Goal: Information Seeking & Learning: Learn about a topic

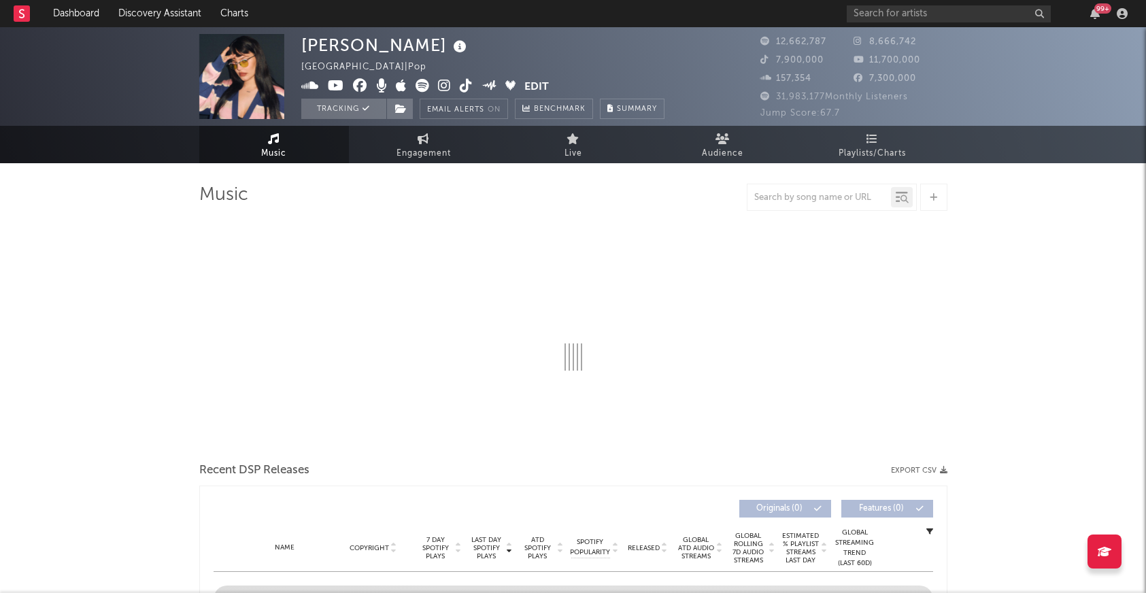
select select "6m"
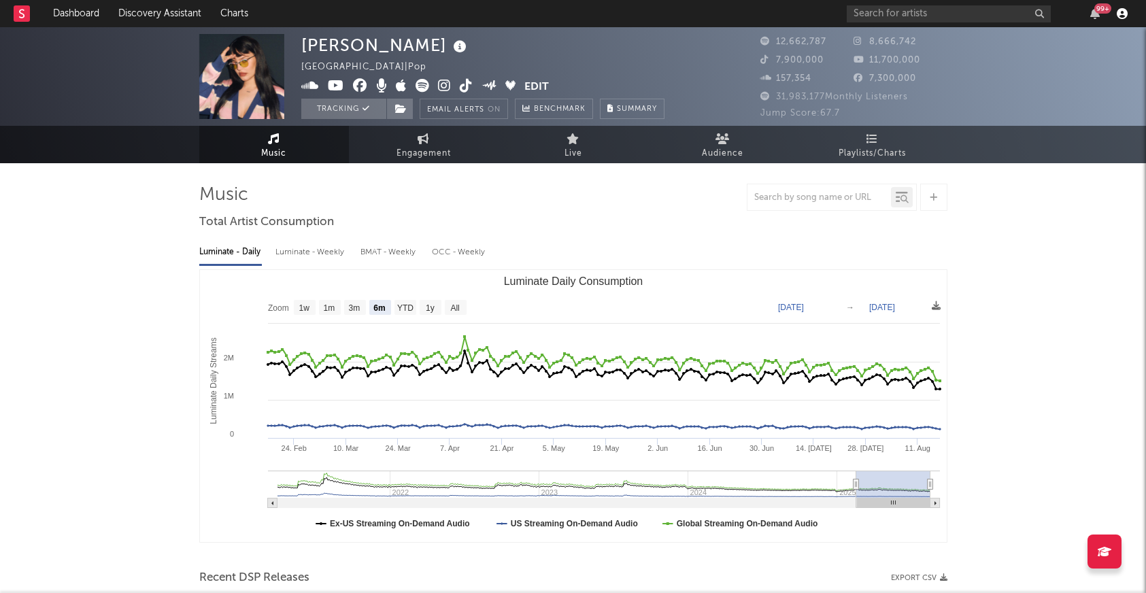
click at [1121, 13] on icon "button" at bounding box center [1122, 13] width 11 height 11
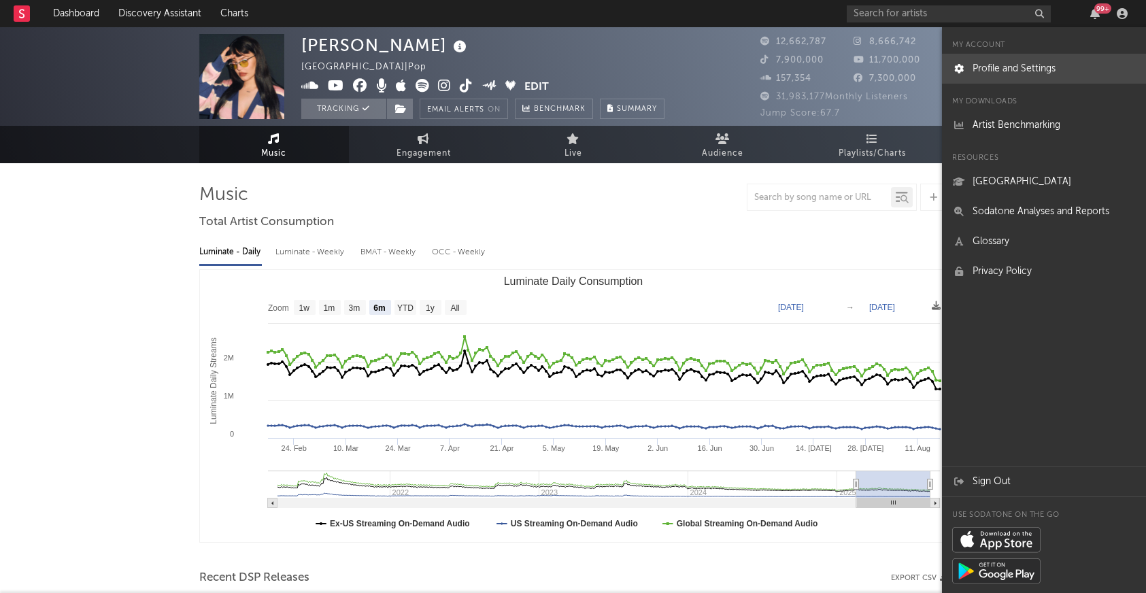
click at [1058, 76] on link "Profile and Settings" at bounding box center [1044, 69] width 204 height 30
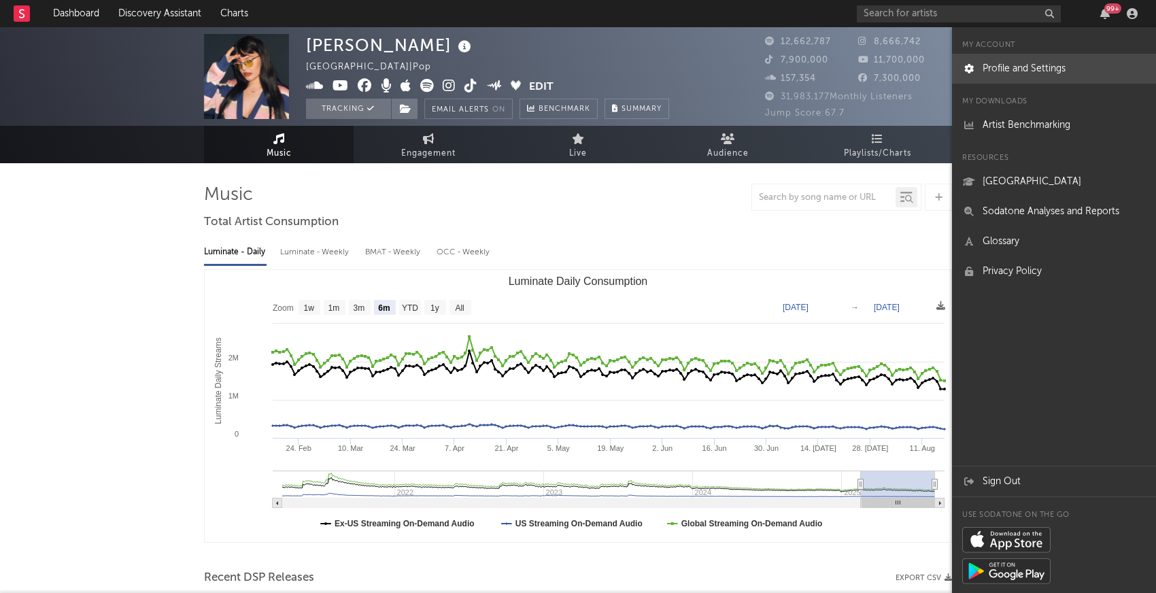
select select "recorded_music"
select select "marketing"
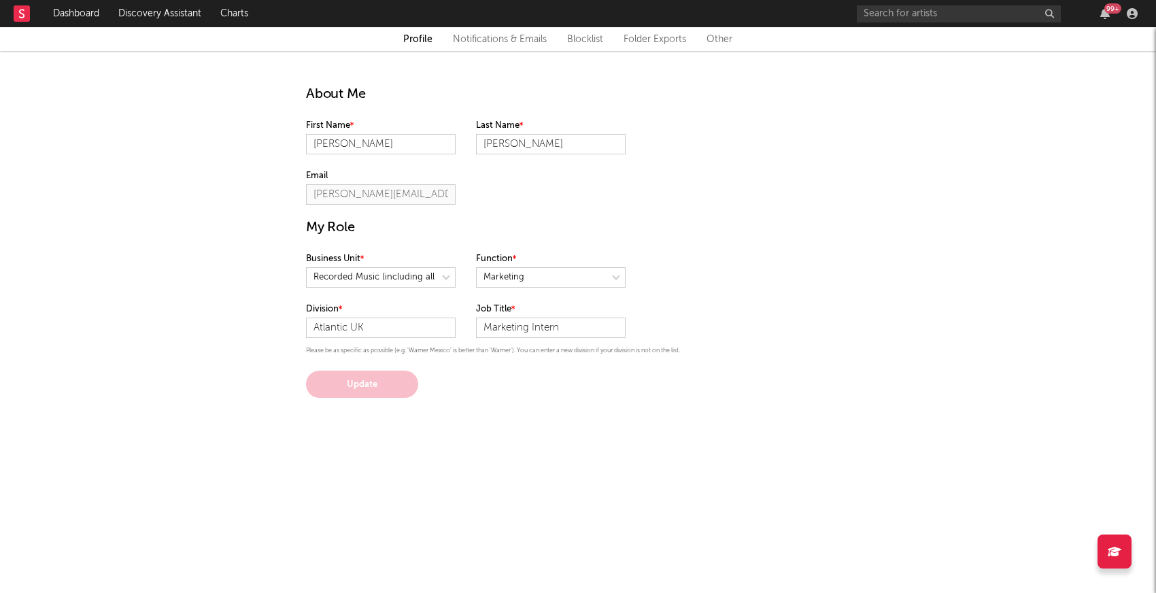
click at [514, 46] on link "Notifications & Emails" at bounding box center [500, 39] width 94 height 16
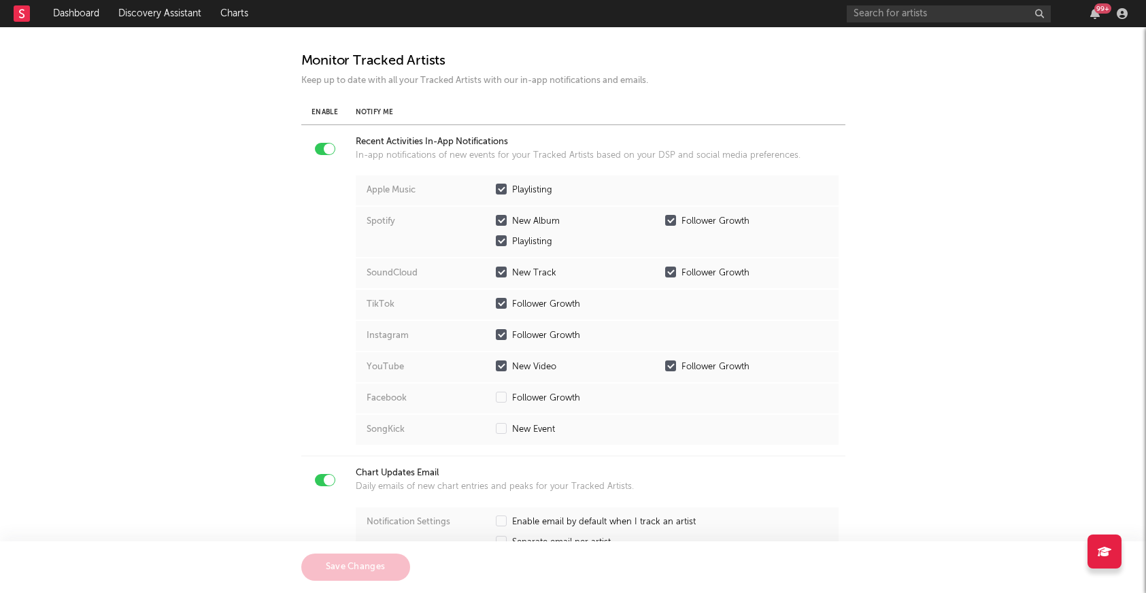
scroll to position [300, 0]
click at [503, 188] on div at bounding box center [501, 188] width 11 height 11
click at [496, 188] on input "Playlisting" at bounding box center [496, 190] width 0 height 14
click at [504, 216] on div at bounding box center [501, 219] width 11 height 11
click at [496, 216] on input "New Album" at bounding box center [496, 221] width 0 height 14
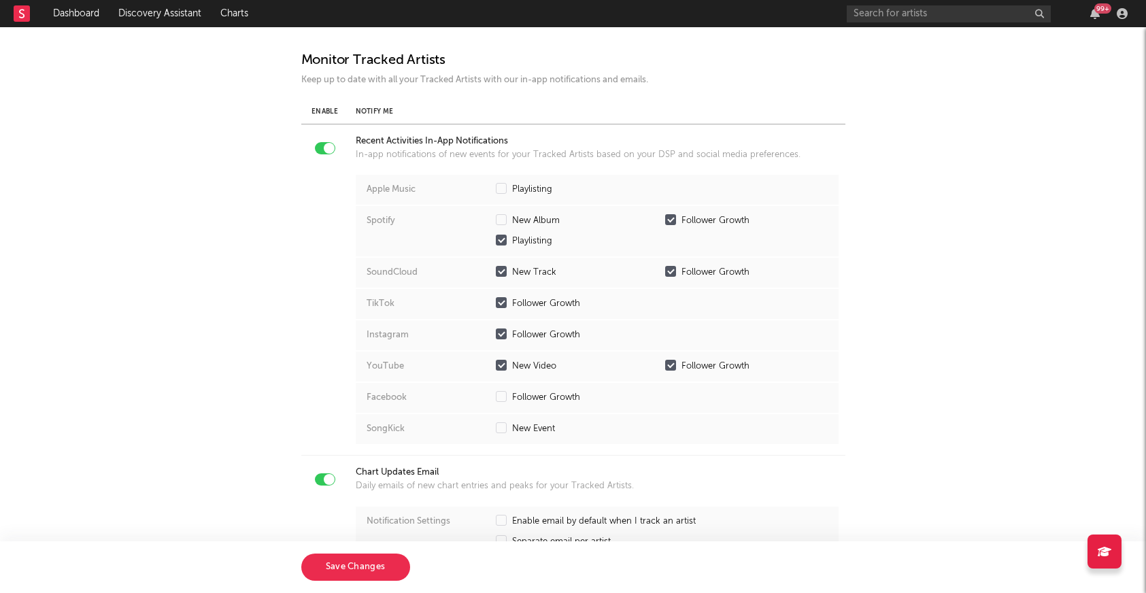
click at [501, 239] on div at bounding box center [501, 240] width 11 height 11
click at [496, 239] on input "Playlisting" at bounding box center [496, 242] width 0 height 14
click at [671, 216] on div at bounding box center [670, 219] width 11 height 11
click at [665, 216] on input "Follower Growth" at bounding box center [665, 221] width 0 height 14
click at [504, 267] on div at bounding box center [501, 271] width 11 height 11
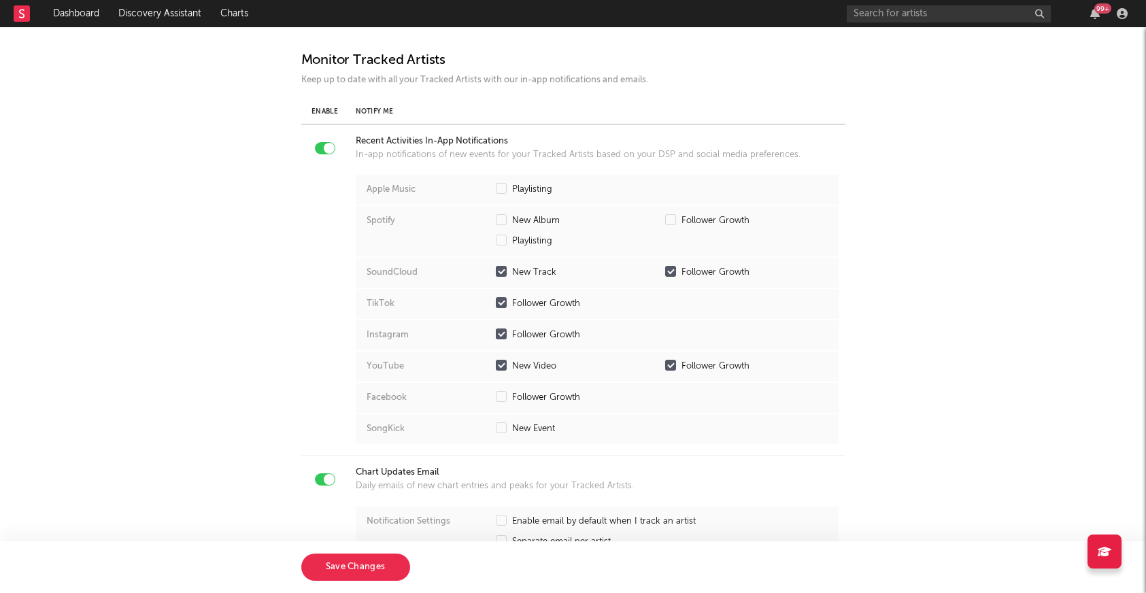
click at [496, 267] on input "New Track" at bounding box center [496, 273] width 0 height 14
click at [678, 269] on label "Follower Growth" at bounding box center [746, 273] width 163 height 14
click at [665, 269] on input "Follower Growth" at bounding box center [665, 273] width 0 height 14
click at [503, 331] on div at bounding box center [501, 334] width 11 height 11
click at [496, 331] on input "Follower Growth" at bounding box center [496, 336] width 0 height 14
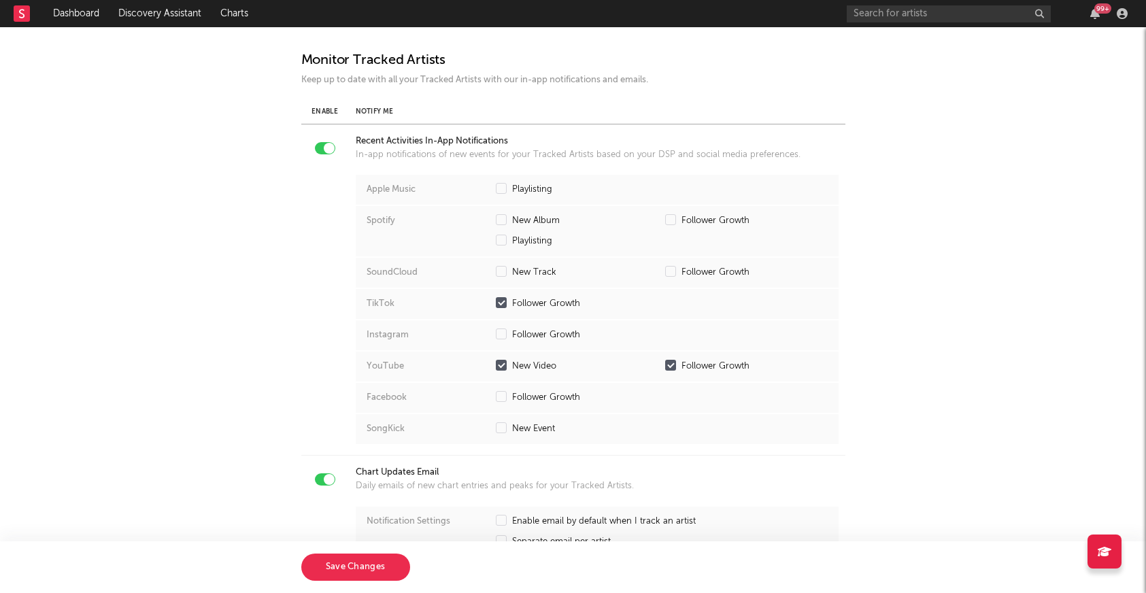
click at [503, 297] on div "TikTok Follower Growth" at bounding box center [597, 304] width 483 height 30
click at [506, 300] on label "Follower Growth" at bounding box center [577, 304] width 163 height 14
click at [496, 300] on input "Follower Growth" at bounding box center [496, 304] width 0 height 14
click at [505, 369] on div at bounding box center [501, 365] width 11 height 11
click at [496, 369] on input "New Video" at bounding box center [496, 367] width 0 height 14
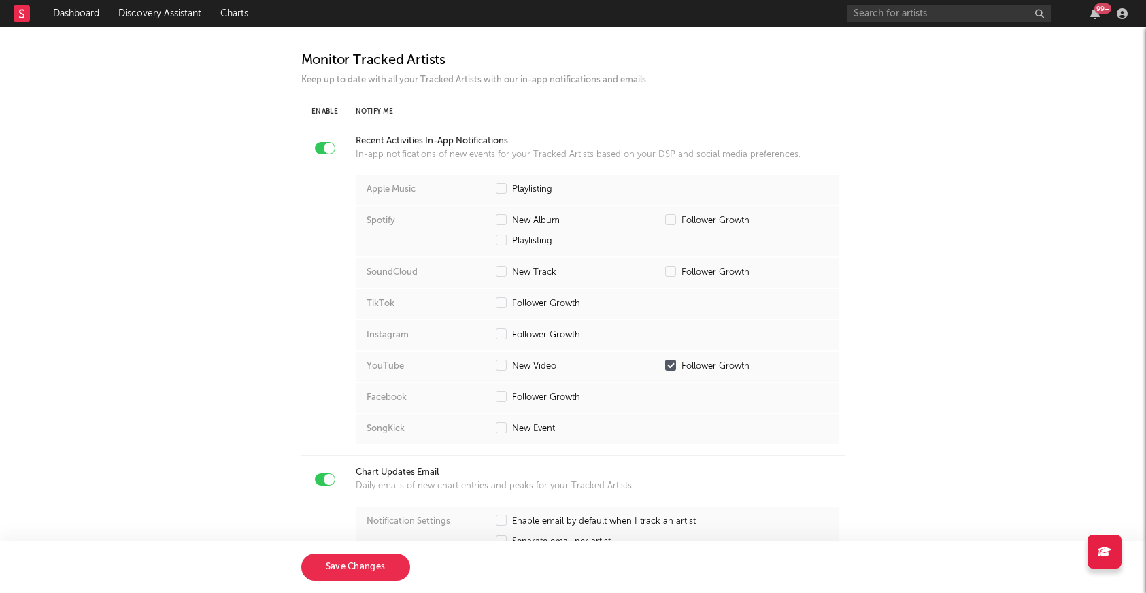
click at [669, 358] on div "YouTube New Video Follower Growth" at bounding box center [597, 367] width 483 height 30
click at [675, 363] on div at bounding box center [670, 365] width 11 height 11
click at [665, 363] on input "Follower Growth" at bounding box center [665, 367] width 0 height 14
checkbox input "false"
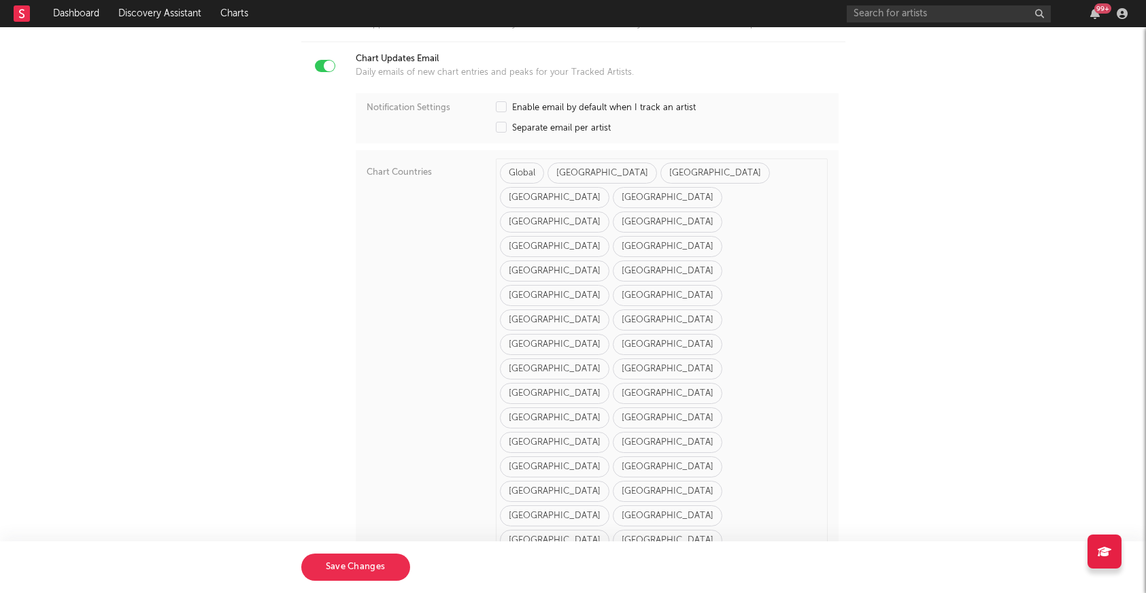
scroll to position [430, 0]
click at [328, 67] on div at bounding box center [329, 66] width 11 height 11
checkbox input "false"
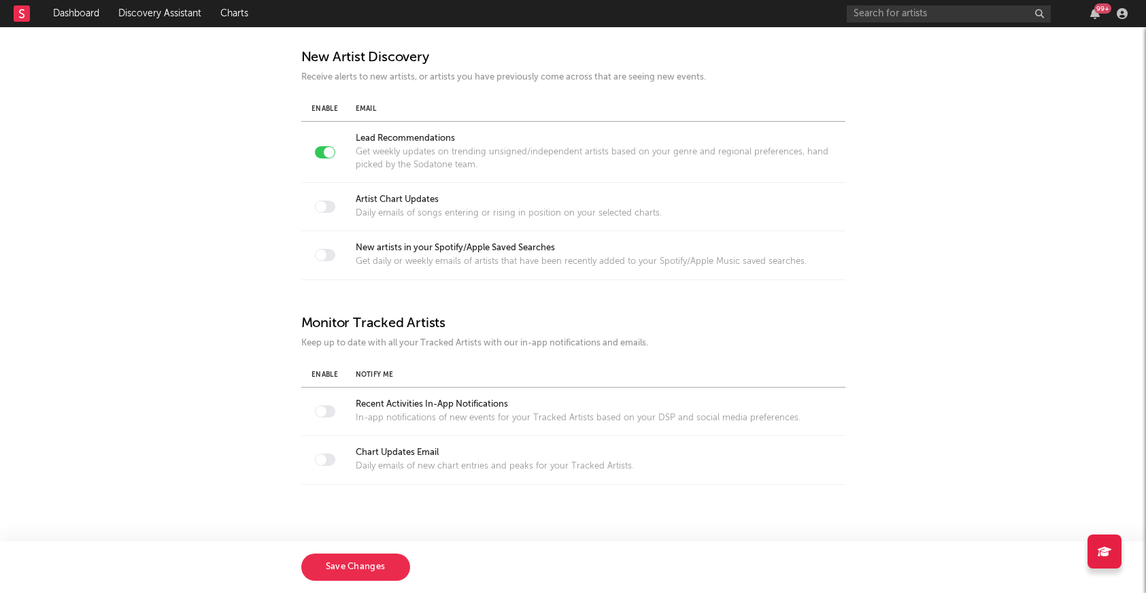
click at [329, 254] on div at bounding box center [325, 255] width 20 height 12
checkbox input "true"
select select "7"
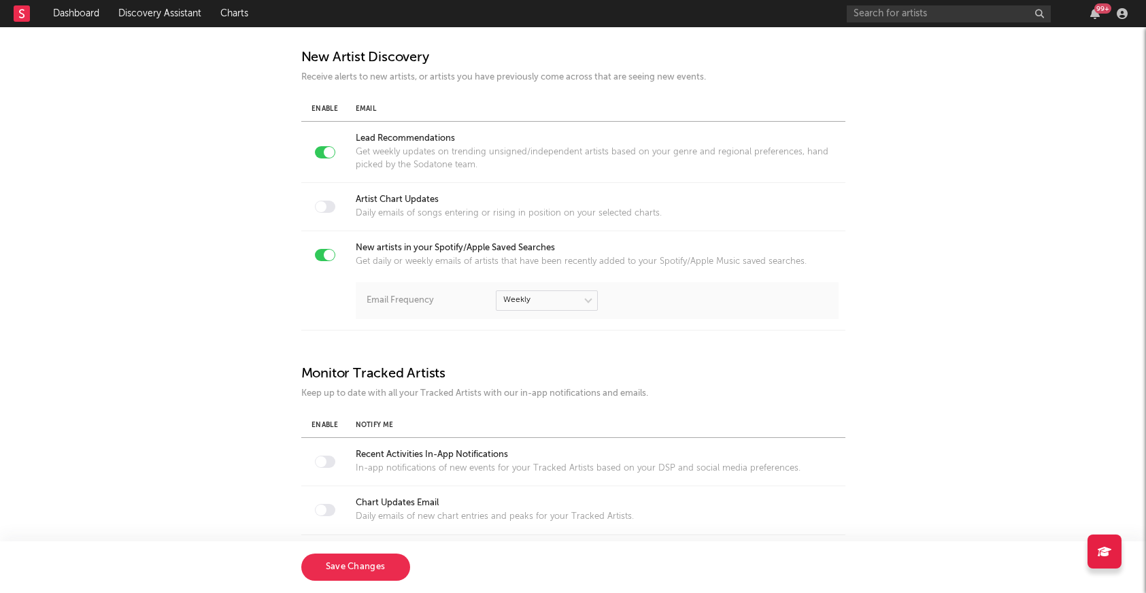
click at [331, 254] on div at bounding box center [329, 255] width 11 height 11
checkbox input "false"
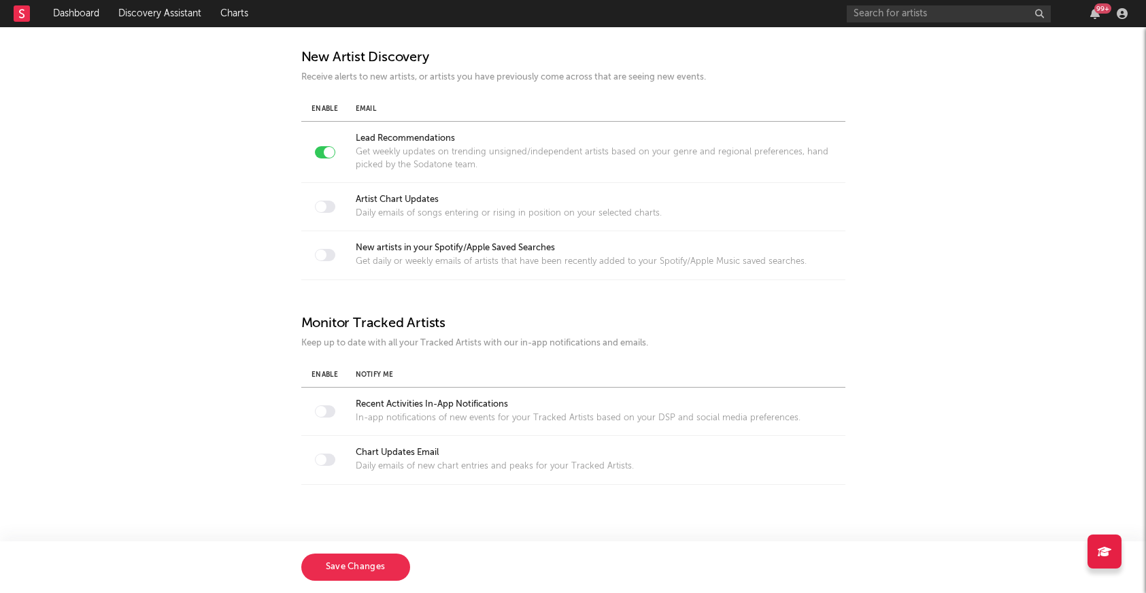
click at [370, 378] on div "Notify Me" at bounding box center [597, 375] width 483 height 10
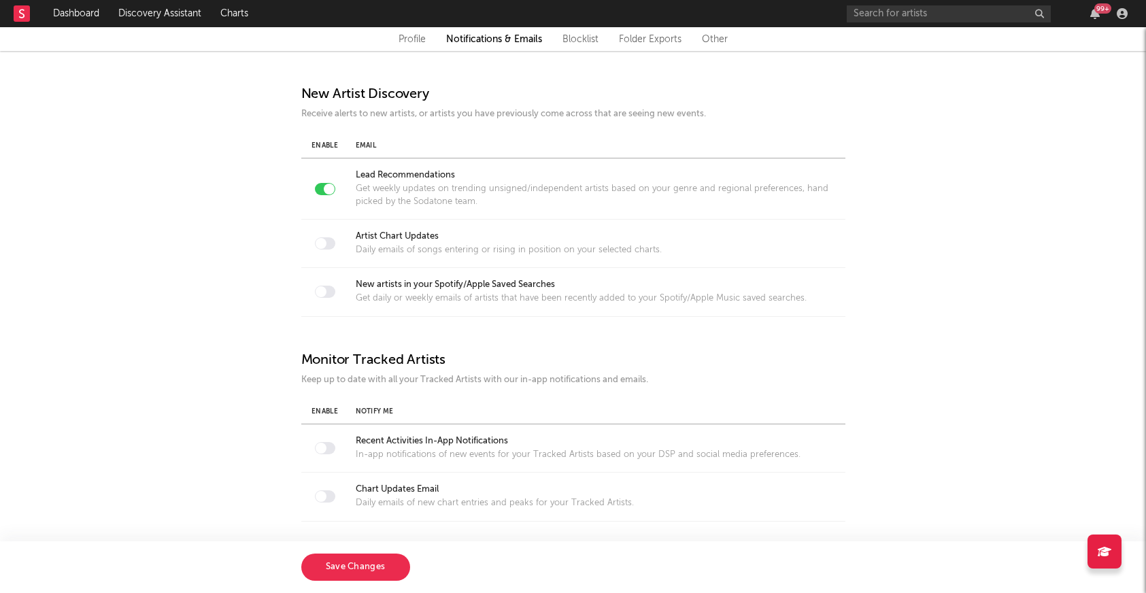
click at [567, 41] on link "Blocklist" at bounding box center [581, 39] width 36 height 16
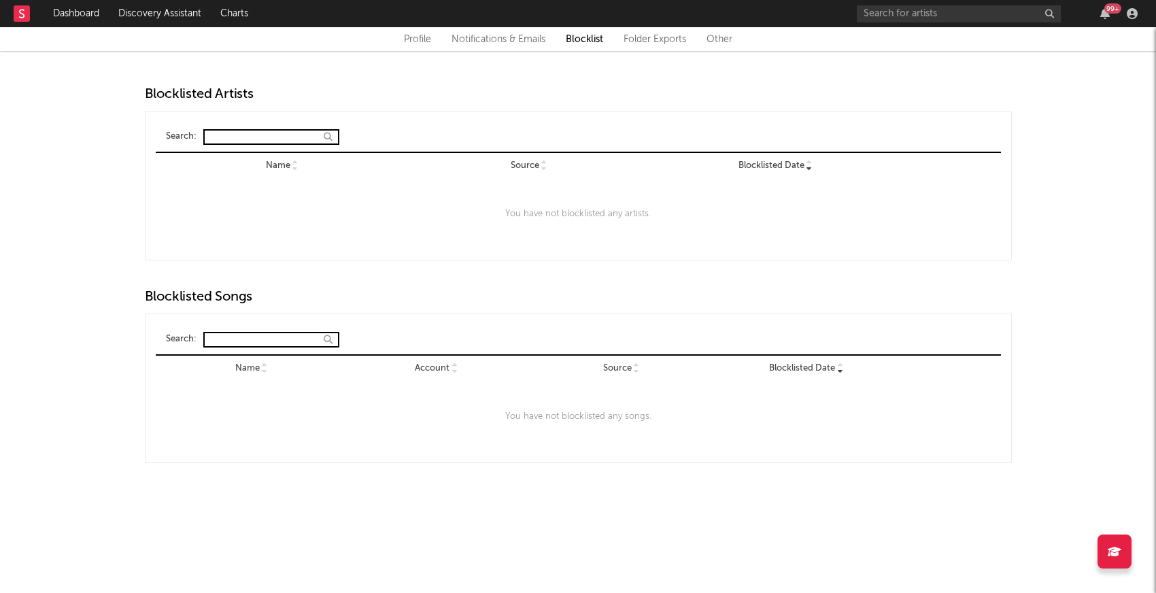
click at [646, 41] on link "Folder Exports" at bounding box center [655, 39] width 63 height 16
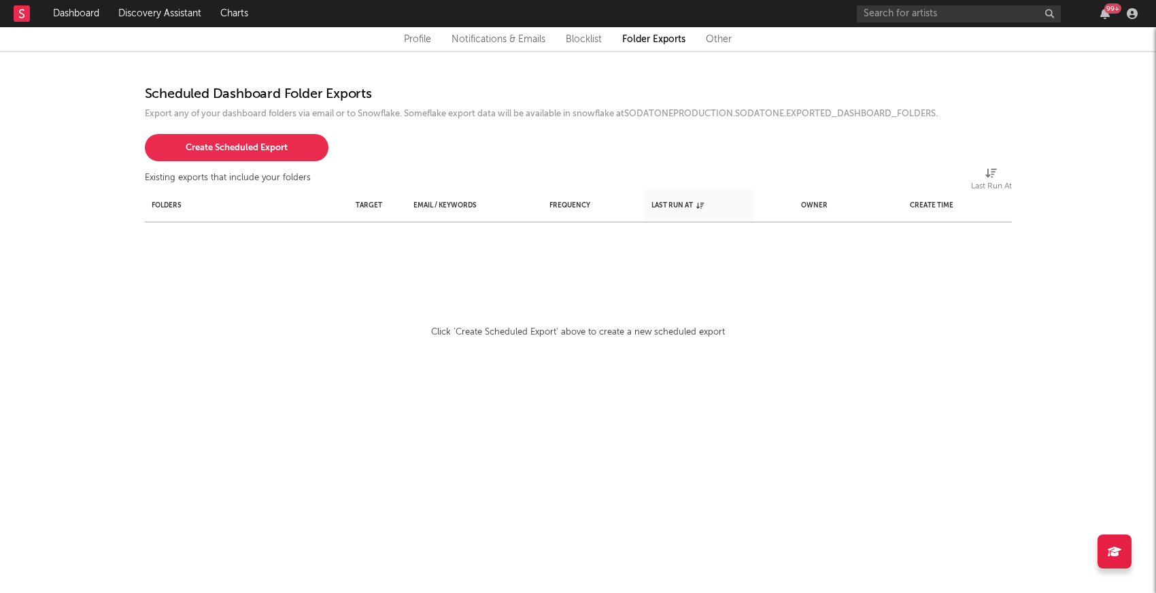
click at [718, 37] on link "Other" at bounding box center [719, 39] width 26 height 16
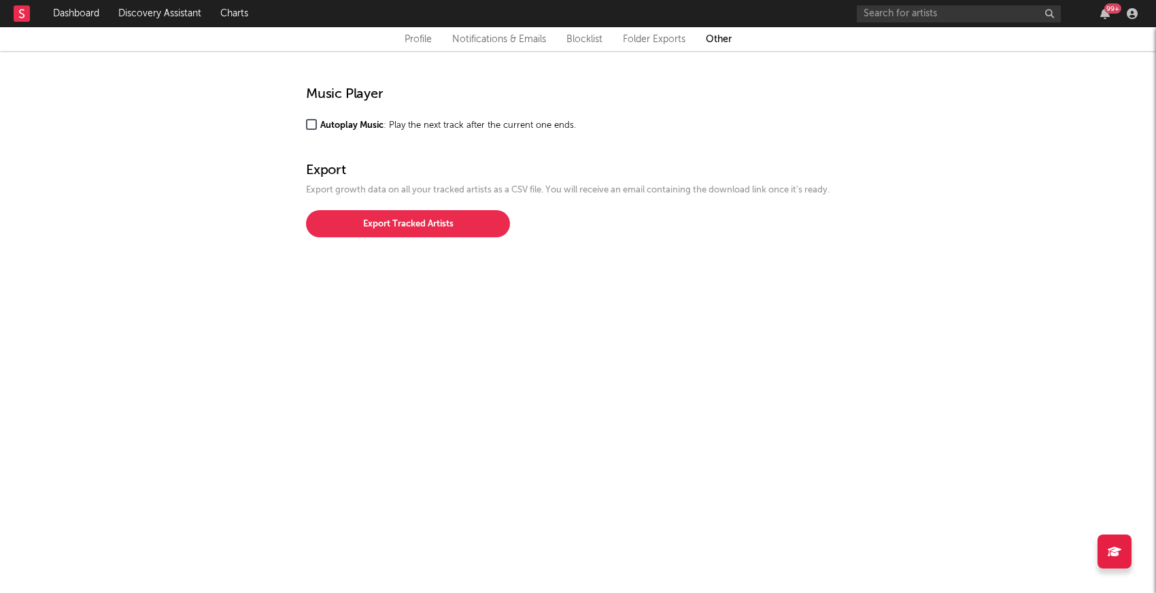
click at [415, 39] on link "Profile" at bounding box center [418, 39] width 27 height 16
select select "recorded_music"
select select "marketing"
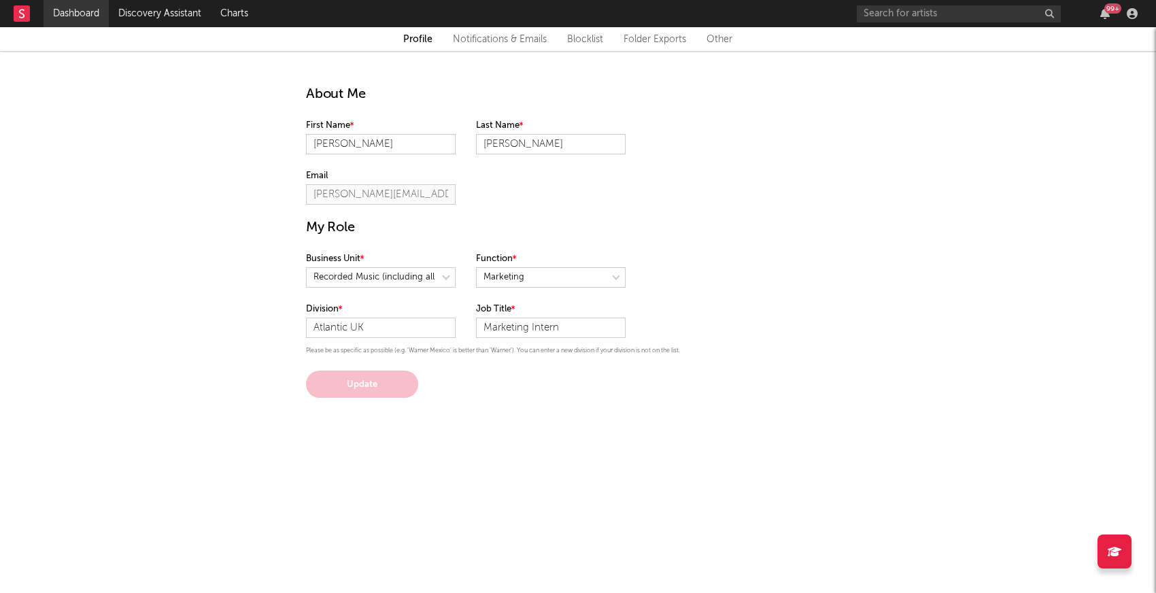
click at [74, 10] on link "Dashboard" at bounding box center [76, 13] width 65 height 27
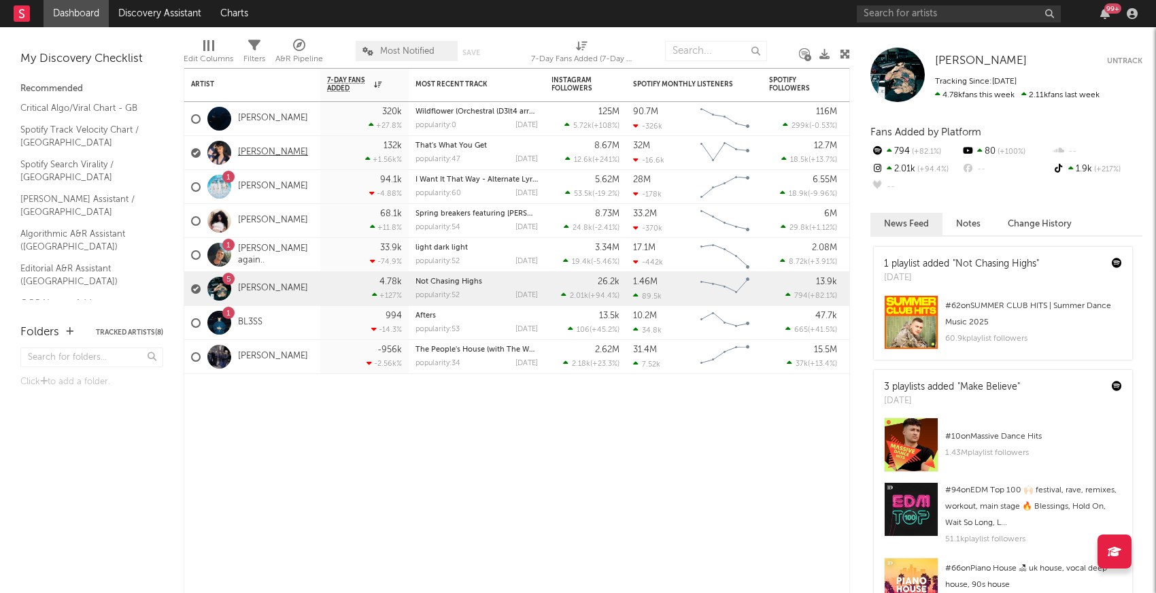
click at [261, 152] on link "[PERSON_NAME]" at bounding box center [273, 153] width 70 height 12
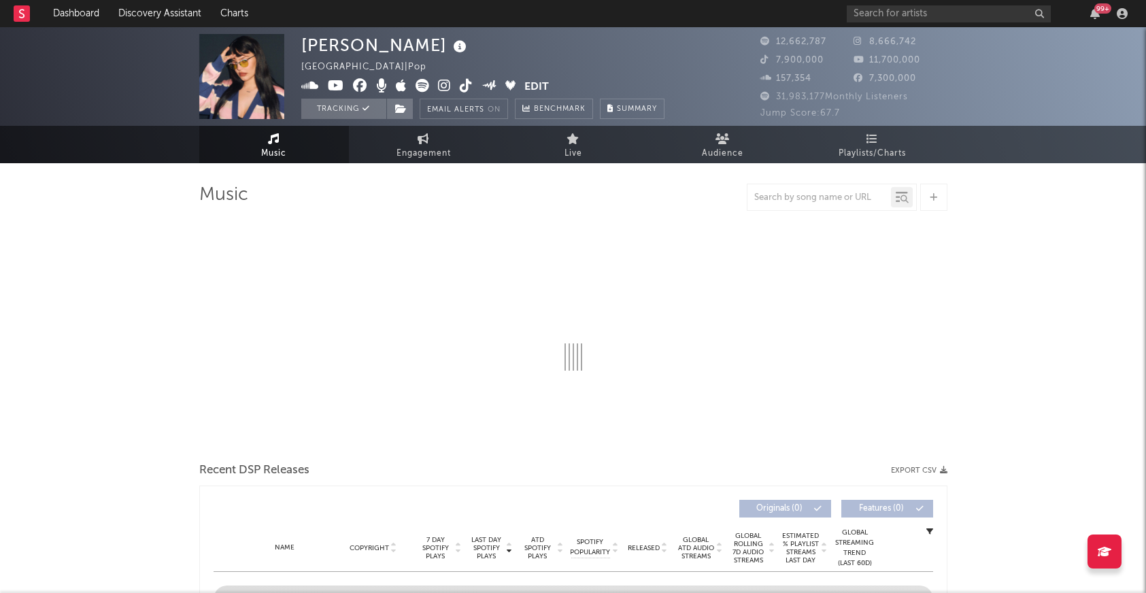
select select "6m"
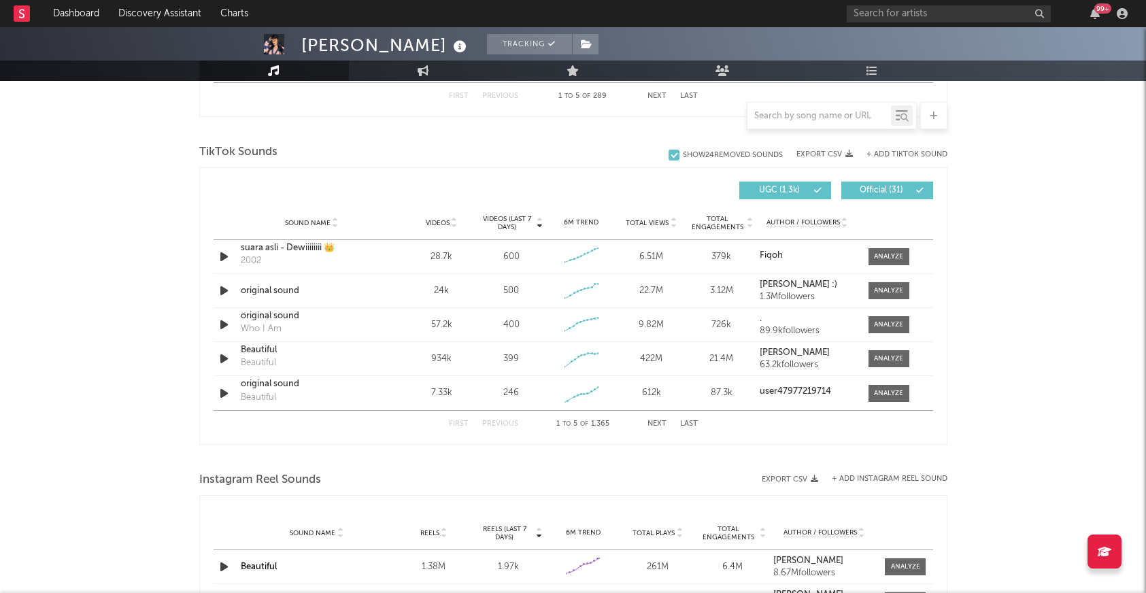
scroll to position [878, 0]
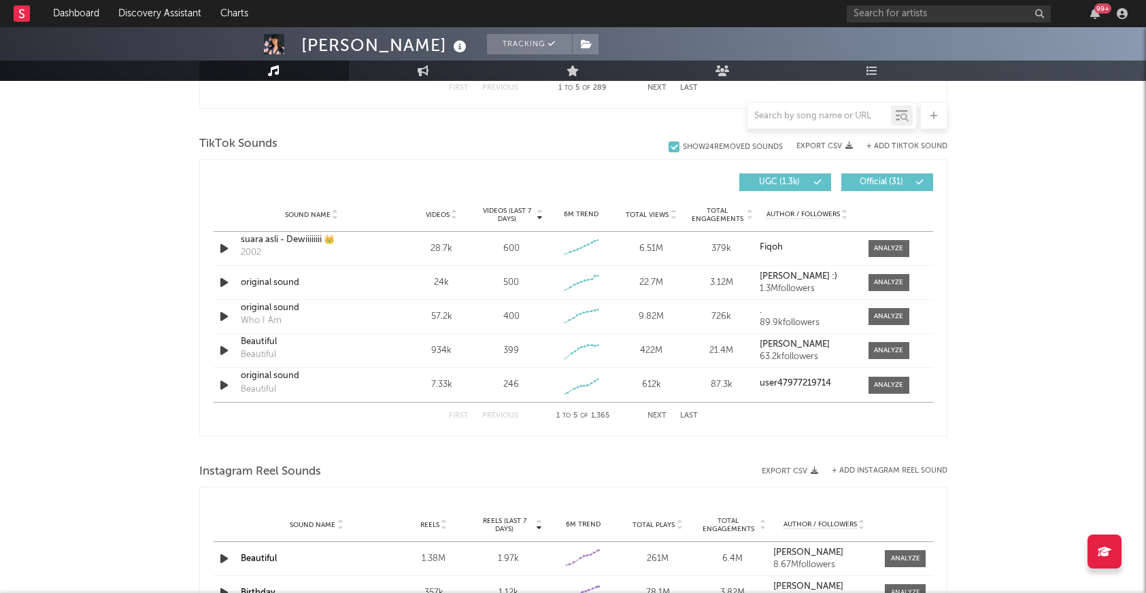
click at [824, 108] on div at bounding box center [820, 115] width 144 height 17
click at [816, 112] on input "text" at bounding box center [820, 116] width 144 height 11
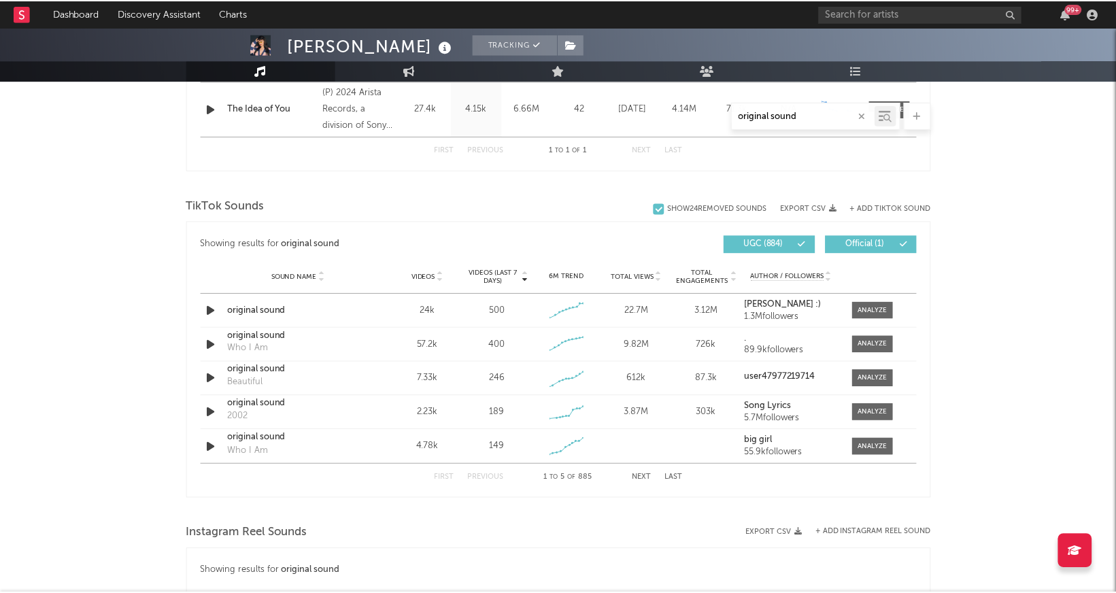
scroll to position [599, 0]
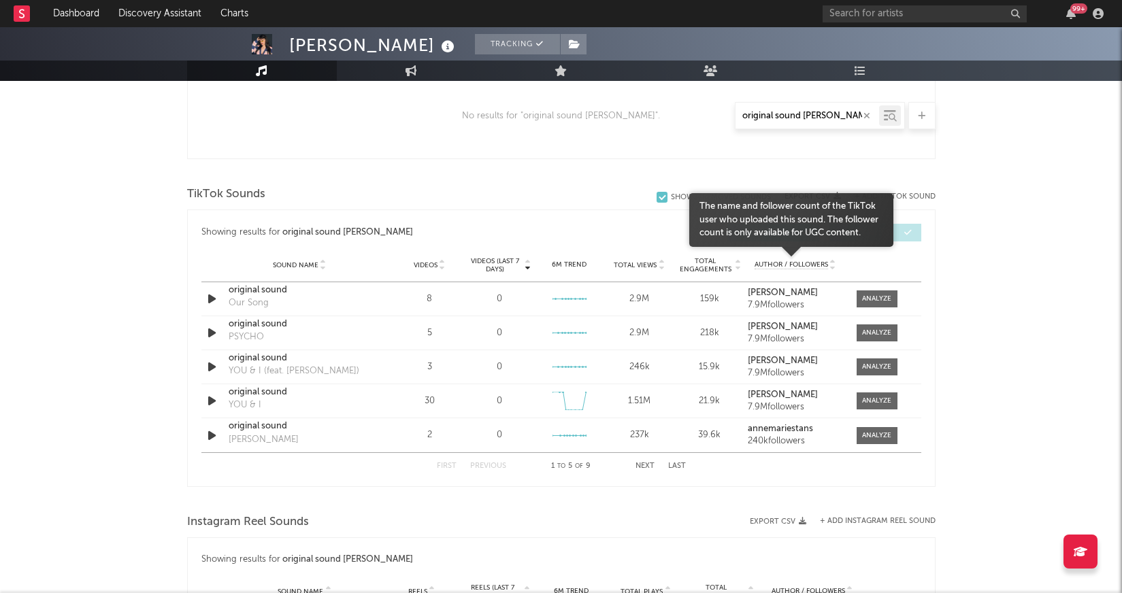
type input "original sound [PERSON_NAME]"
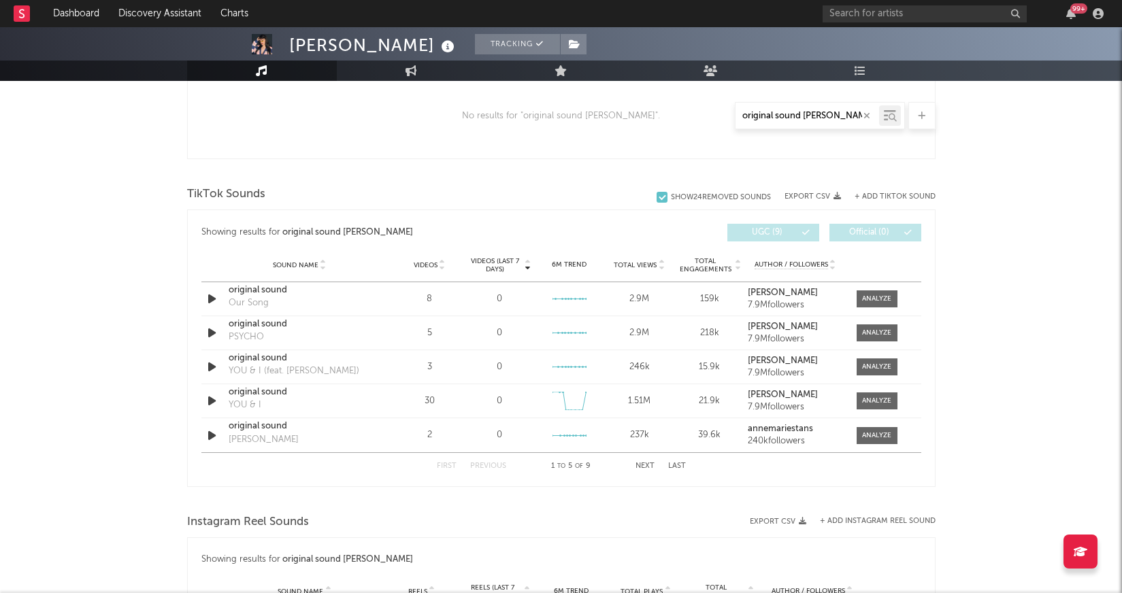
click at [833, 261] on icon at bounding box center [832, 262] width 7 height 5
click at [210, 295] on icon "button" at bounding box center [212, 298] width 14 height 17
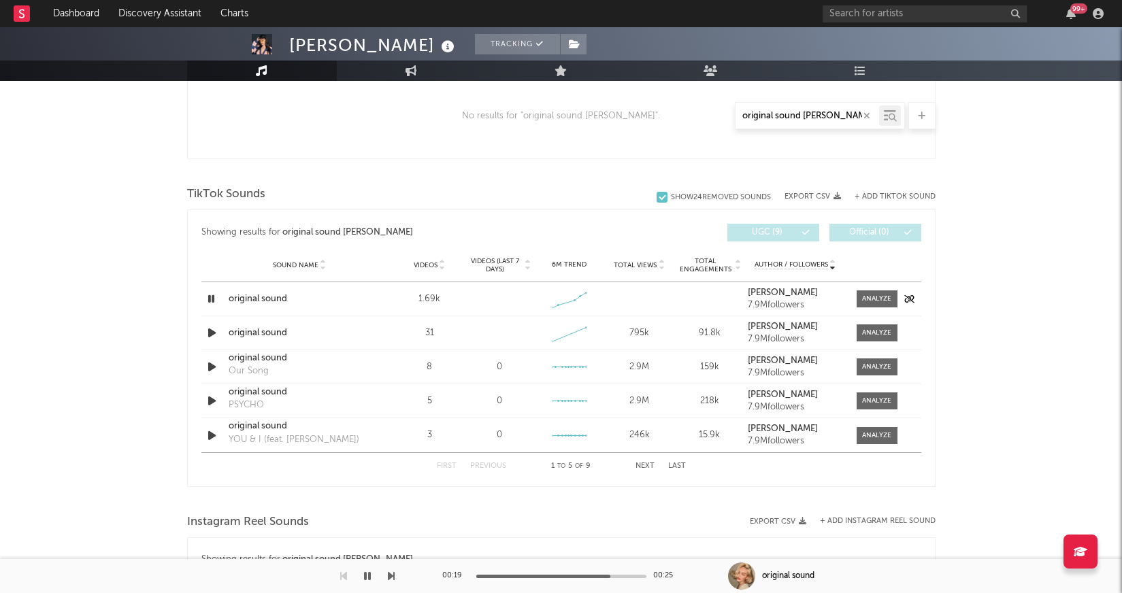
click at [207, 297] on icon "button" at bounding box center [211, 298] width 13 height 17
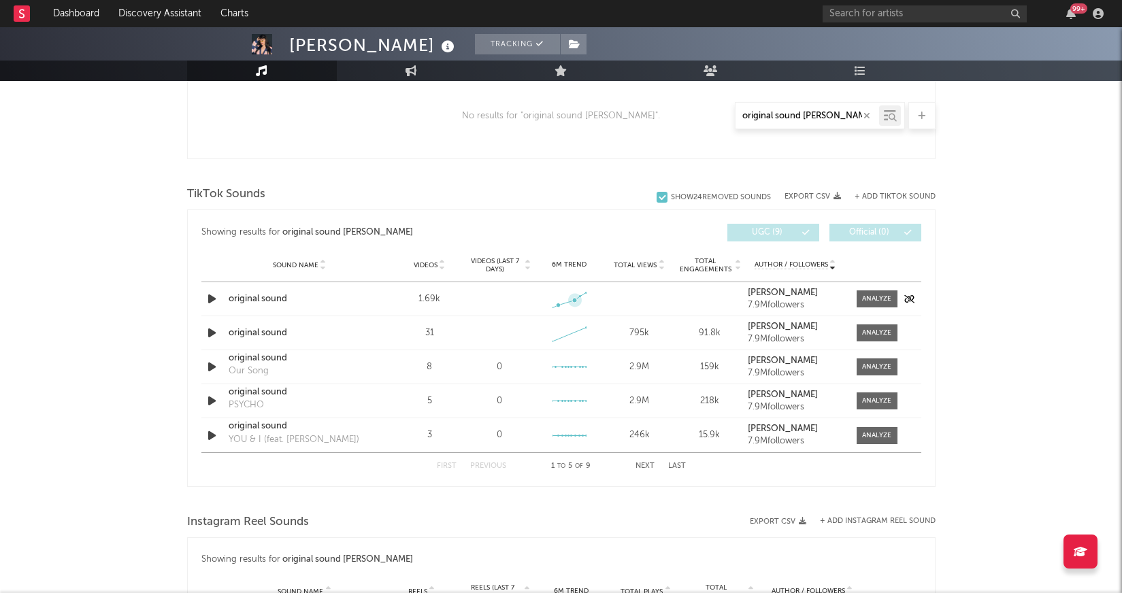
click at [567, 297] on icon at bounding box center [568, 300] width 33 height 15
click at [869, 296] on div at bounding box center [876, 299] width 29 height 10
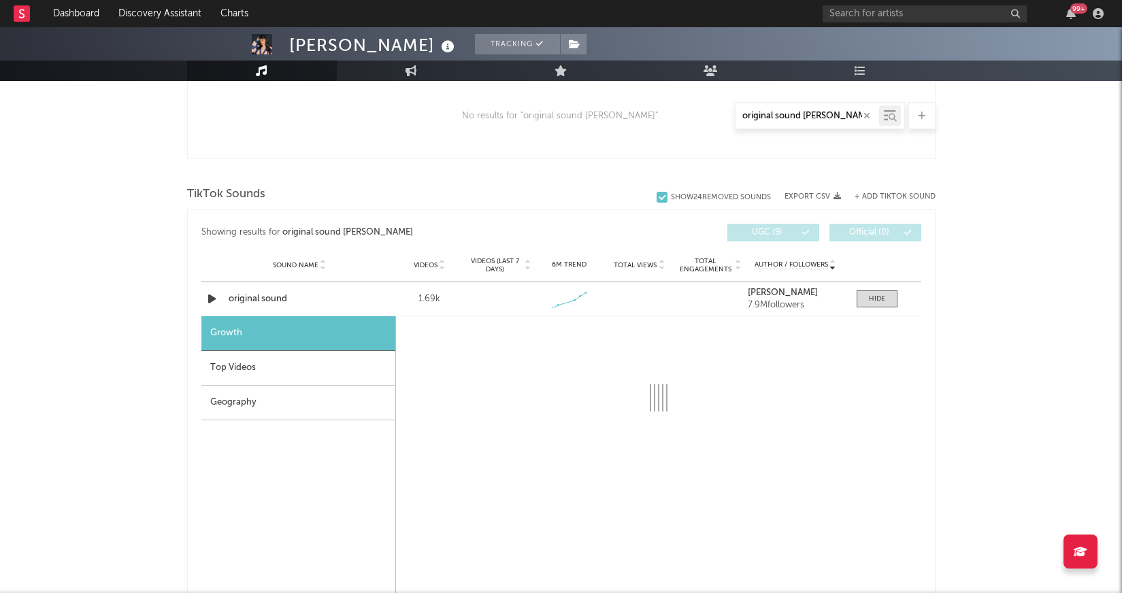
select select "1w"
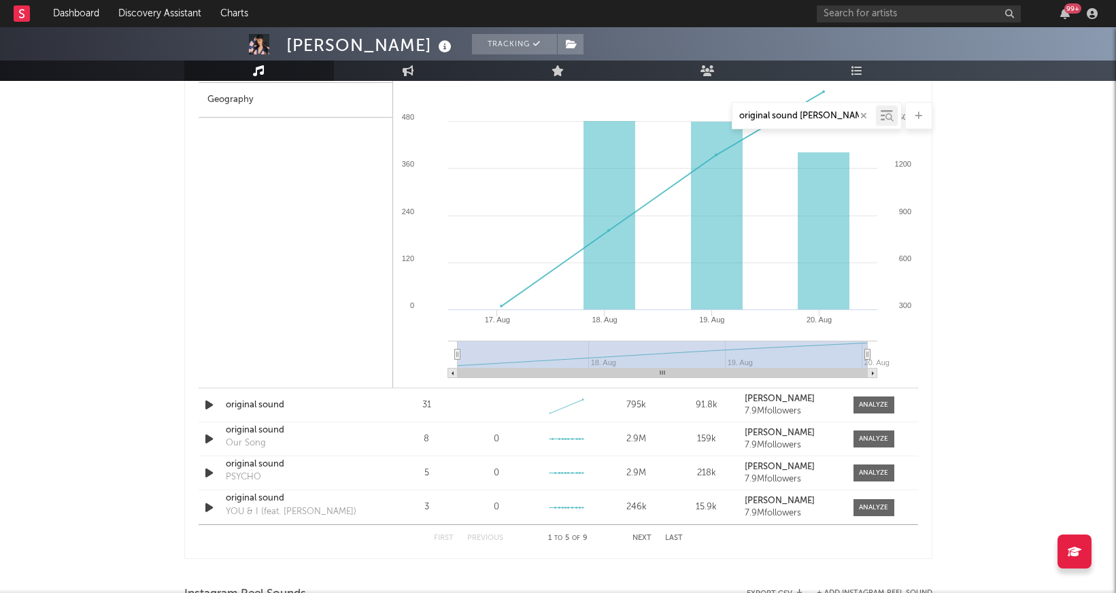
scroll to position [902, 0]
click at [209, 405] on icon "button" at bounding box center [209, 404] width 14 height 17
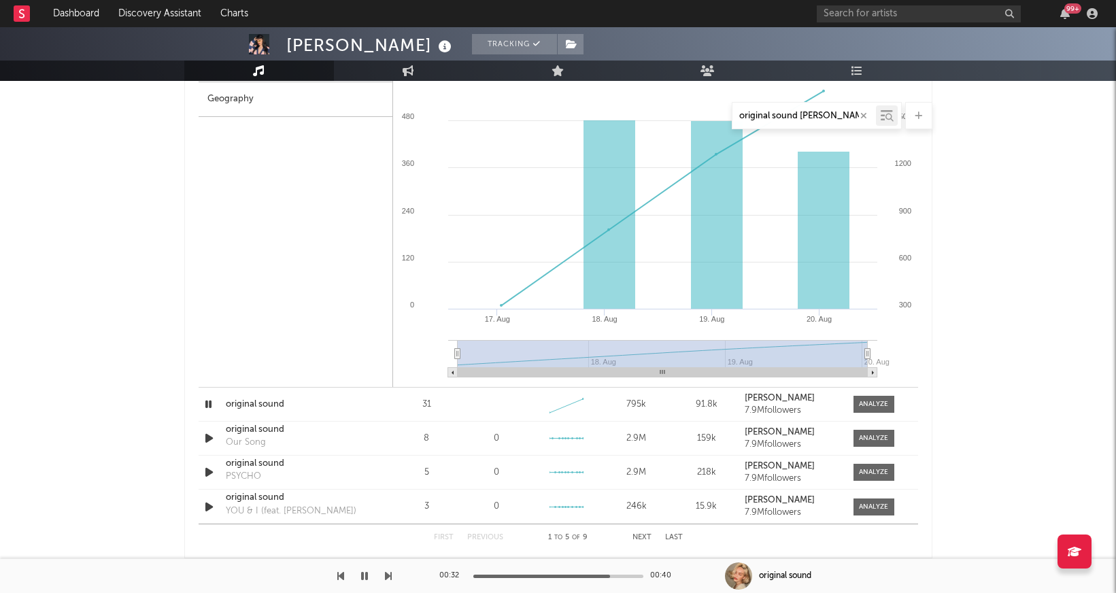
click at [644, 533] on div "First Previous 1 to 5 of 9 Next Last" at bounding box center [558, 537] width 249 height 27
click at [642, 539] on button "Next" at bounding box center [642, 537] width 19 height 7
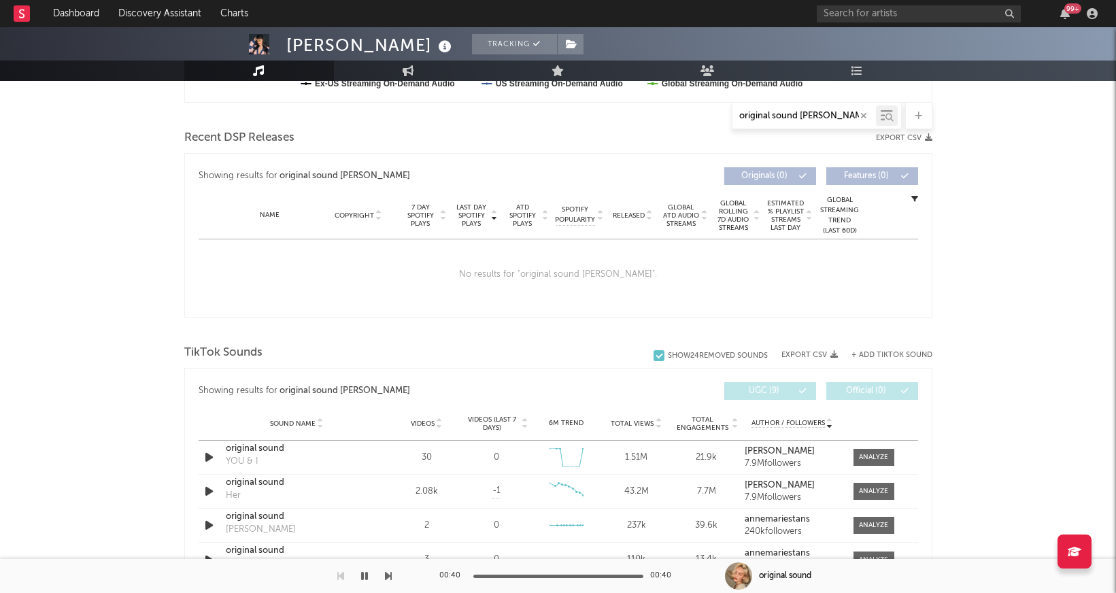
scroll to position [583, 0]
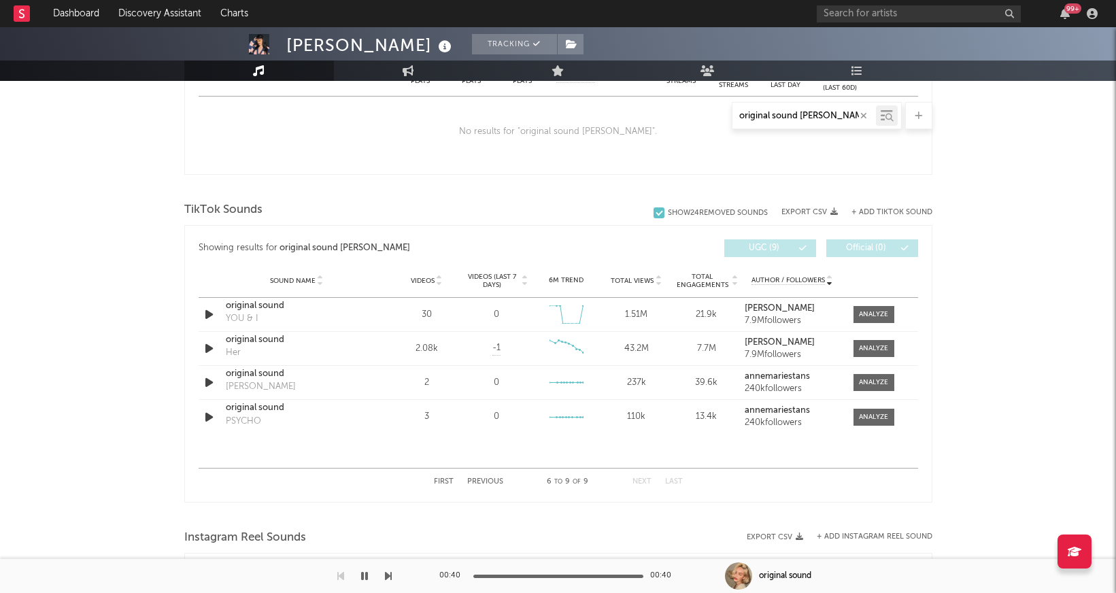
click at [363, 575] on icon "button" at bounding box center [364, 576] width 7 height 11
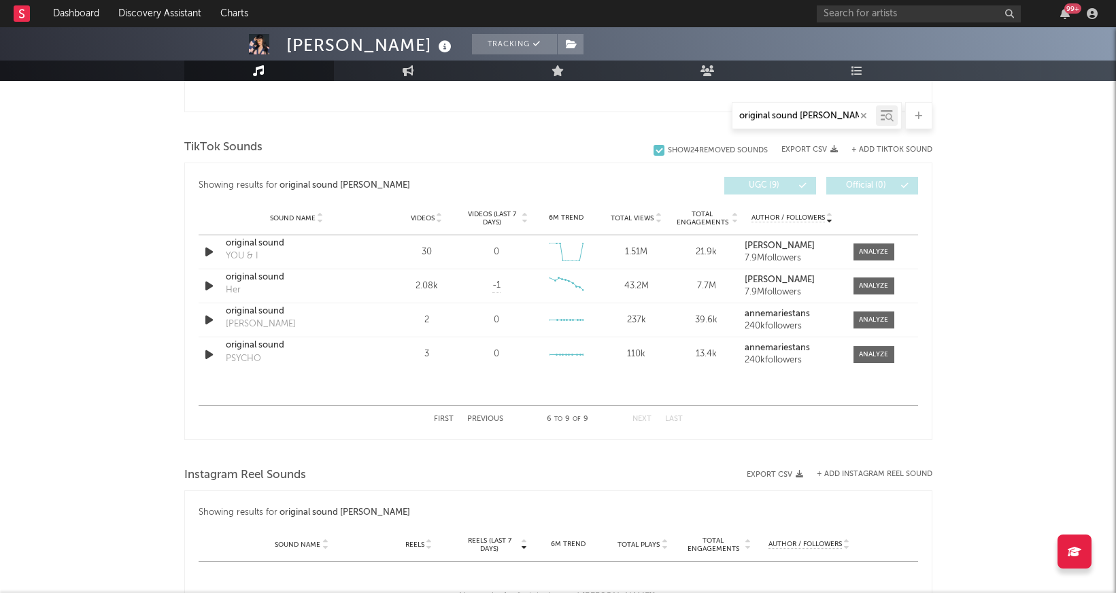
scroll to position [651, 0]
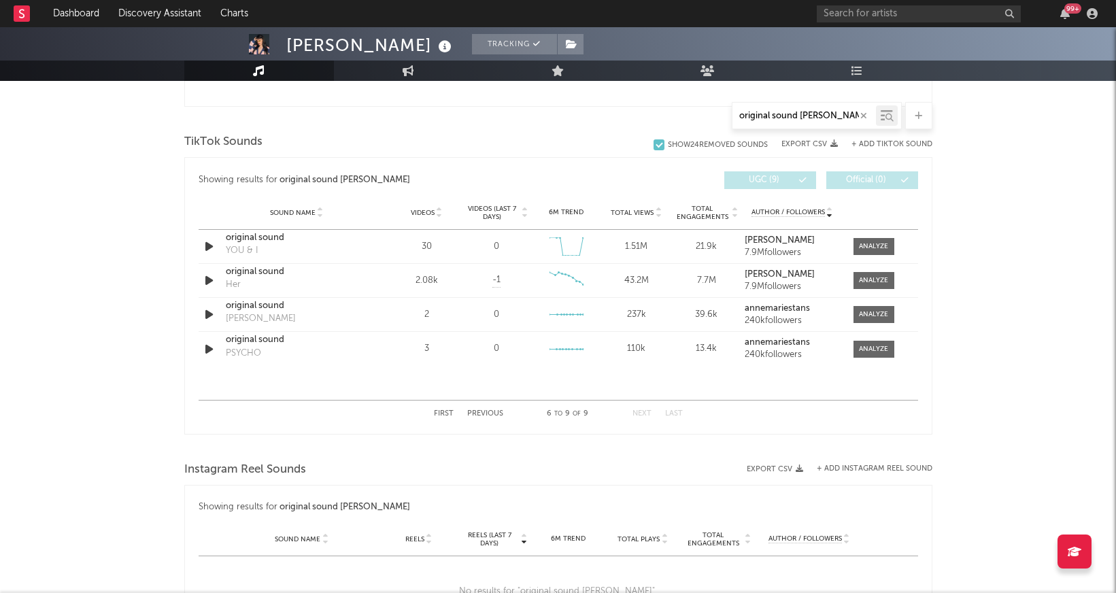
click at [439, 418] on div "First Previous 6 to 9 of 9 Next Last" at bounding box center [558, 414] width 249 height 27
click at [442, 416] on button "First" at bounding box center [444, 413] width 20 height 7
select select "1w"
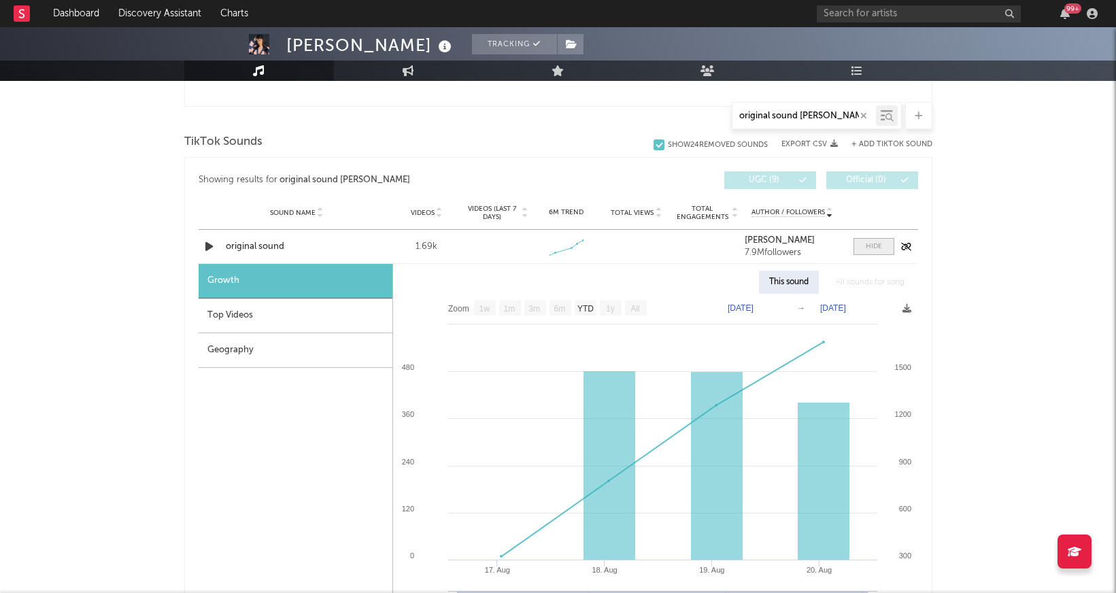
click at [875, 243] on div at bounding box center [874, 246] width 16 height 10
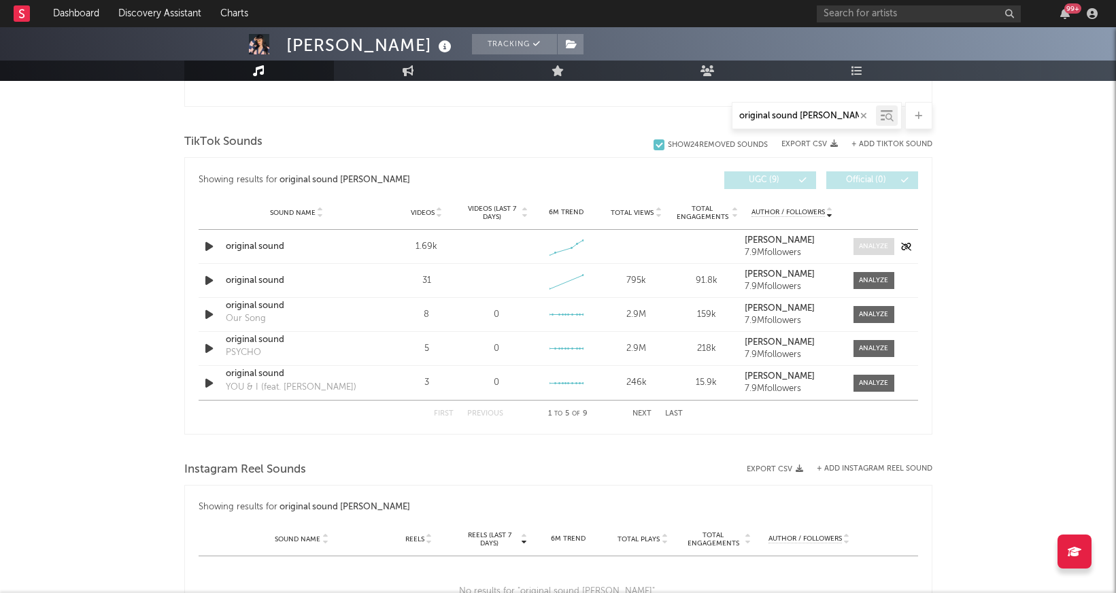
click at [872, 243] on div at bounding box center [873, 246] width 29 height 10
select select "1w"
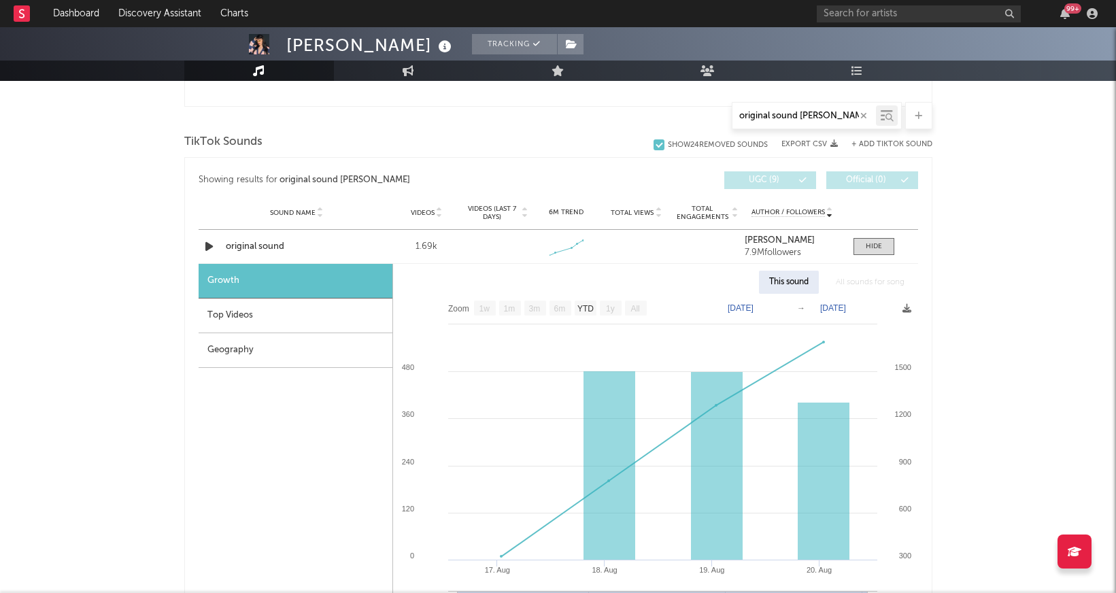
click at [352, 320] on div "Top Videos" at bounding box center [296, 316] width 194 height 35
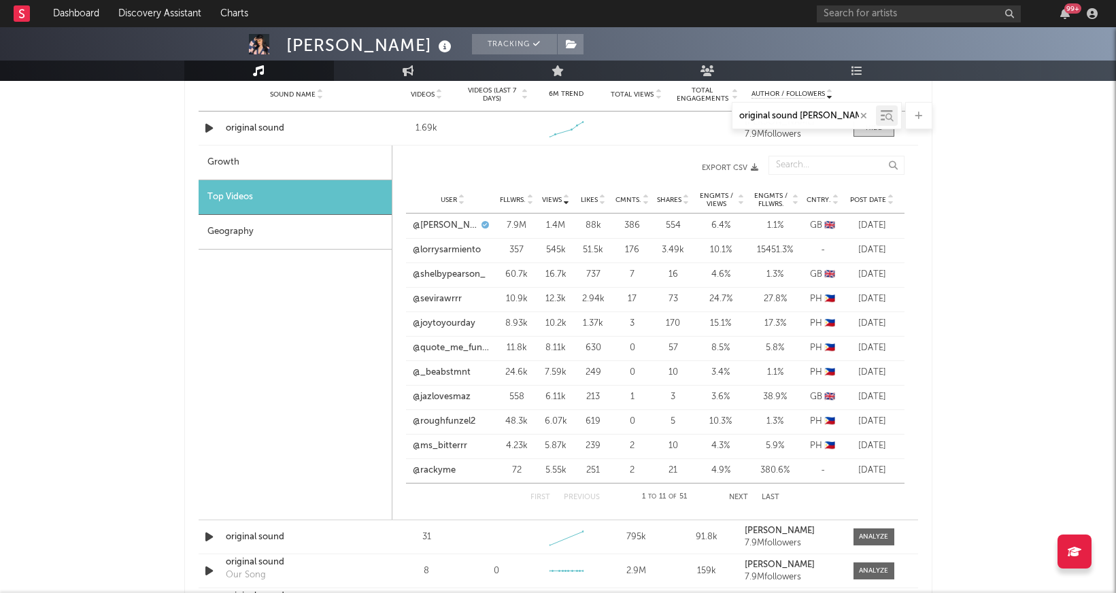
scroll to position [804, 0]
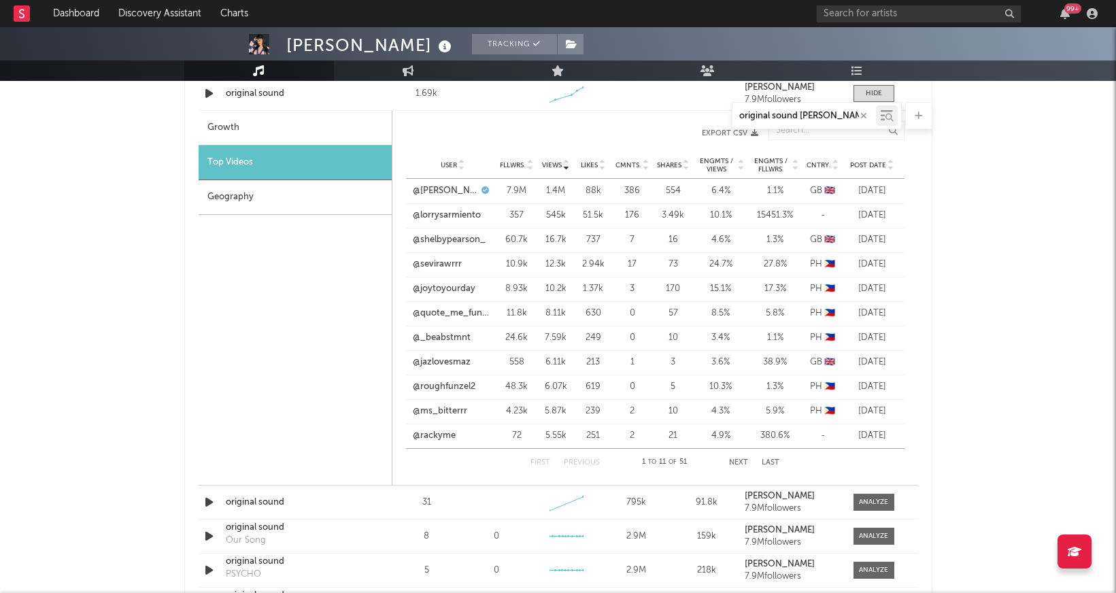
click at [556, 222] on div "545k" at bounding box center [556, 216] width 31 height 14
click at [550, 214] on div "545k" at bounding box center [556, 216] width 31 height 14
click at [467, 213] on link "@lorrysarmiento" at bounding box center [447, 216] width 68 height 14
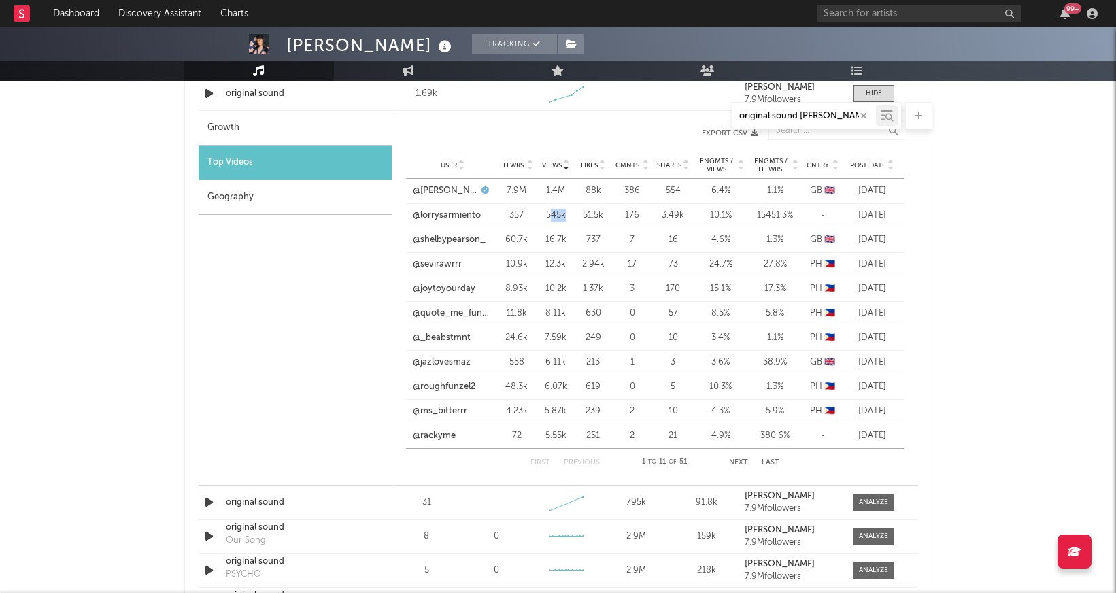
click at [444, 239] on link "@shelbypearson_" at bounding box center [449, 240] width 73 height 14
click at [449, 267] on link "@sevirawrrr" at bounding box center [437, 265] width 49 height 14
click at [438, 337] on link "@_beabstmnt" at bounding box center [442, 338] width 58 height 14
click at [642, 158] on div "User Fllwrs. Views Likes Cmnts. Shares Engmts / Views Engmts / Fllwrs. Cntry. P…" at bounding box center [655, 165] width 499 height 27
click at [644, 165] on icon at bounding box center [646, 167] width 7 height 5
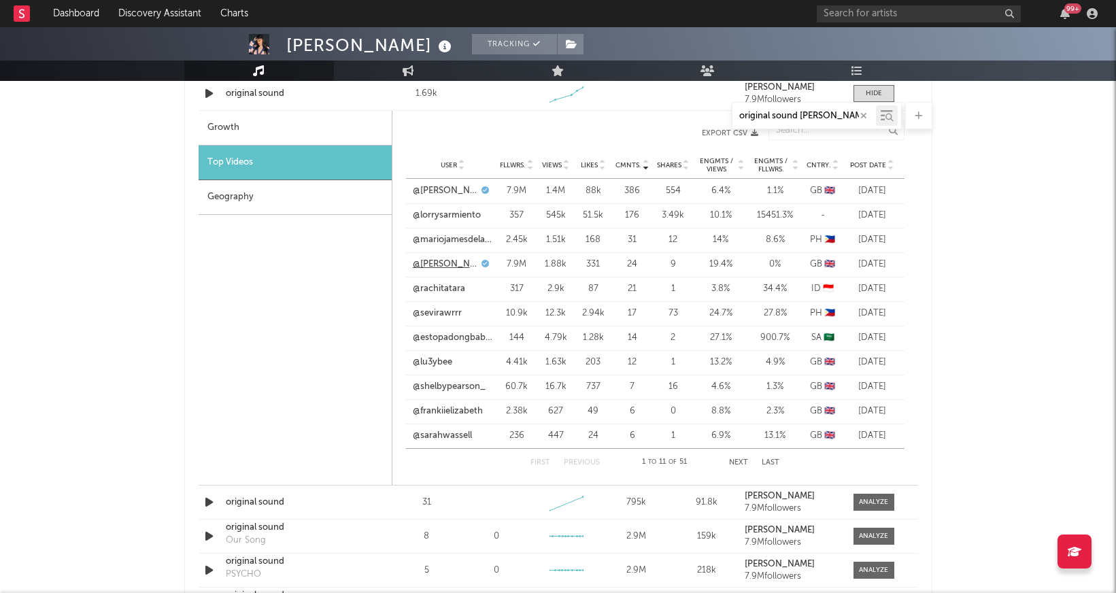
click at [446, 267] on link "@[PERSON_NAME]" at bounding box center [445, 265] width 65 height 14
click at [973, 346] on div "[PERSON_NAME] Tracking [GEOGRAPHIC_DATA] | Pop Edit Tracking Email Alerts On Be…" at bounding box center [558, 188] width 1116 height 1931
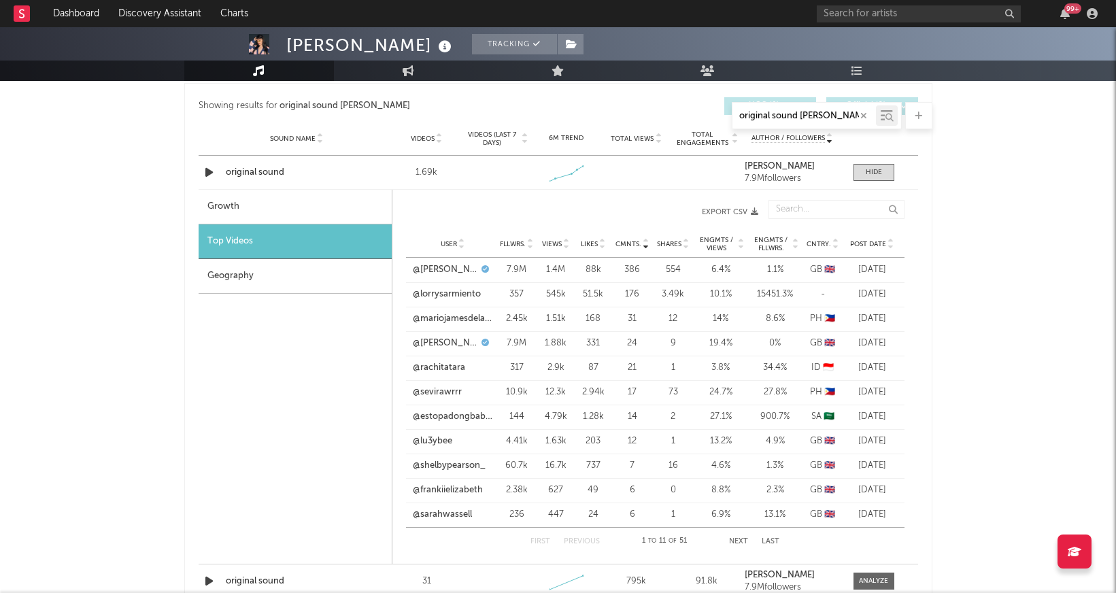
scroll to position [716, 0]
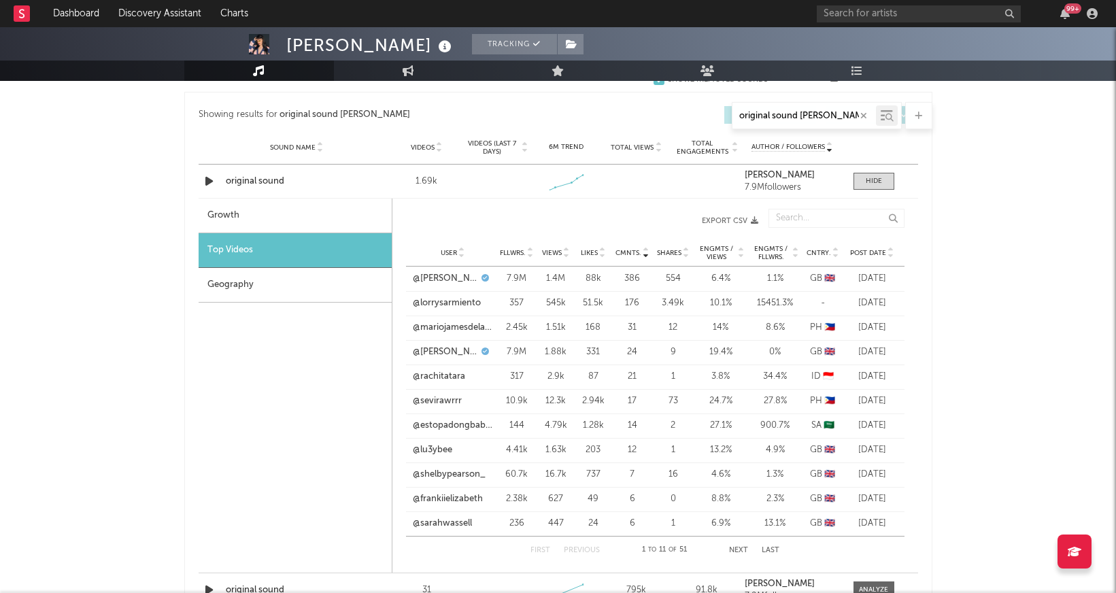
click at [328, 218] on div "Growth" at bounding box center [295, 216] width 193 height 35
select select "1w"
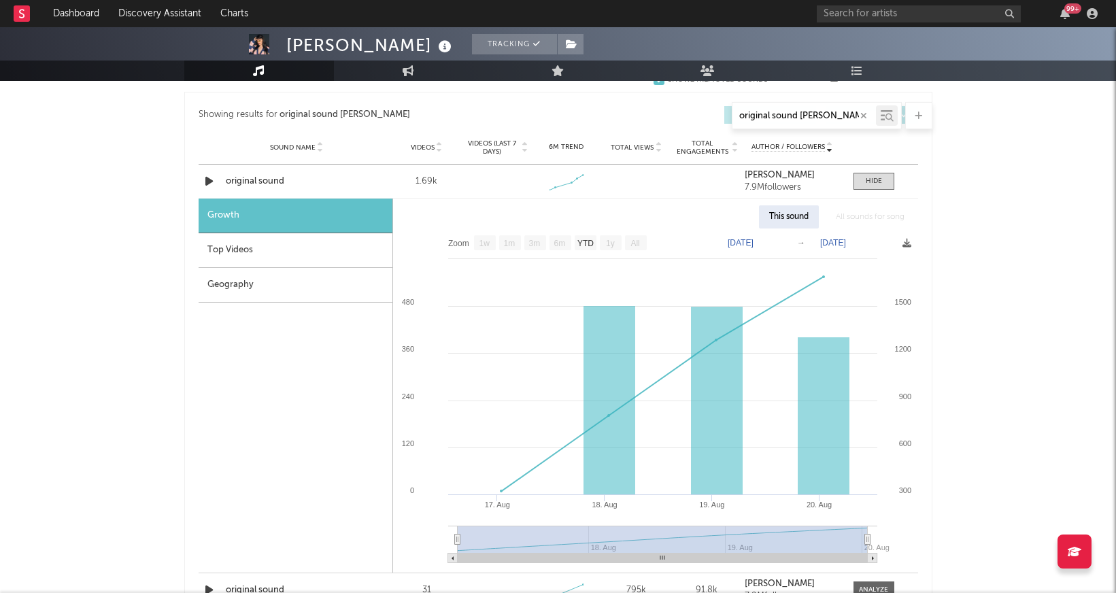
click at [314, 260] on div "Top Videos" at bounding box center [296, 250] width 194 height 35
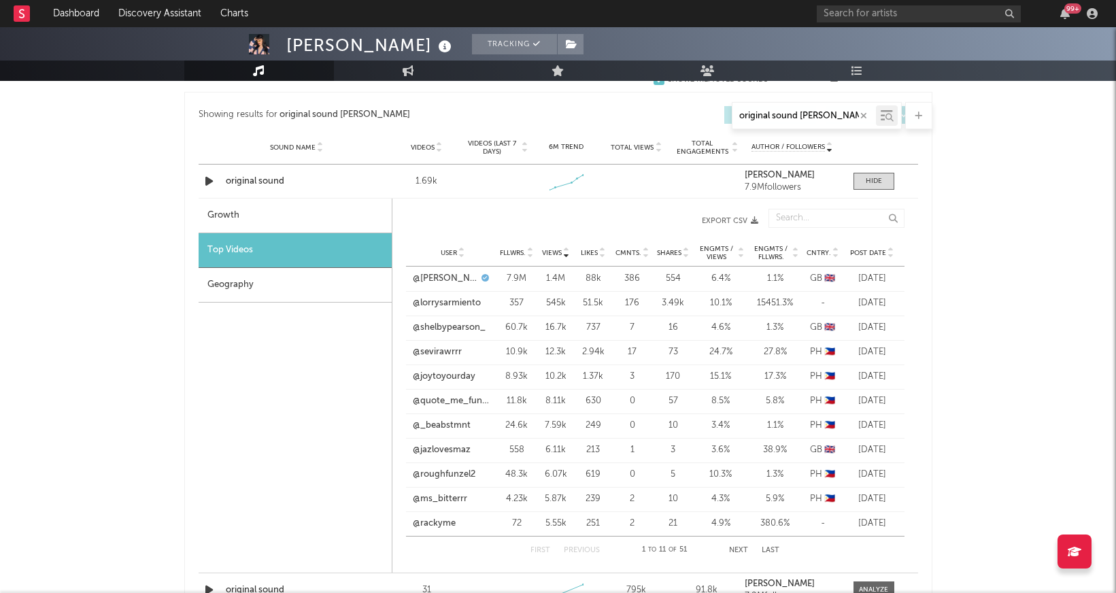
click at [309, 286] on div "Geography" at bounding box center [295, 285] width 193 height 35
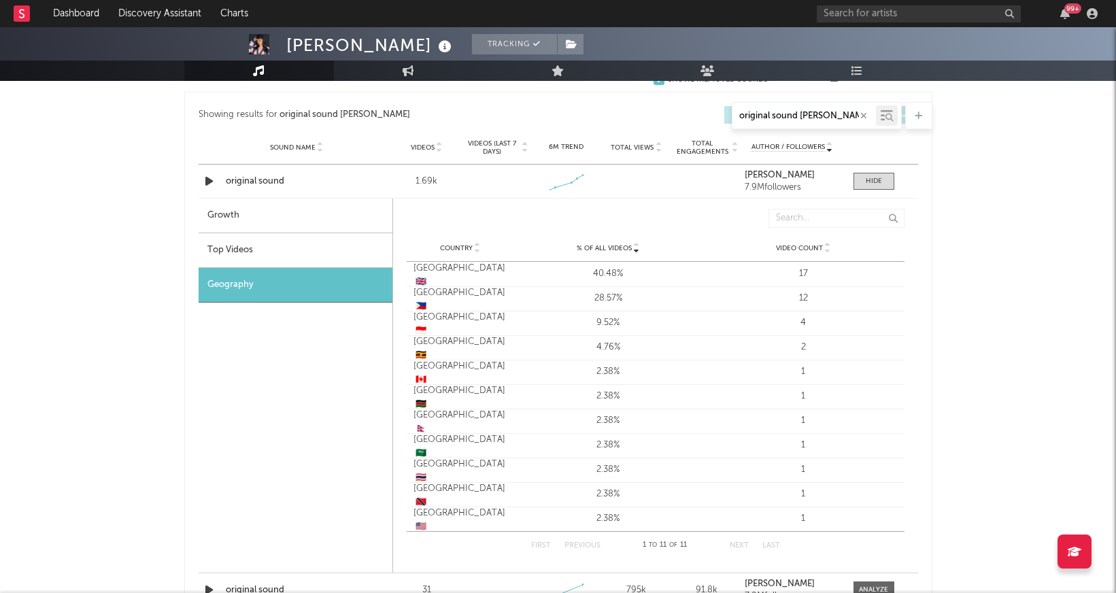
click at [330, 244] on div "Top Videos" at bounding box center [296, 250] width 194 height 35
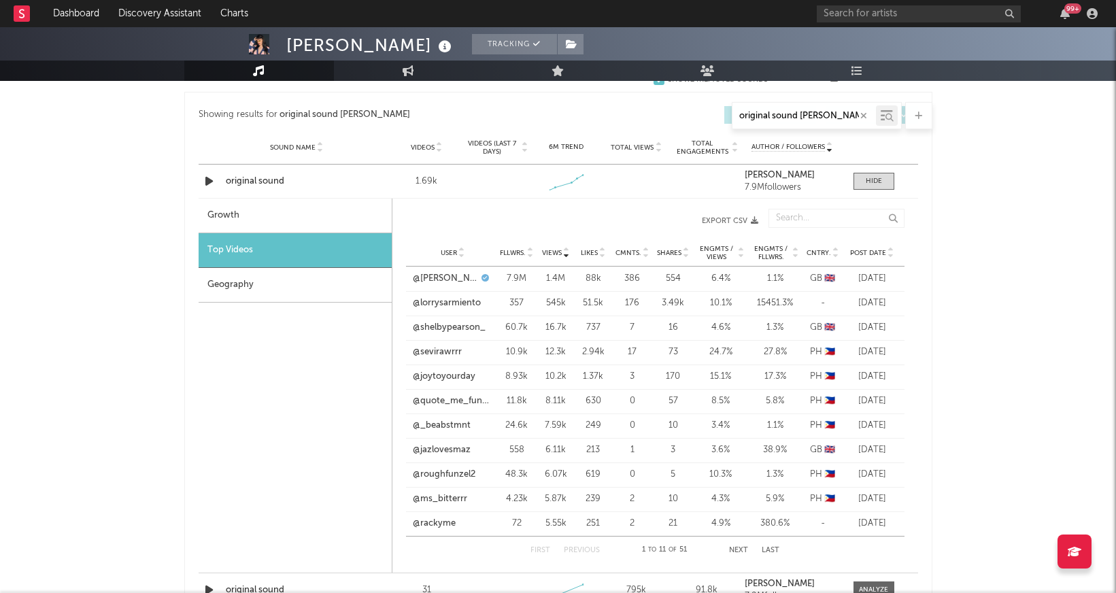
click at [759, 218] on div "Views User Fllwrs. Views Likes Cmnts. Shares Engmts / Views Engmts / Fllwrs. Cn…" at bounding box center [655, 220] width 499 height 37
click at [752, 220] on icon "button" at bounding box center [754, 220] width 7 height 7
click at [946, 229] on div "[PERSON_NAME] Tracking [GEOGRAPHIC_DATA] | Pop Edit Tracking Email Alerts On Be…" at bounding box center [558, 276] width 1116 height 1931
click at [868, 176] on div at bounding box center [874, 181] width 16 height 10
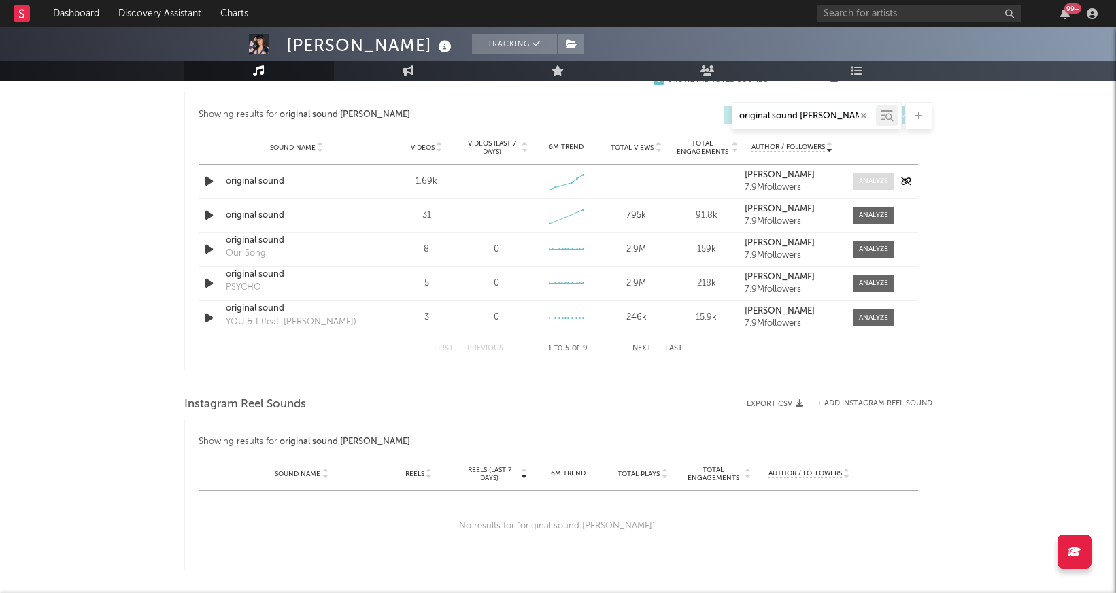
click at [871, 176] on div at bounding box center [873, 181] width 29 height 10
select select "1w"
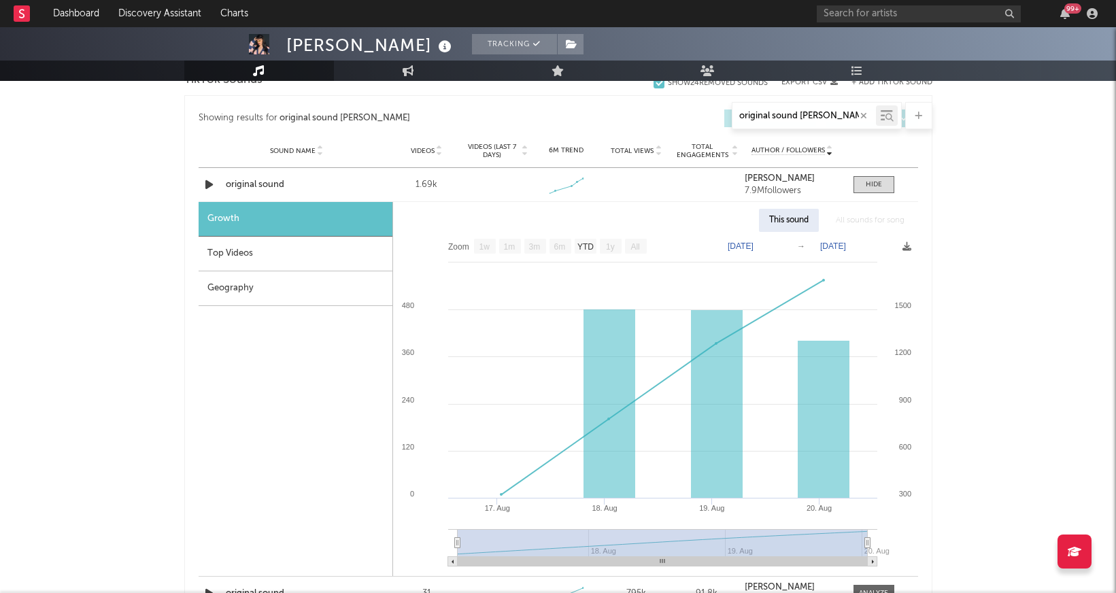
scroll to position [711, 0]
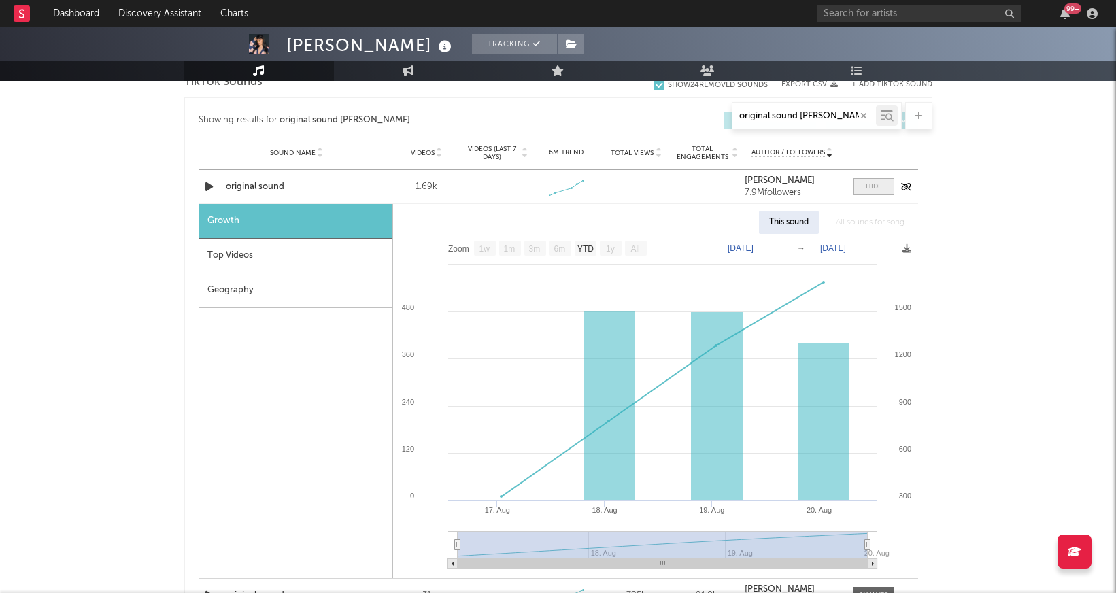
click at [871, 189] on div at bounding box center [874, 187] width 16 height 10
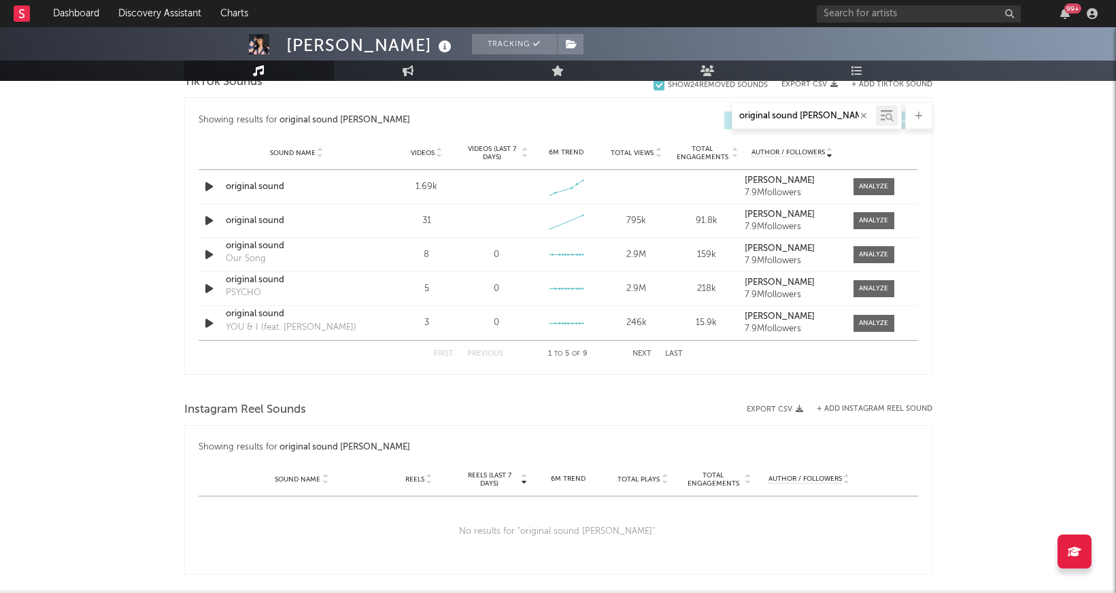
click at [867, 116] on icon "button" at bounding box center [863, 116] width 7 height 9
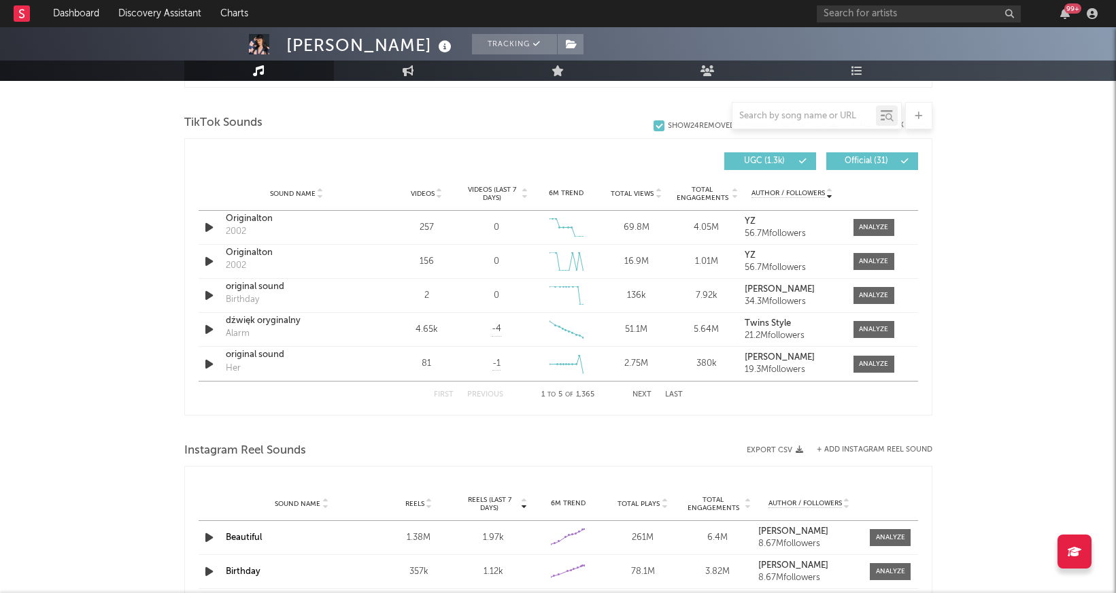
scroll to position [901, 0]
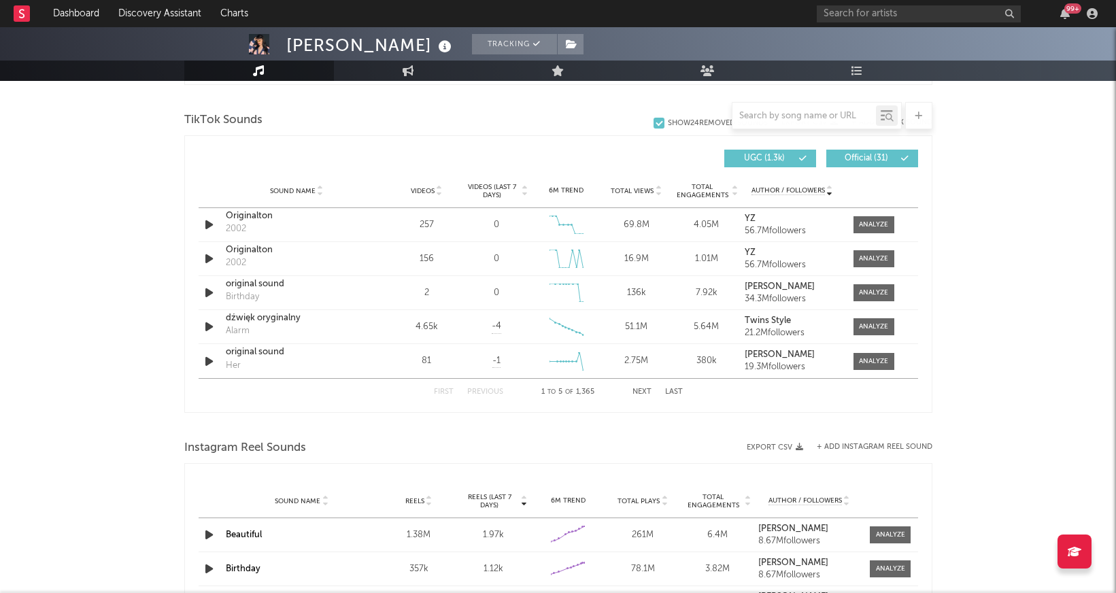
click at [437, 191] on icon at bounding box center [439, 193] width 7 height 5
click at [205, 257] on icon "button" at bounding box center [209, 258] width 14 height 17
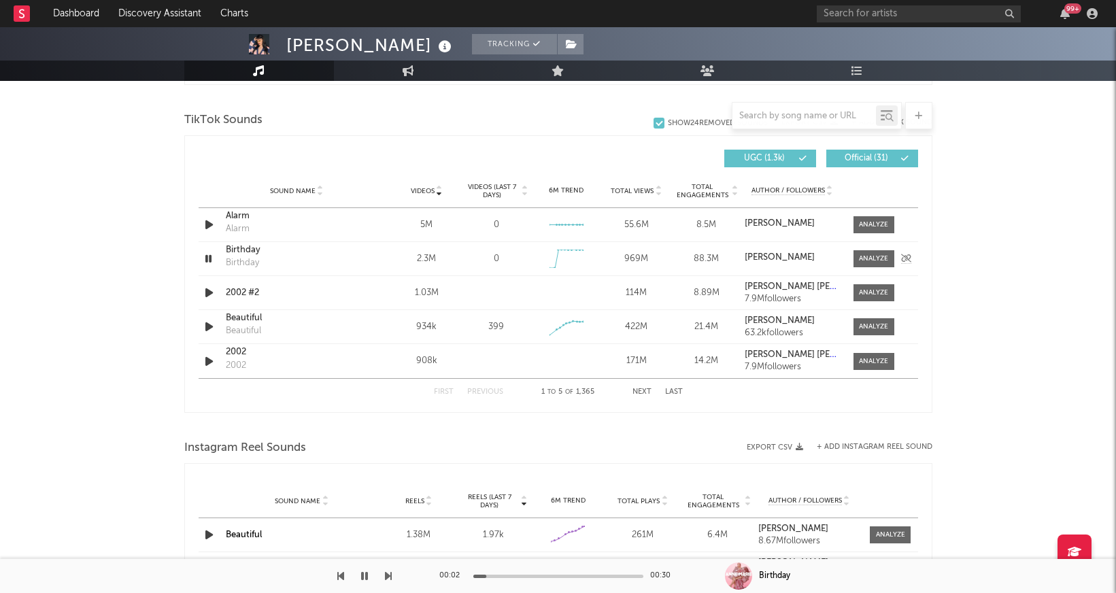
click at [206, 257] on icon "button" at bounding box center [208, 258] width 13 height 17
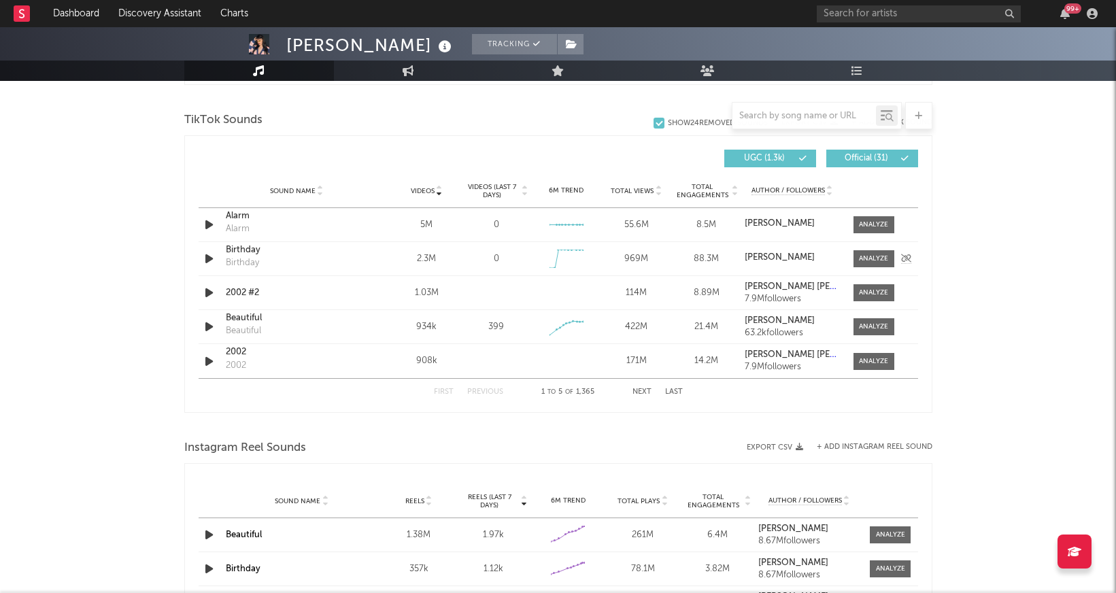
click at [206, 257] on icon "button" at bounding box center [209, 258] width 14 height 17
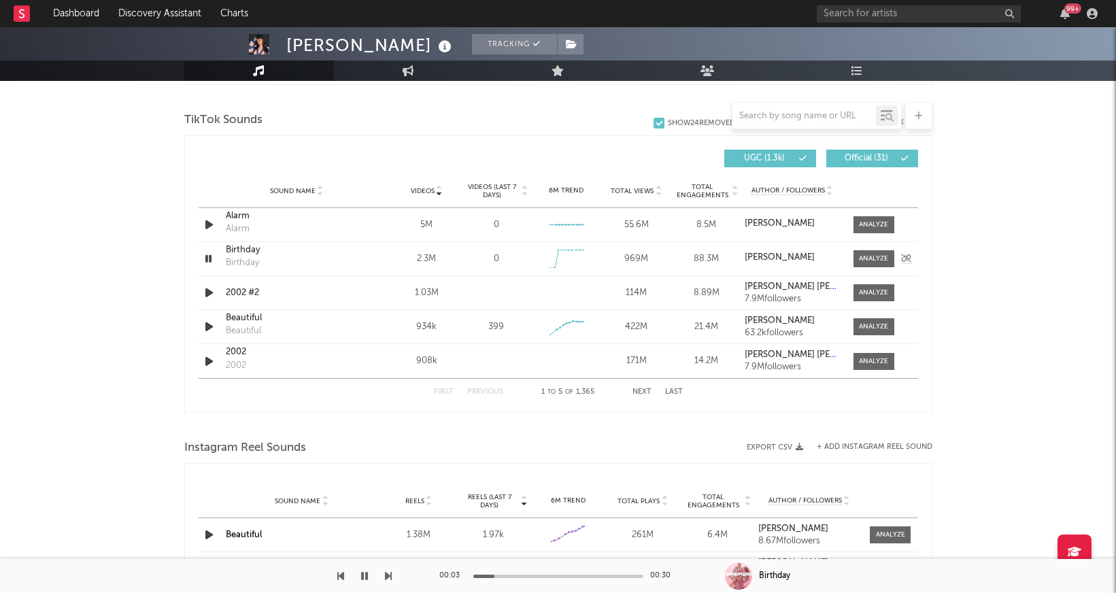
click at [210, 257] on icon "button" at bounding box center [208, 258] width 13 height 17
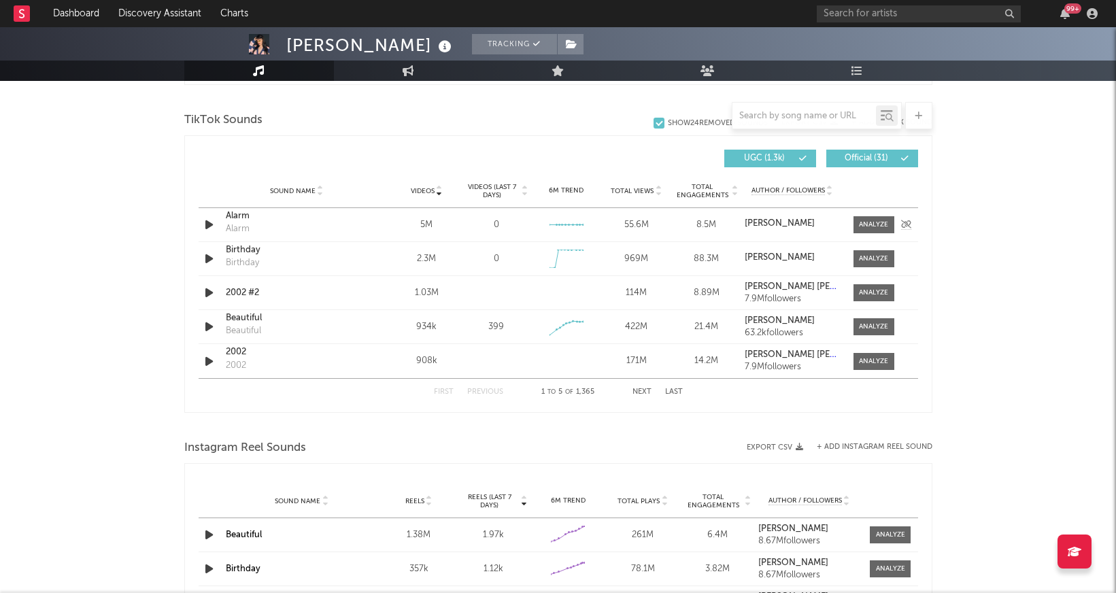
click at [212, 221] on icon "button" at bounding box center [209, 224] width 14 height 17
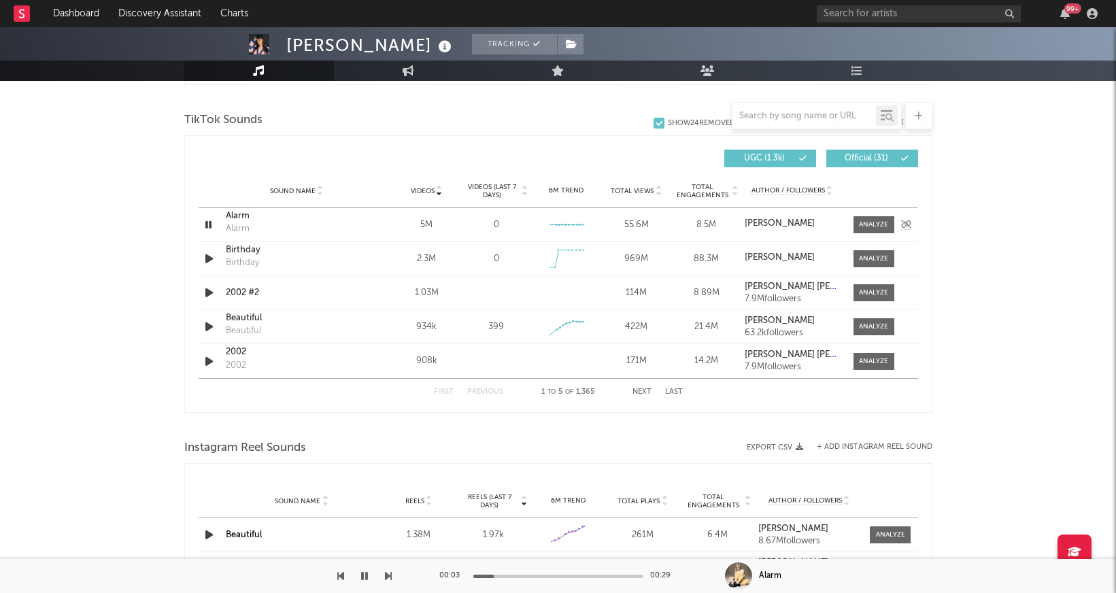
click at [212, 221] on icon "button" at bounding box center [208, 224] width 13 height 17
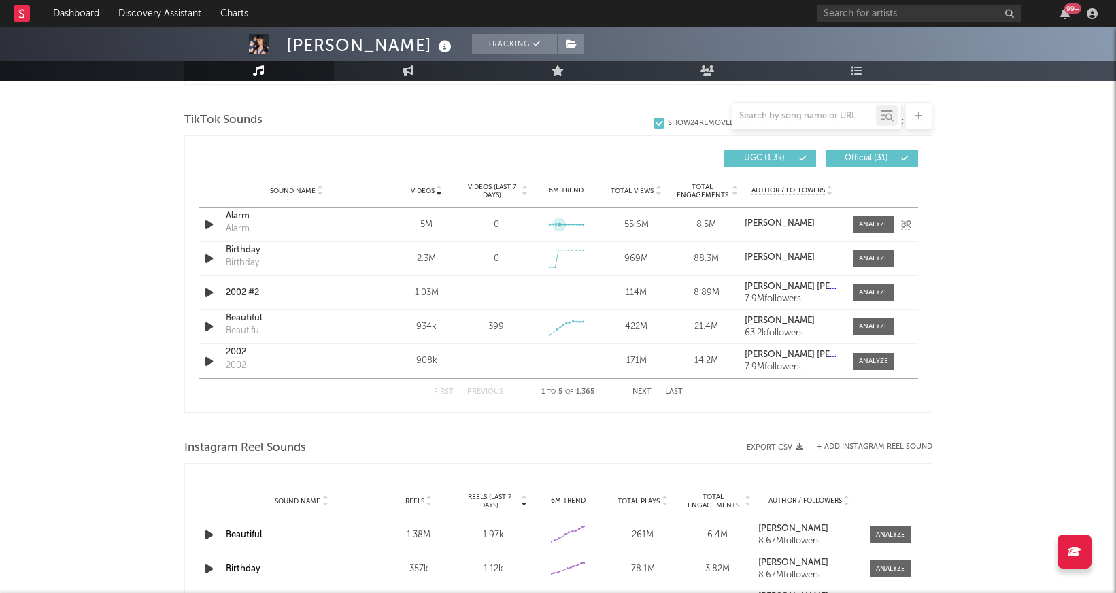
click at [558, 220] on icon at bounding box center [559, 225] width 14 height 14
click at [876, 226] on div at bounding box center [873, 225] width 29 height 10
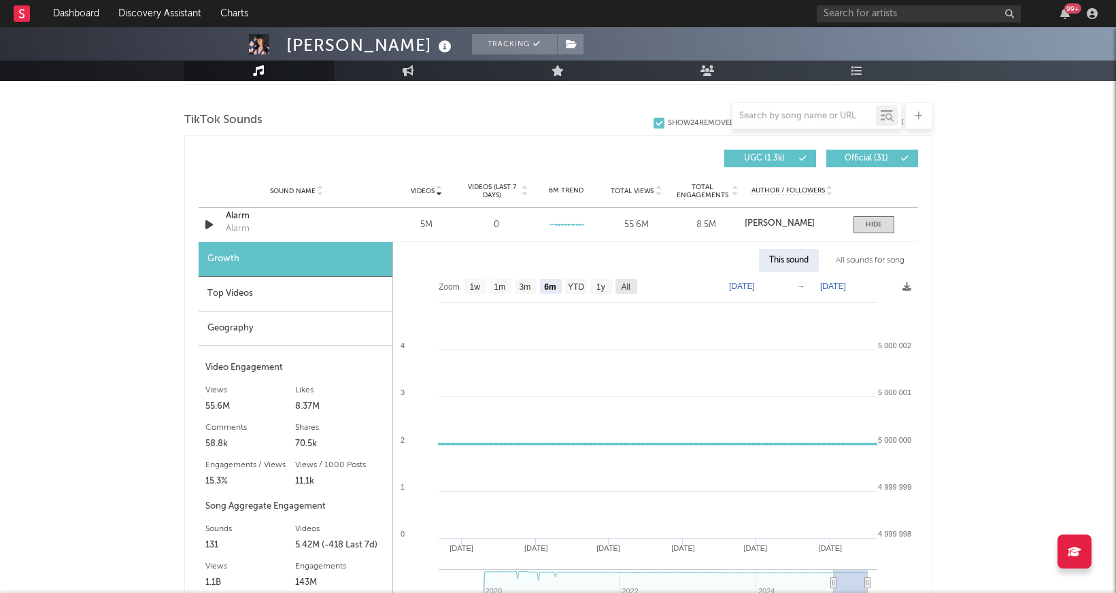
click at [622, 283] on text "All" at bounding box center [625, 287] width 9 height 10
select select "All"
type input "[DATE]"
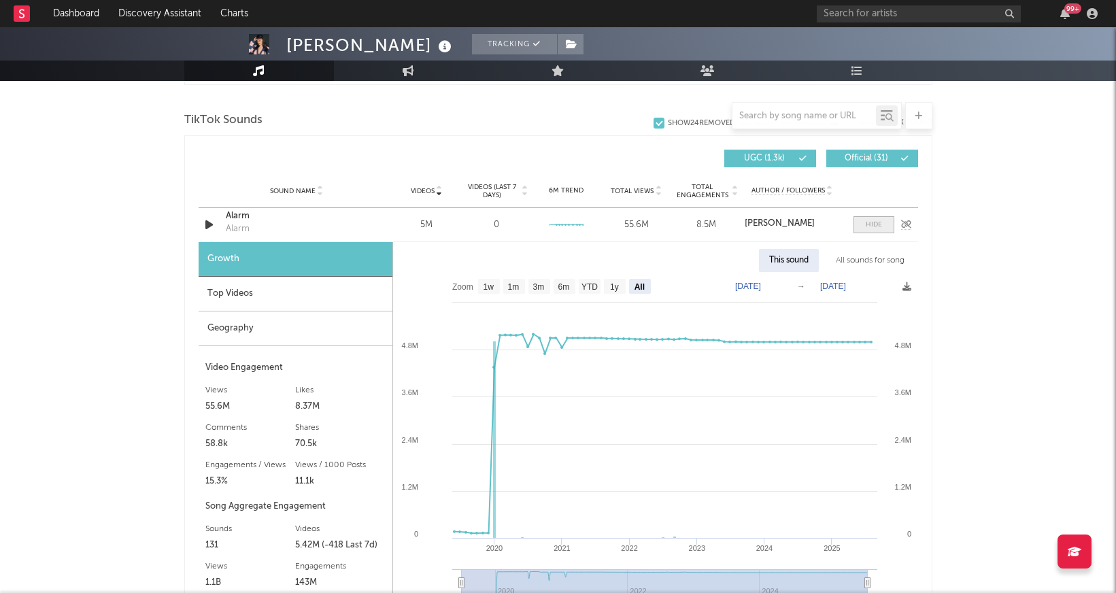
click at [874, 224] on div at bounding box center [874, 225] width 16 height 10
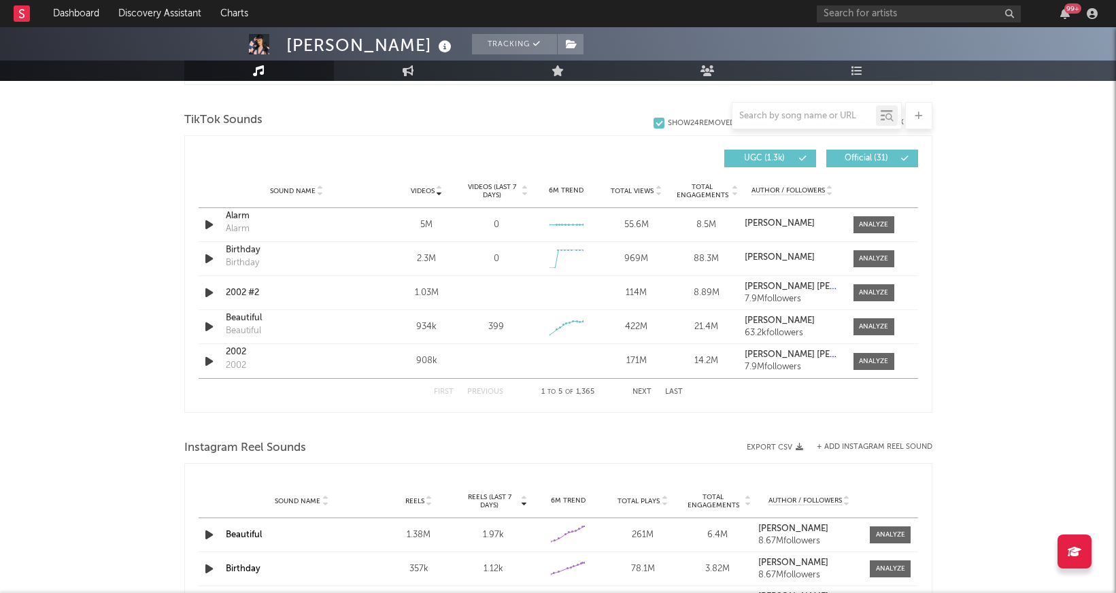
click at [644, 388] on div "First Previous 1 to 5 of 1,365 Next Last" at bounding box center [558, 392] width 249 height 27
click at [644, 395] on button "Next" at bounding box center [642, 391] width 19 height 7
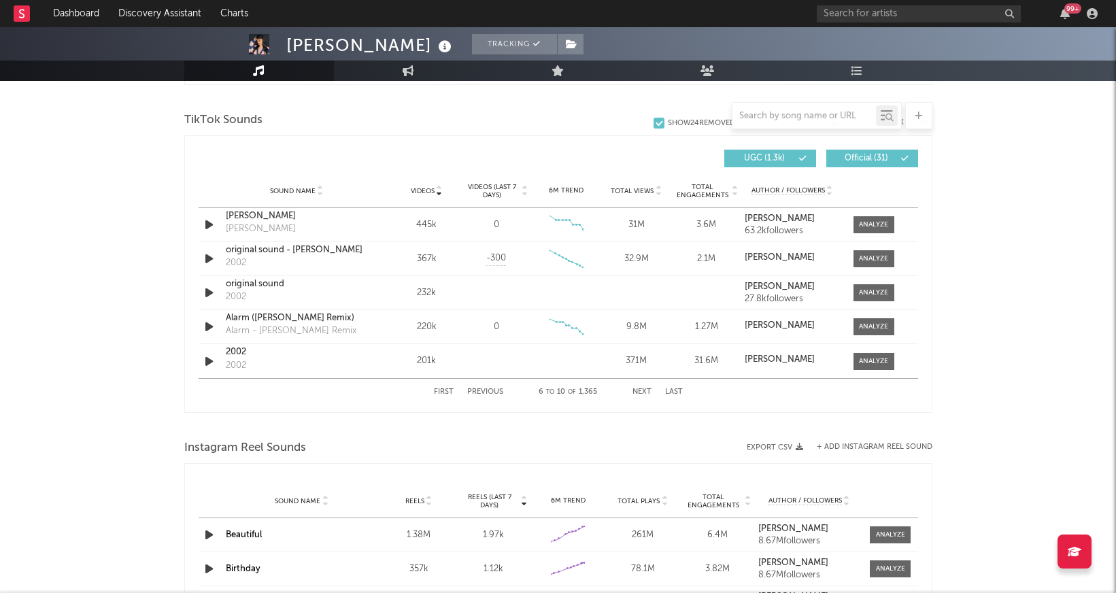
click at [644, 395] on button "Next" at bounding box center [642, 391] width 19 height 7
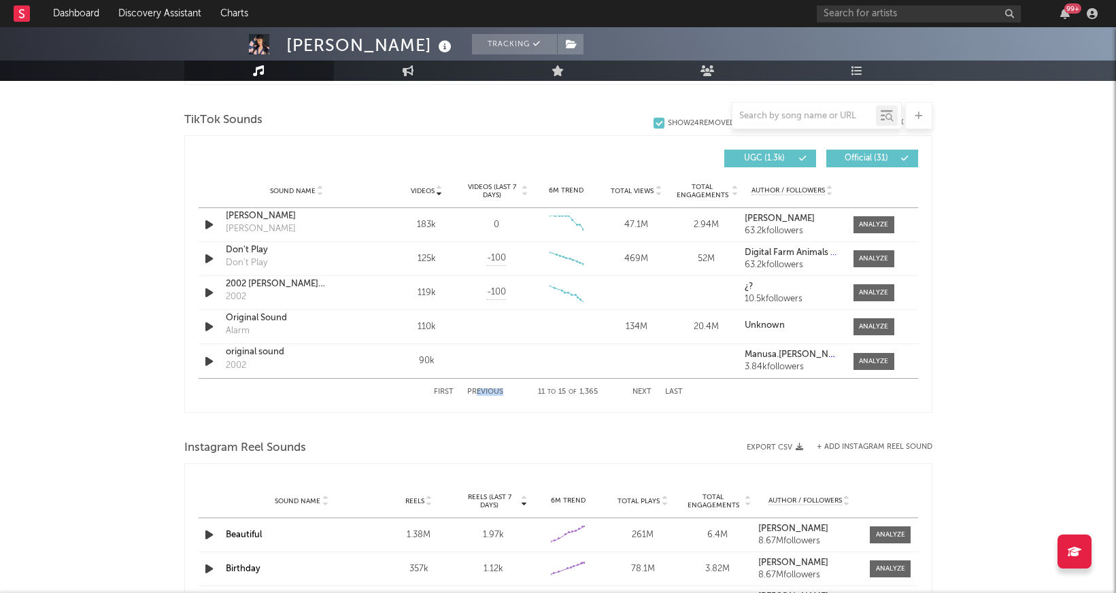
drag, startPoint x: 486, startPoint y: 400, endPoint x: 478, endPoint y: 388, distance: 14.2
click at [478, 388] on div "First Previous 11 to 15 of 1,365 Next Last" at bounding box center [558, 392] width 249 height 27
click at [478, 380] on div "First Previous 11 to 15 of 1,365 Next Last" at bounding box center [558, 392] width 249 height 27
click at [484, 390] on button "Previous" at bounding box center [485, 391] width 36 height 7
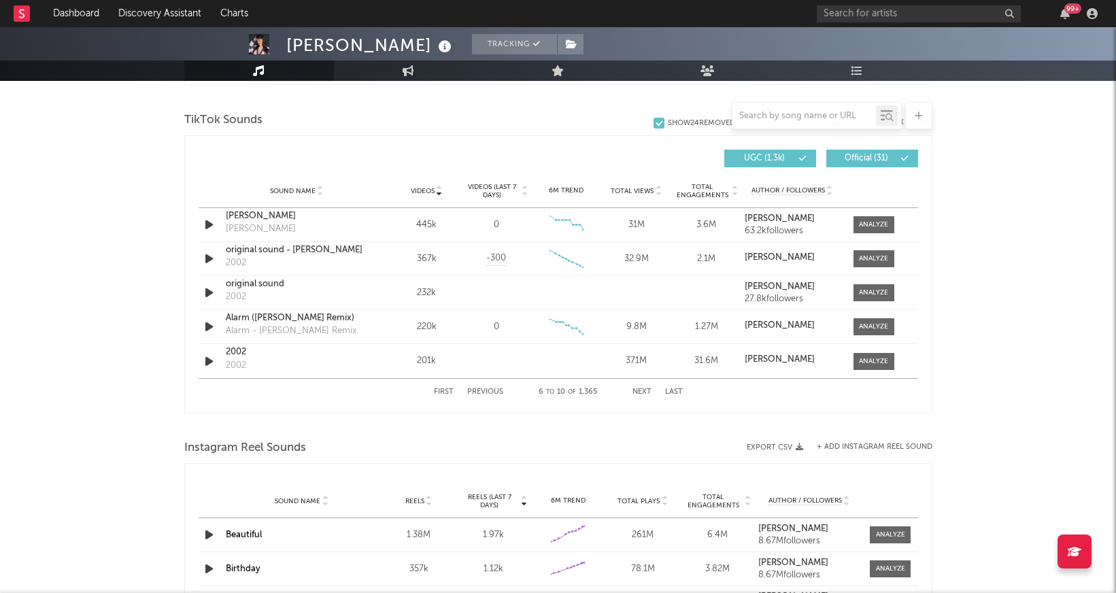
click at [484, 390] on button "Previous" at bounding box center [485, 391] width 36 height 7
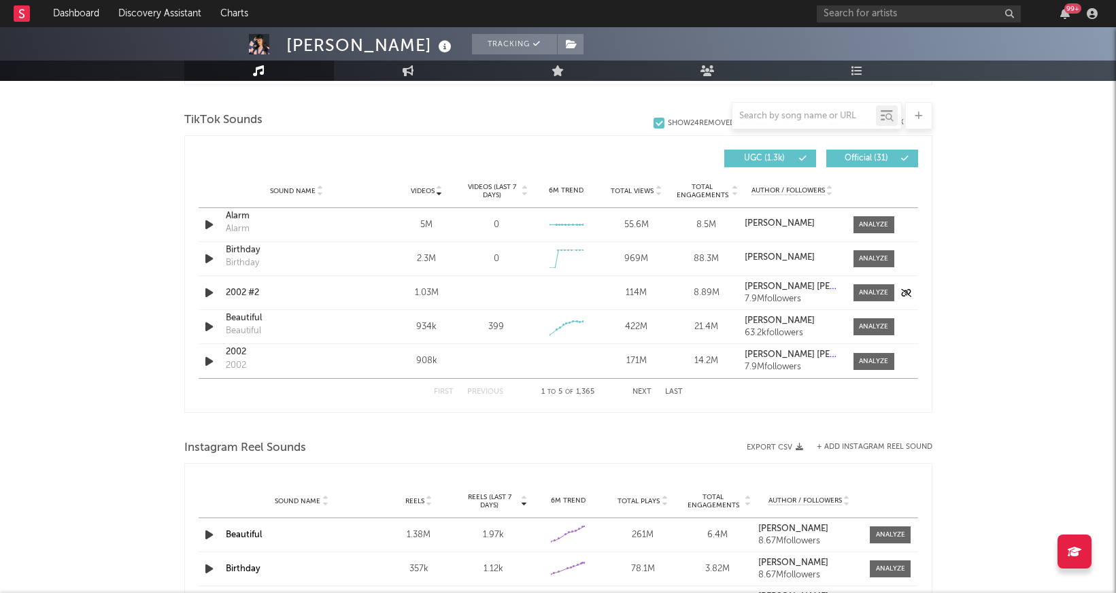
drag, startPoint x: 291, startPoint y: 310, endPoint x: 273, endPoint y: 298, distance: 21.7
click at [273, 298] on div "Sound Name Alarm Alarm Videos 5M Videos (last 7 days) 0 Weekly Growth % 6M Tren…" at bounding box center [559, 293] width 720 height 170
click at [205, 295] on icon "button" at bounding box center [209, 292] width 14 height 17
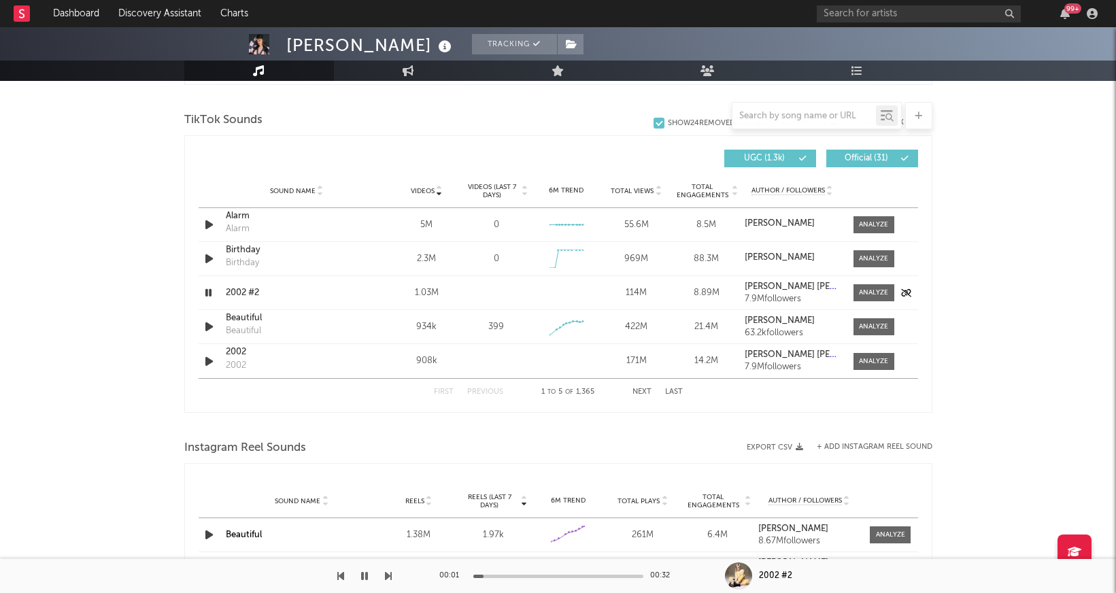
click at [206, 295] on icon "button" at bounding box center [208, 292] width 13 height 17
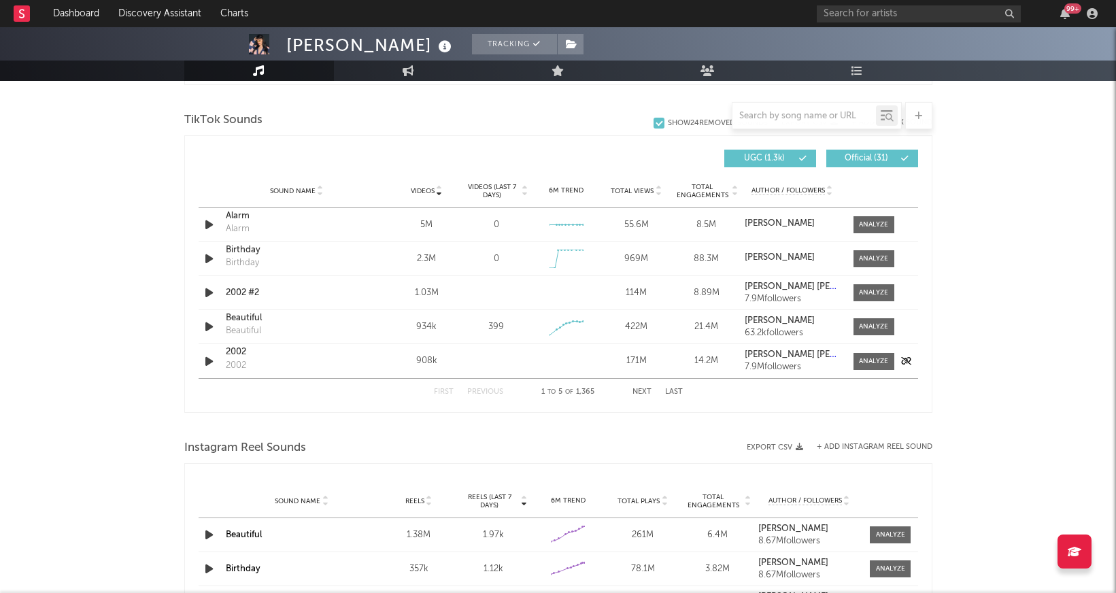
click at [208, 358] on icon "button" at bounding box center [209, 361] width 14 height 17
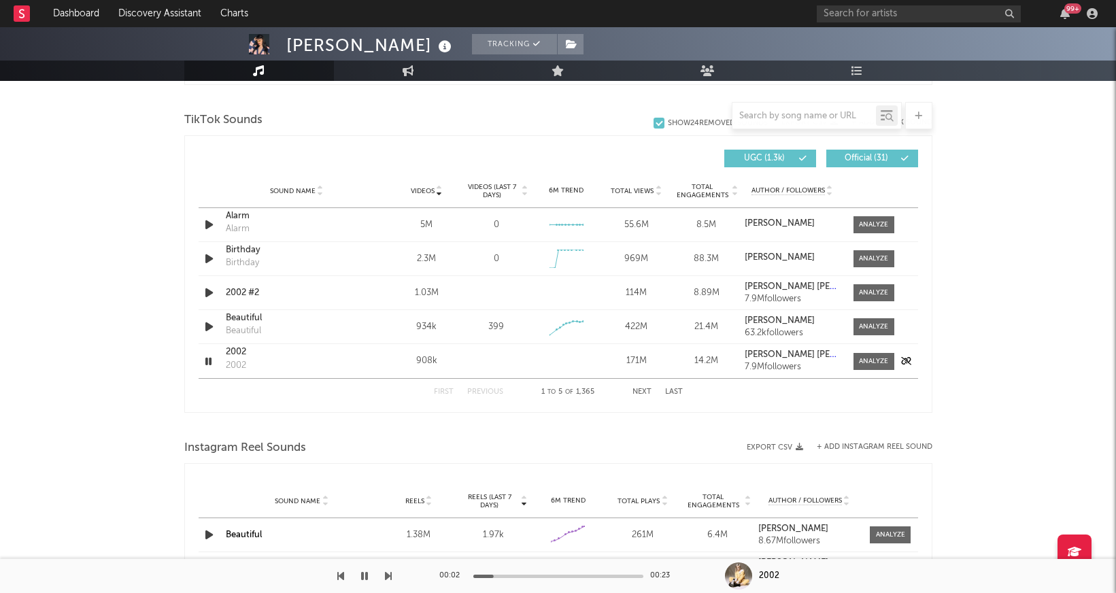
click at [208, 358] on icon "button" at bounding box center [208, 361] width 13 height 17
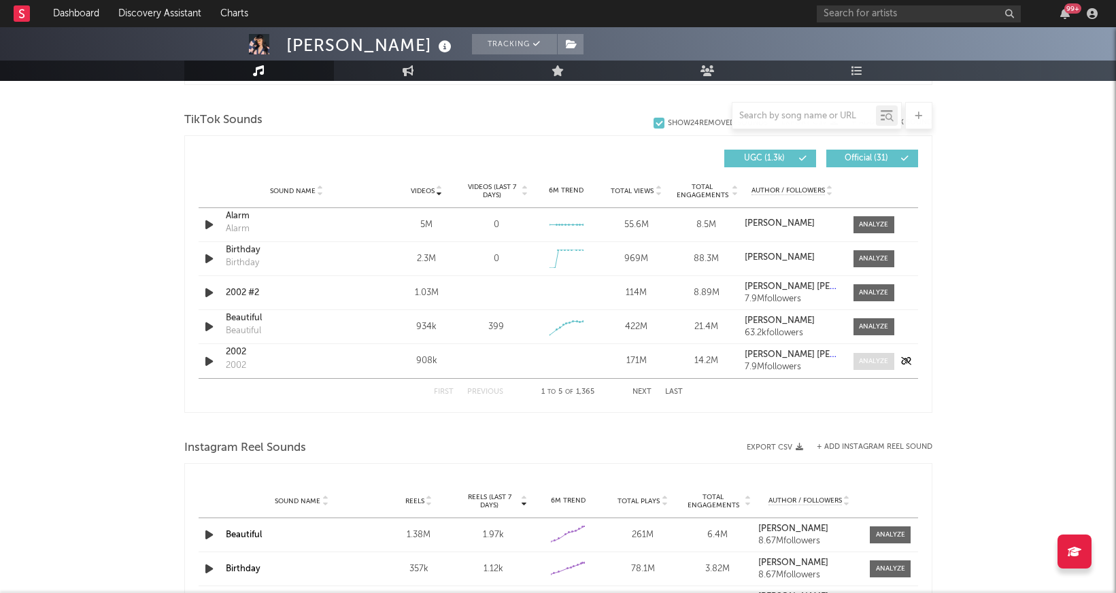
click at [886, 356] on div at bounding box center [873, 361] width 29 height 10
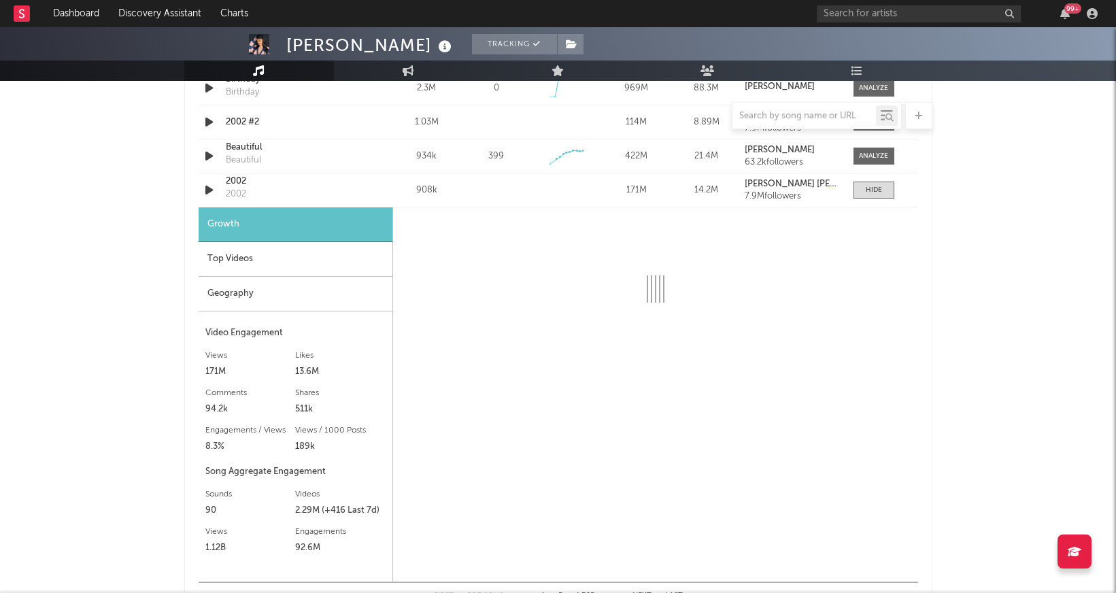
scroll to position [1096, 0]
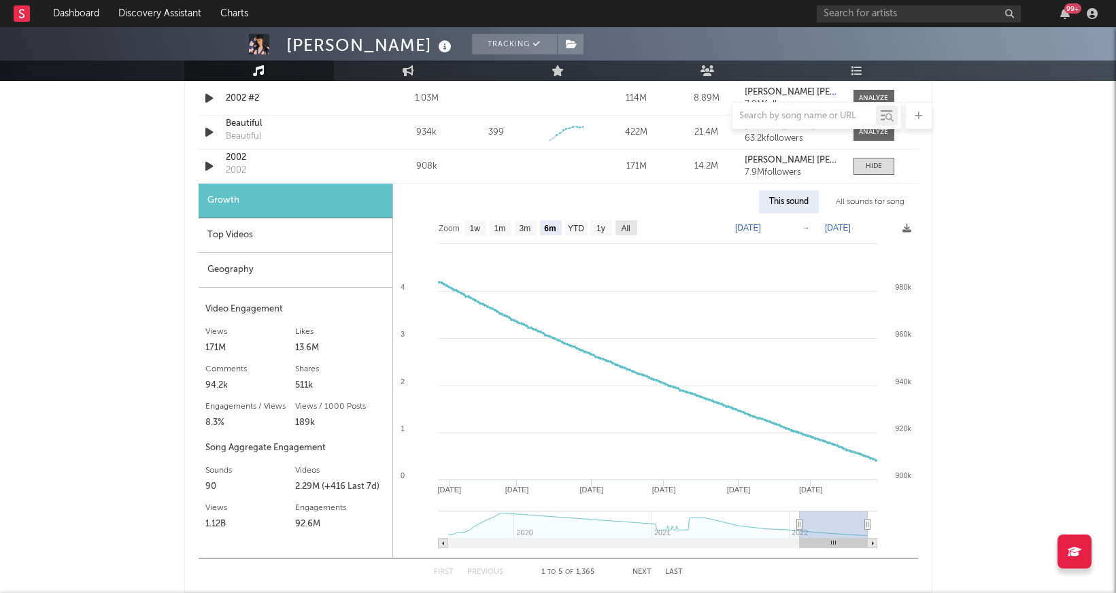
click at [624, 229] on text "All" at bounding box center [625, 229] width 9 height 10
select select "All"
type input "[DATE]"
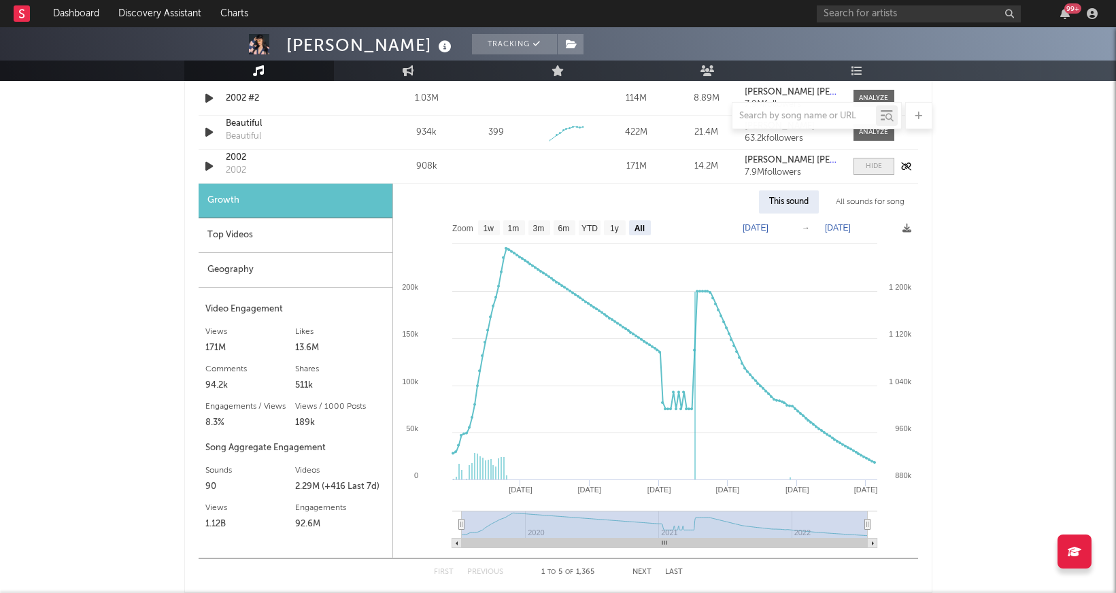
click at [868, 162] on div at bounding box center [874, 166] width 16 height 10
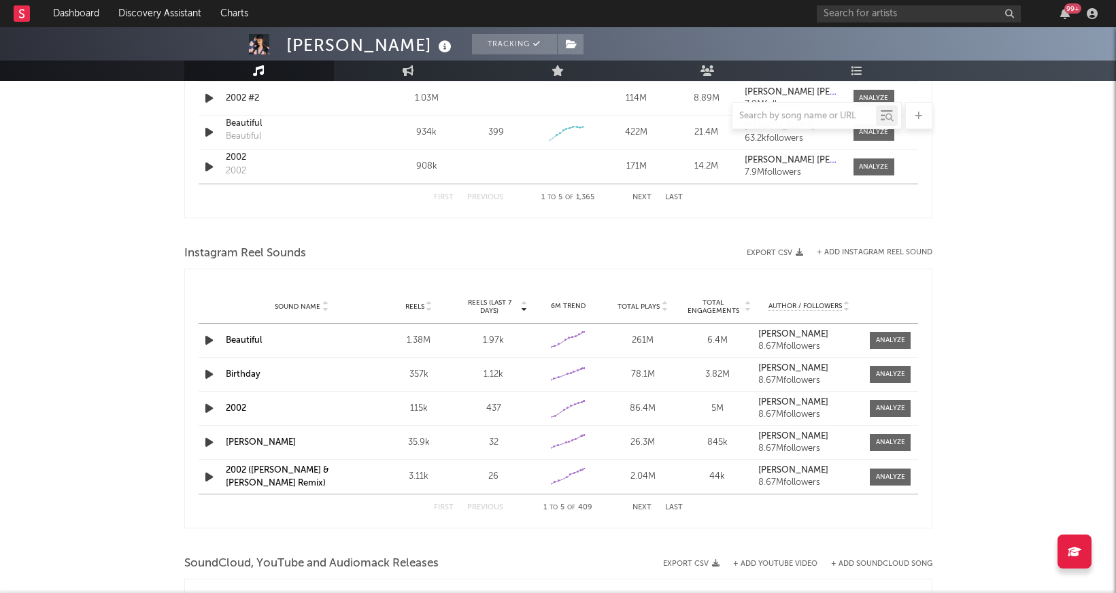
click at [638, 197] on button "Next" at bounding box center [642, 197] width 19 height 7
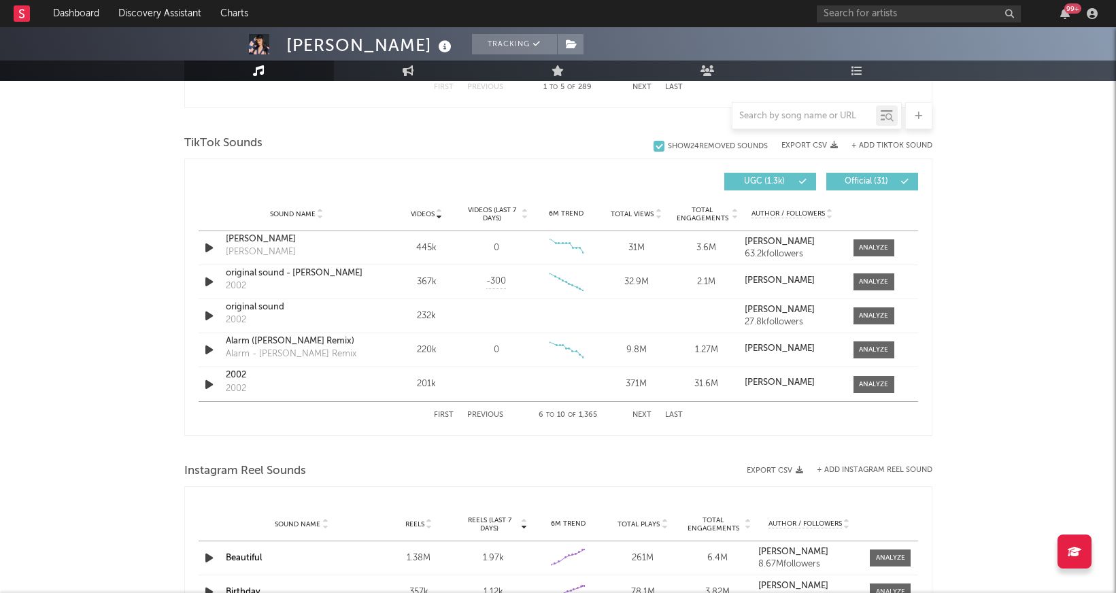
scroll to position [867, 0]
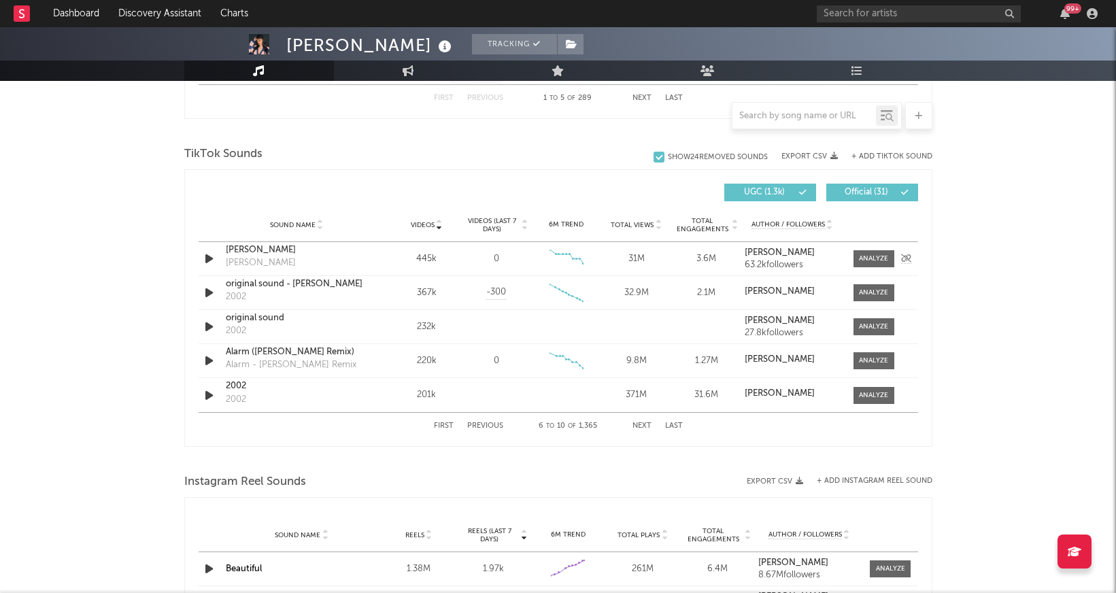
click at [207, 261] on icon "button" at bounding box center [209, 258] width 14 height 17
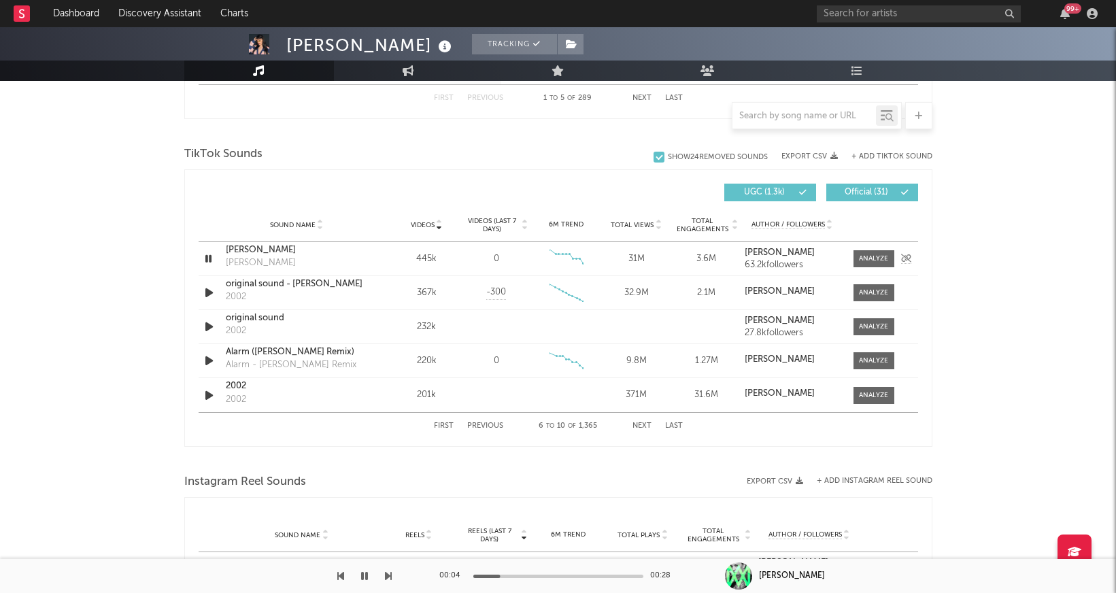
click at [207, 260] on icon "button" at bounding box center [208, 258] width 13 height 17
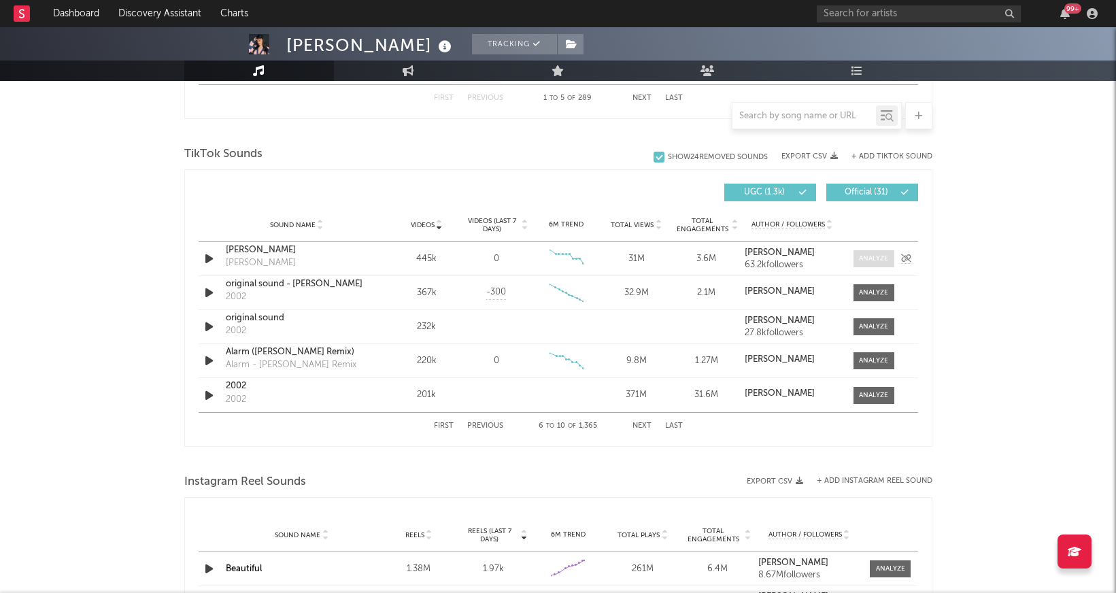
click at [883, 259] on div at bounding box center [873, 259] width 29 height 10
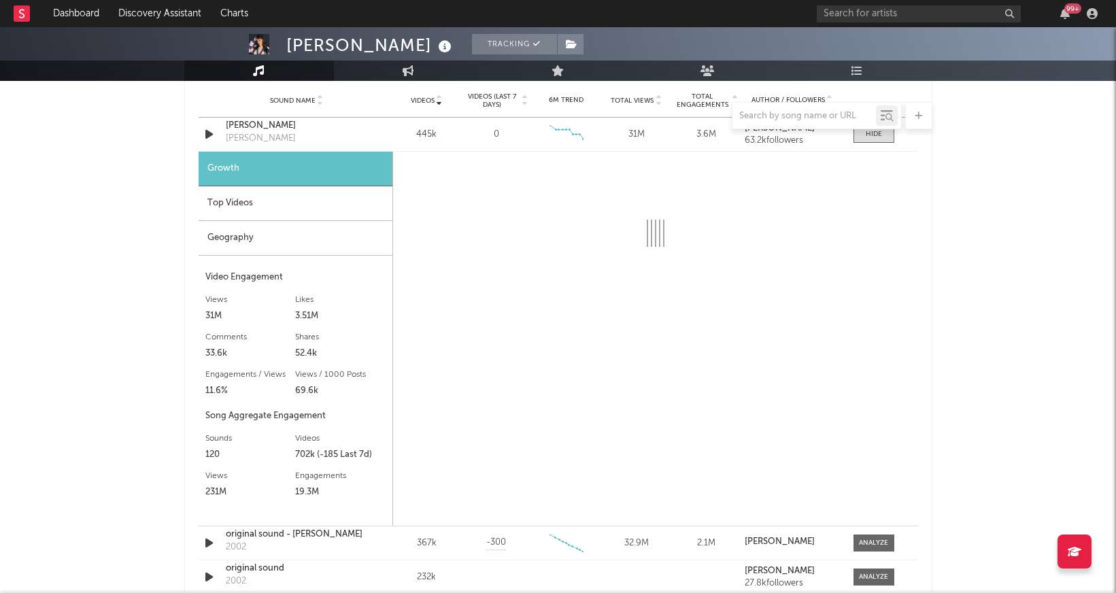
scroll to position [973, 0]
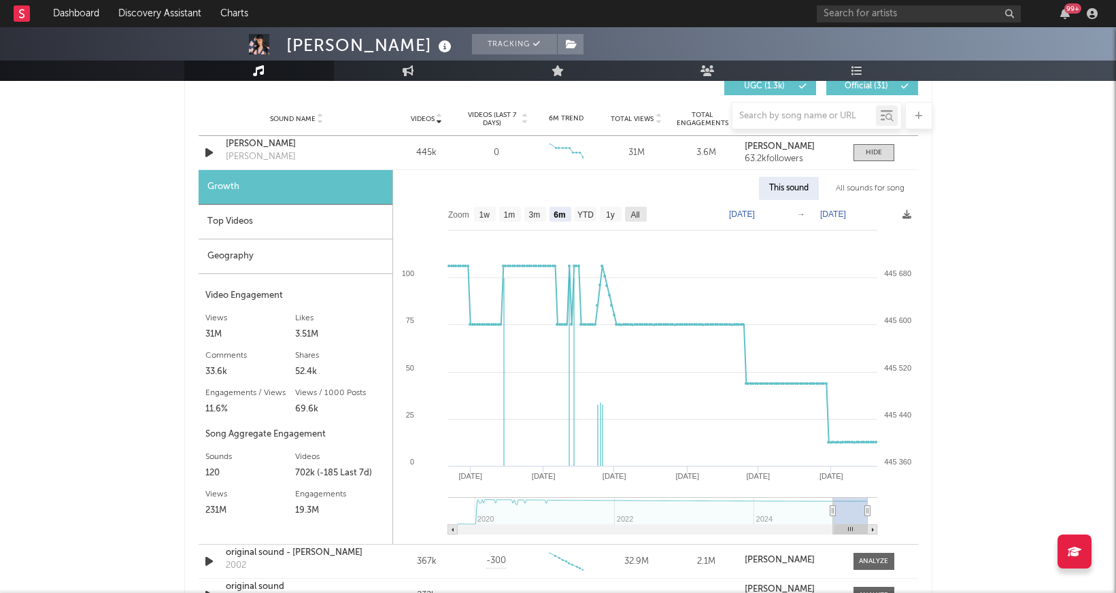
click at [638, 212] on text "All" at bounding box center [635, 215] width 9 height 10
select select "All"
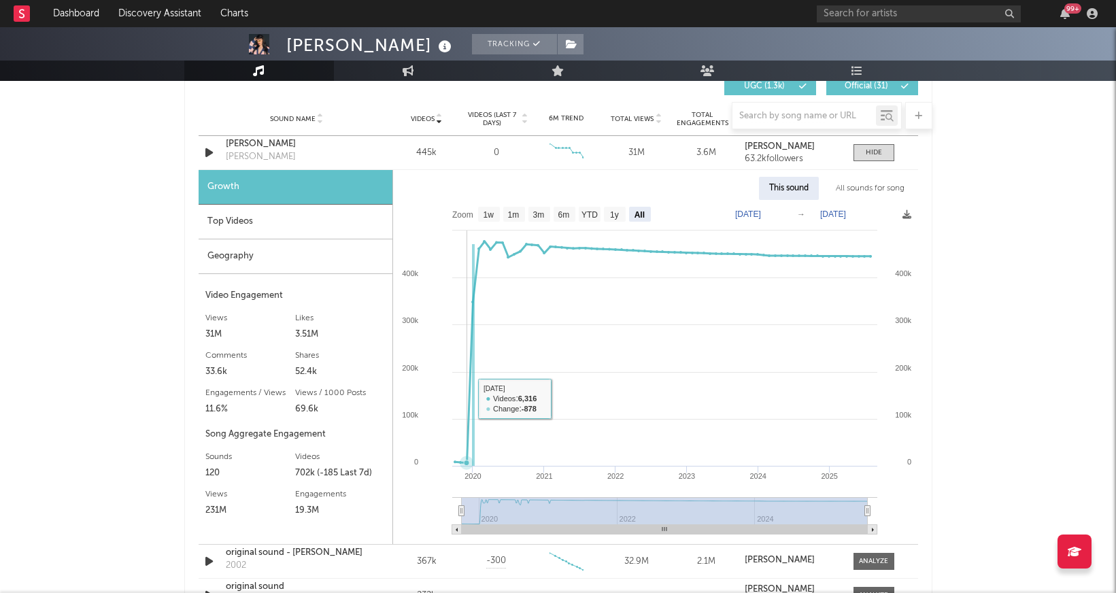
click at [469, 399] on icon at bounding box center [663, 352] width 416 height 222
type input "[DATE]"
select select "All"
type input "[DATE]"
drag, startPoint x: 462, startPoint y: 510, endPoint x: 424, endPoint y: 511, distance: 37.4
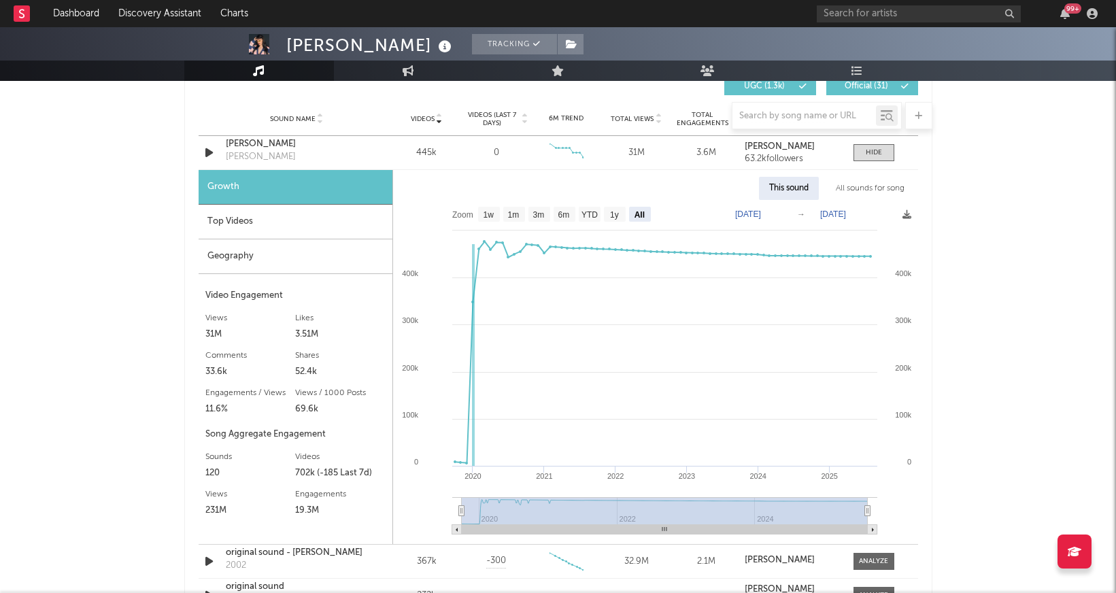
click at [424, 511] on icon "Created with Highcharts 10.3.3 2020 2021 2022 2023 2024 2025 2020 2022 2024 0 1…" at bounding box center [655, 372] width 525 height 344
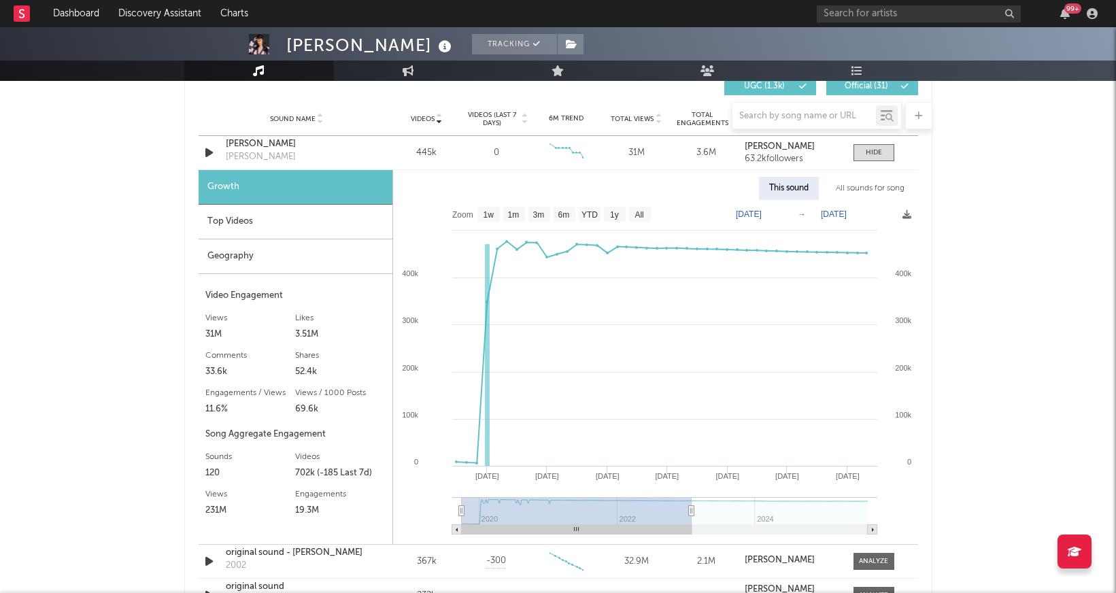
type input "[DATE]"
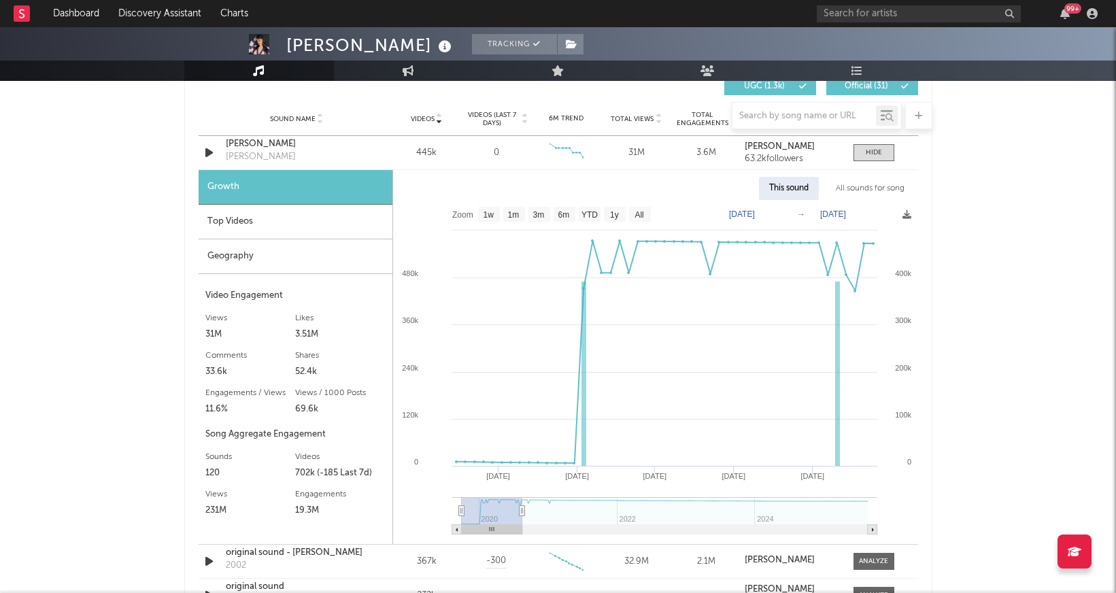
type input "[DATE]"
select select "6m"
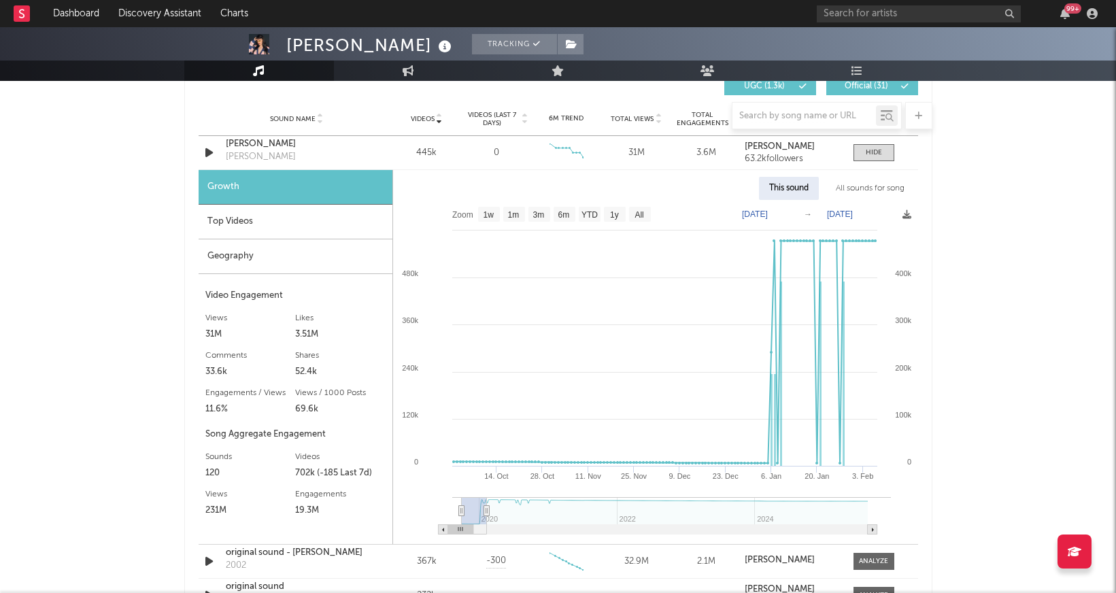
type input "[DATE]"
select select "3m"
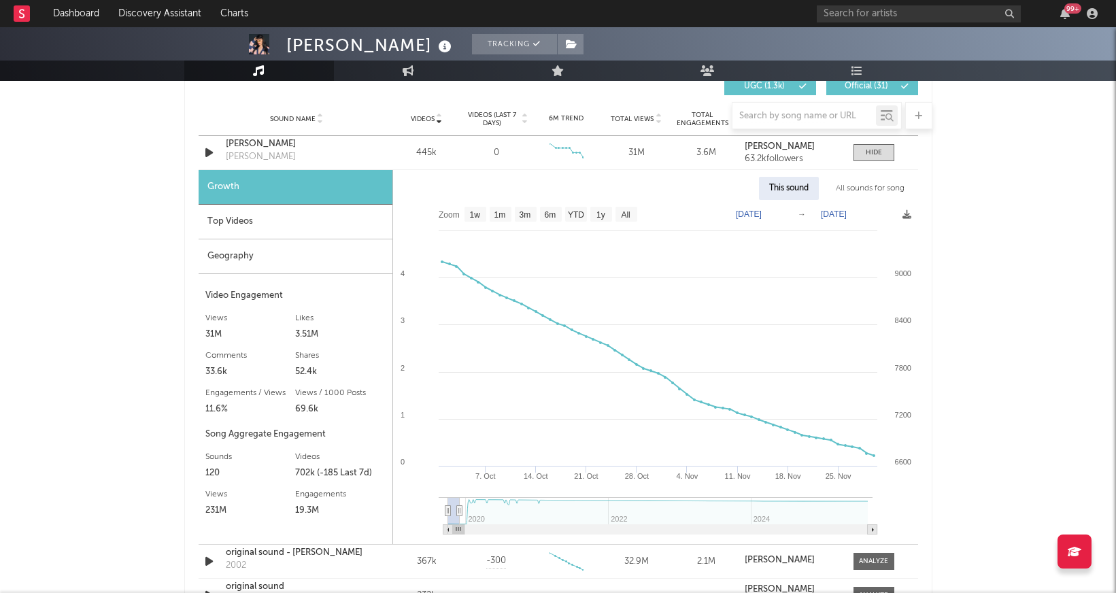
type input "[DATE]"
select select "3m"
type input "[DATE]"
select select "3m"
type input "[DATE]"
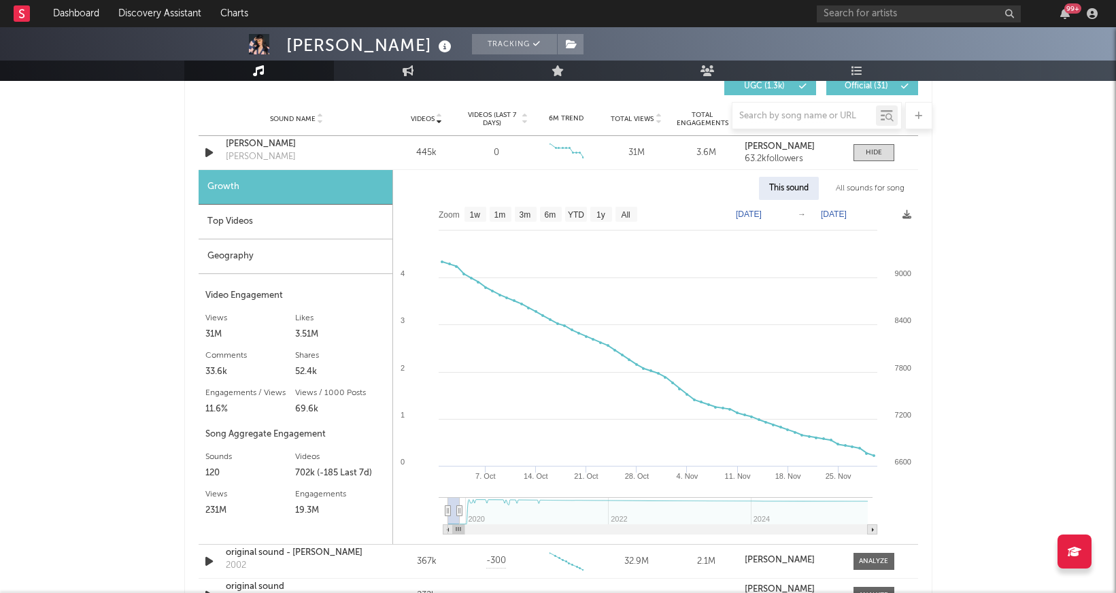
select select "3m"
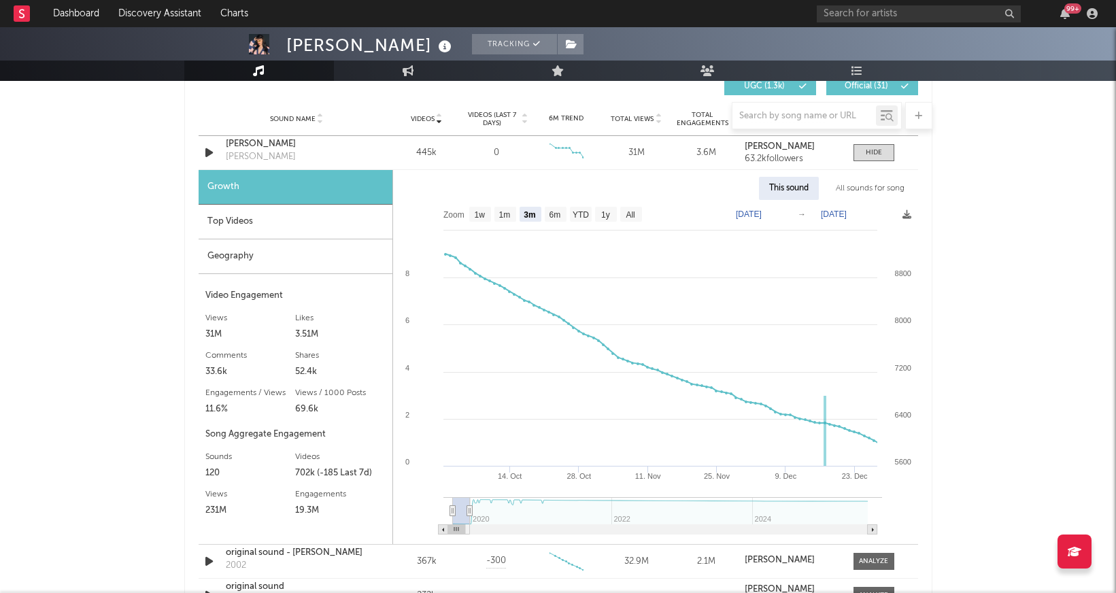
type input "[DATE]"
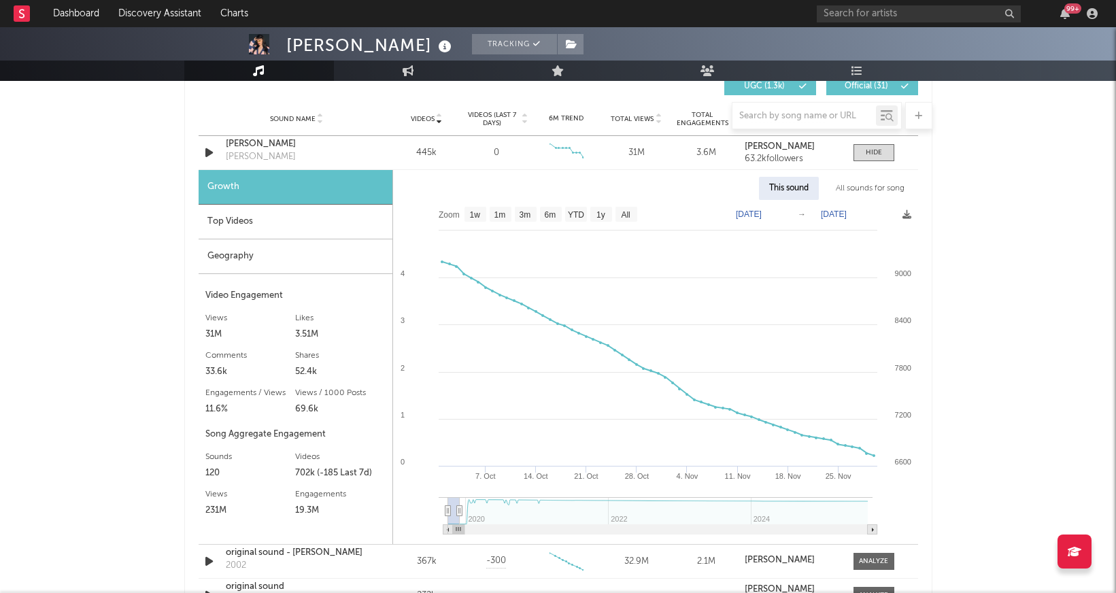
select select "3m"
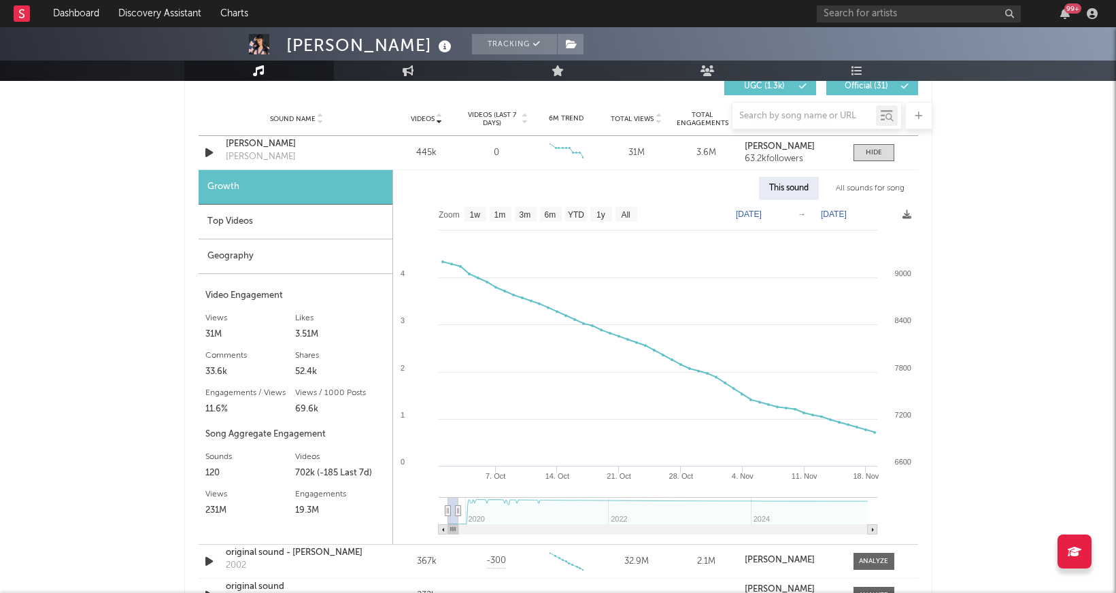
type input "[DATE]"
drag, startPoint x: 867, startPoint y: 510, endPoint x: 458, endPoint y: 509, distance: 408.8
click at [458, 509] on icon at bounding box center [457, 511] width 5 height 10
drag, startPoint x: 452, startPoint y: 530, endPoint x: 433, endPoint y: 529, distance: 19.1
click at [431, 531] on icon "Created with Highcharts 10.3.3 [DATE]. Oct 11. Nov [DATE]. [DATE]. Nov [DATE] 2…" at bounding box center [655, 372] width 525 height 344
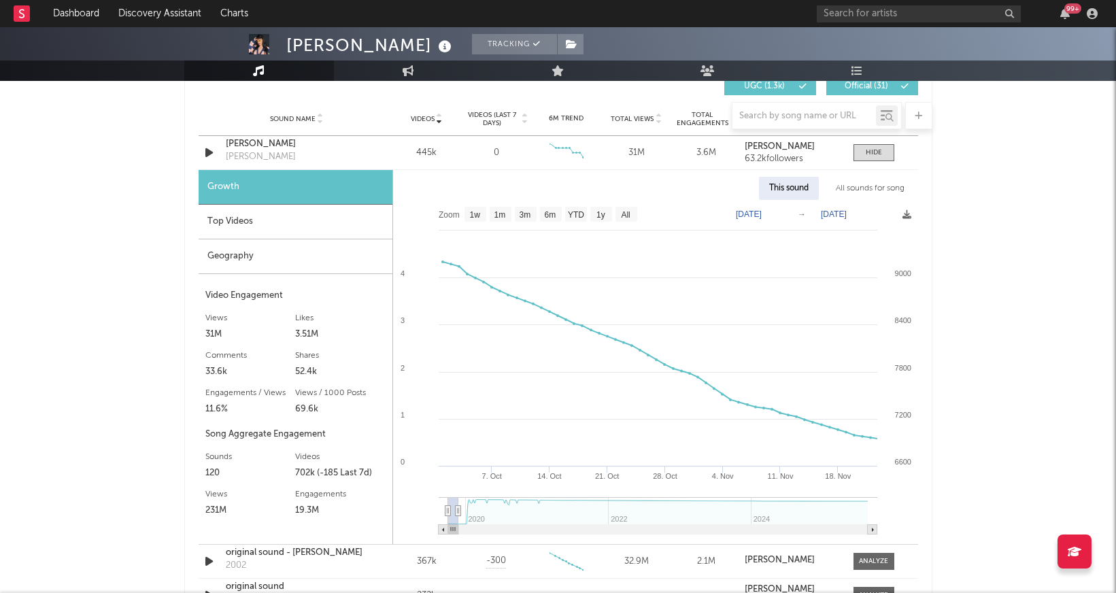
drag, startPoint x: 446, startPoint y: 509, endPoint x: 399, endPoint y: 498, distance: 47.7
click at [399, 498] on icon "Created with Highcharts 10.3.3 [DATE]. Oct 11. Nov [DATE]. [DATE]. Nov [DATE] 2…" at bounding box center [655, 372] width 525 height 344
click at [860, 142] on div "Sound Name [PERSON_NAME] Adios Videos 445k Videos (last 7 days) 0 Weekly Growth…" at bounding box center [559, 152] width 720 height 33
click at [871, 152] on div at bounding box center [874, 153] width 16 height 10
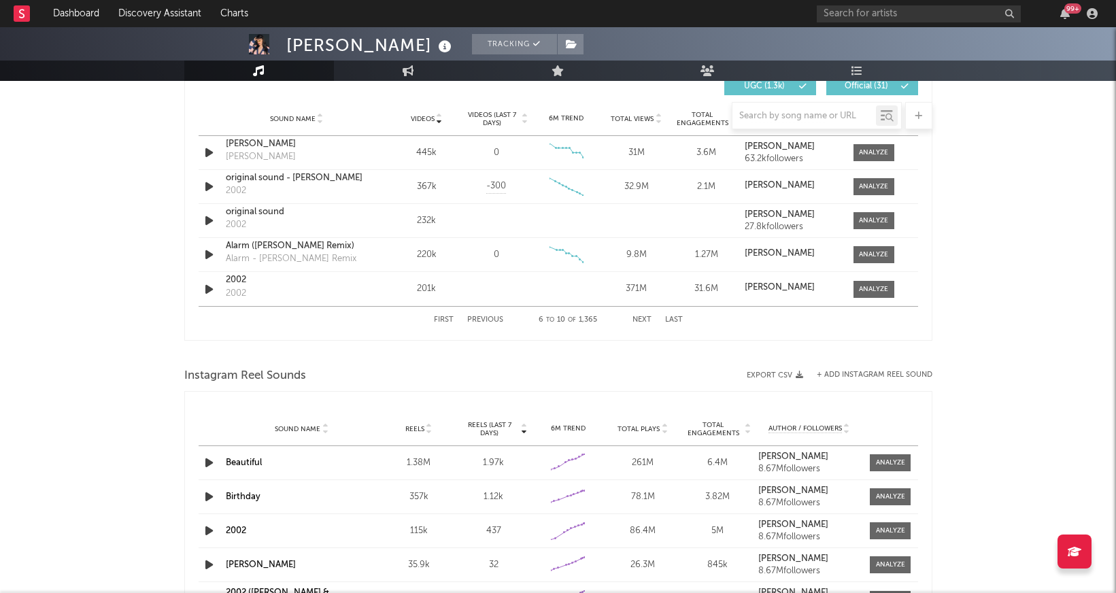
click at [645, 318] on button "Next" at bounding box center [642, 319] width 19 height 7
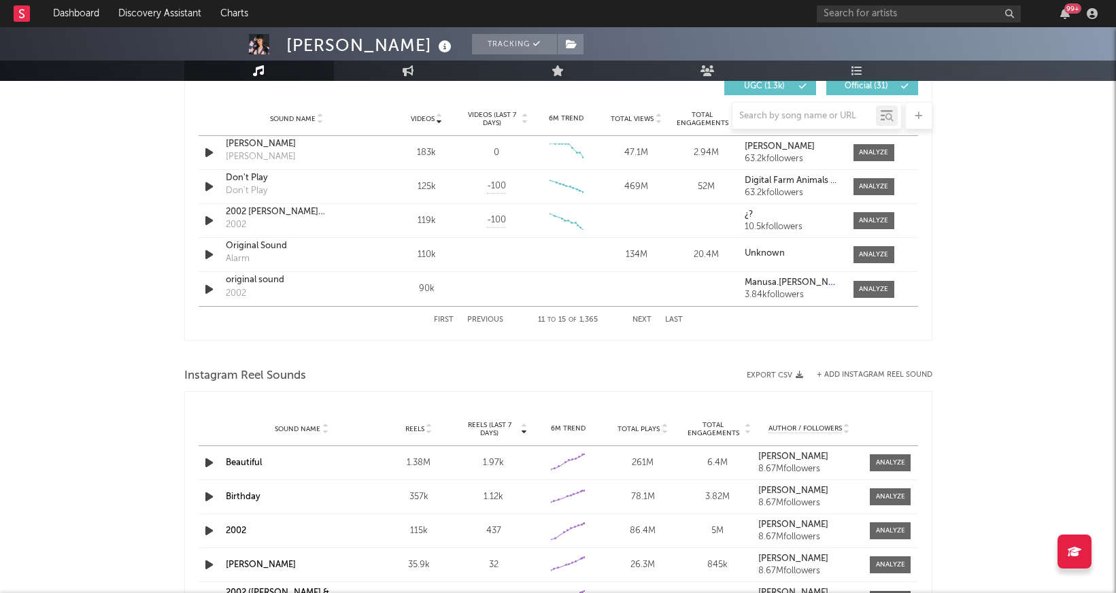
click at [645, 318] on button "Next" at bounding box center [642, 319] width 19 height 7
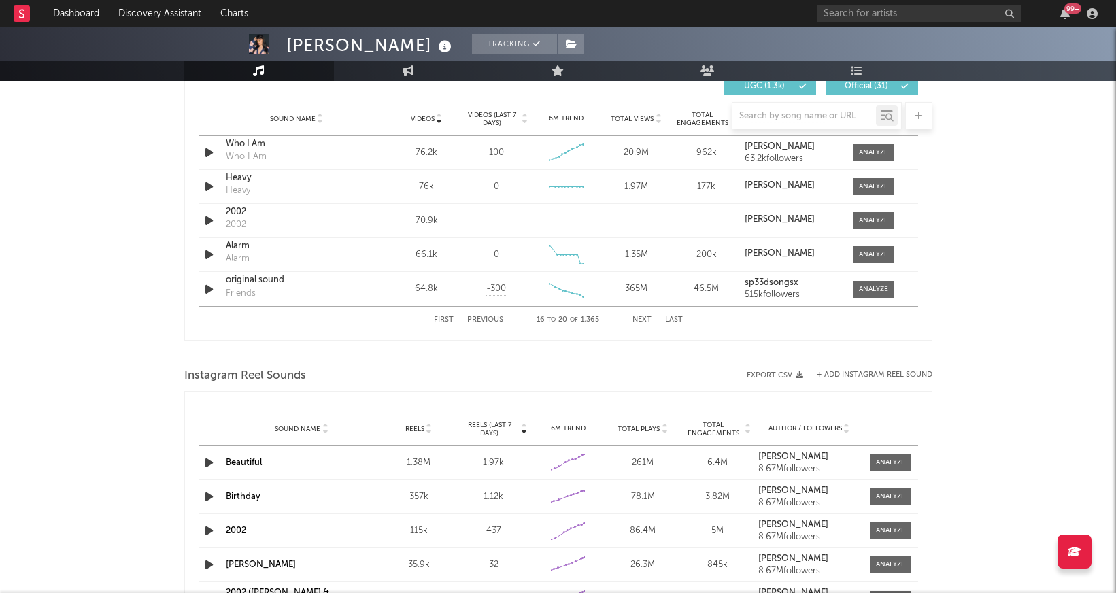
click at [645, 316] on button "Next" at bounding box center [642, 319] width 19 height 7
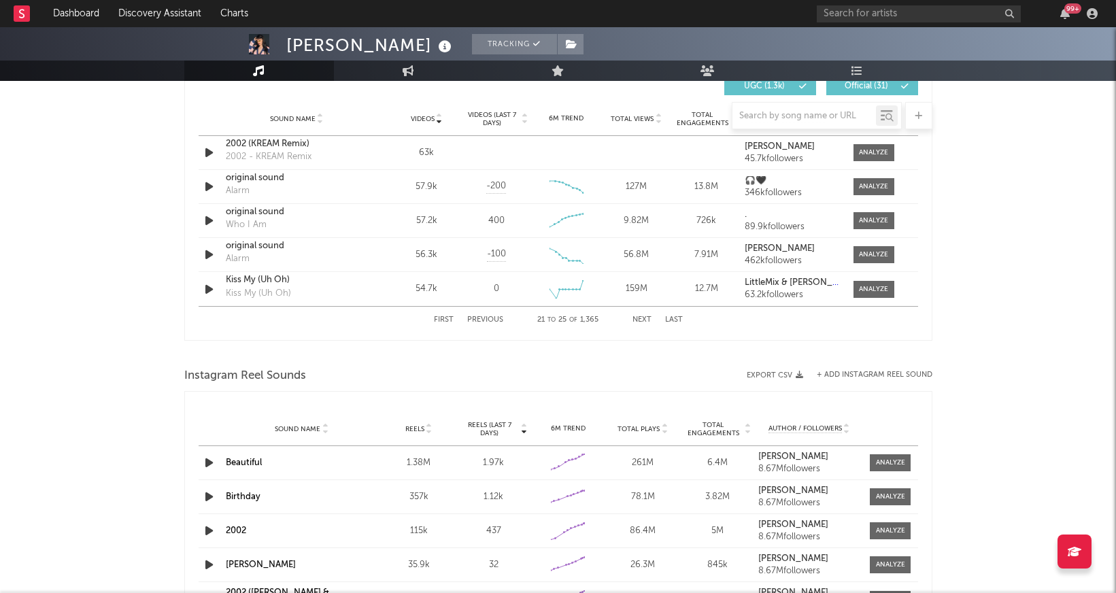
click at [645, 316] on button "Next" at bounding box center [642, 319] width 19 height 7
click at [206, 216] on icon "button" at bounding box center [209, 220] width 14 height 17
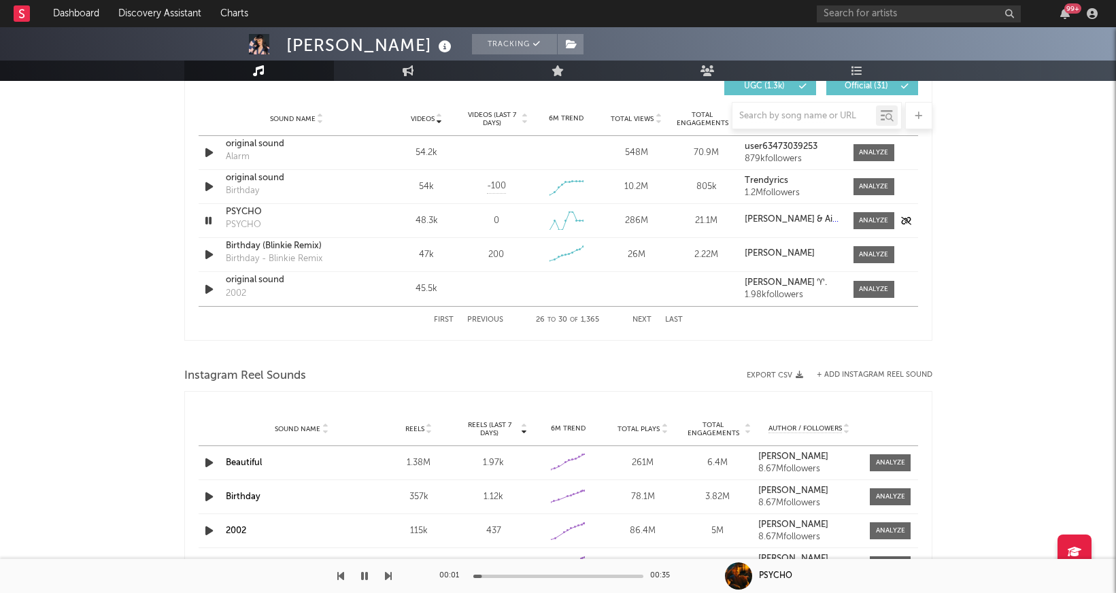
click at [206, 216] on icon "button" at bounding box center [208, 220] width 13 height 17
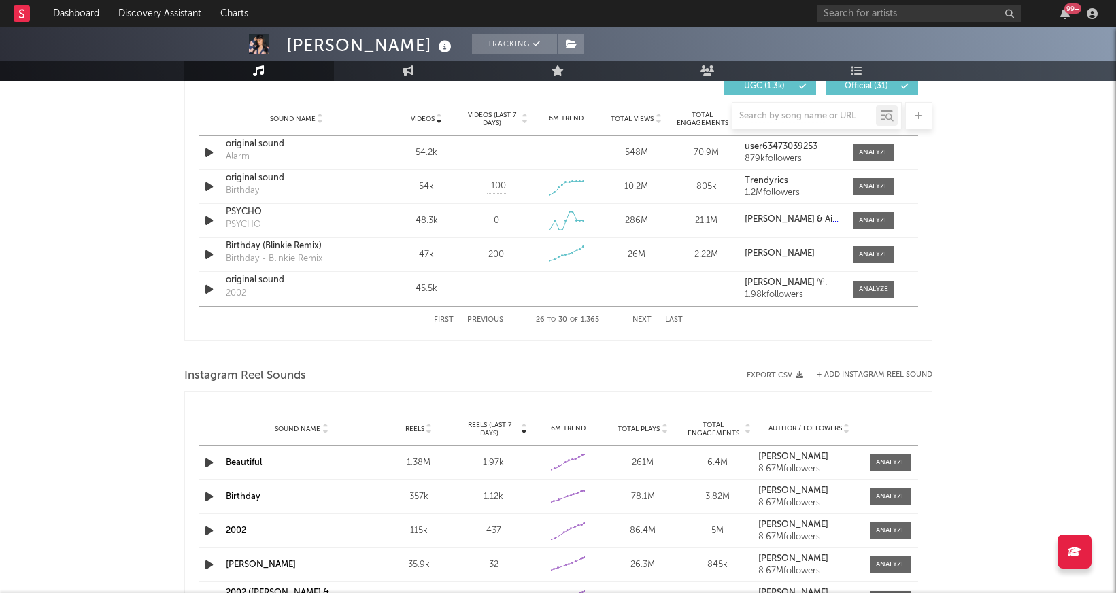
click at [644, 322] on button "Next" at bounding box center [642, 319] width 19 height 7
click at [208, 250] on icon "button" at bounding box center [209, 254] width 14 height 17
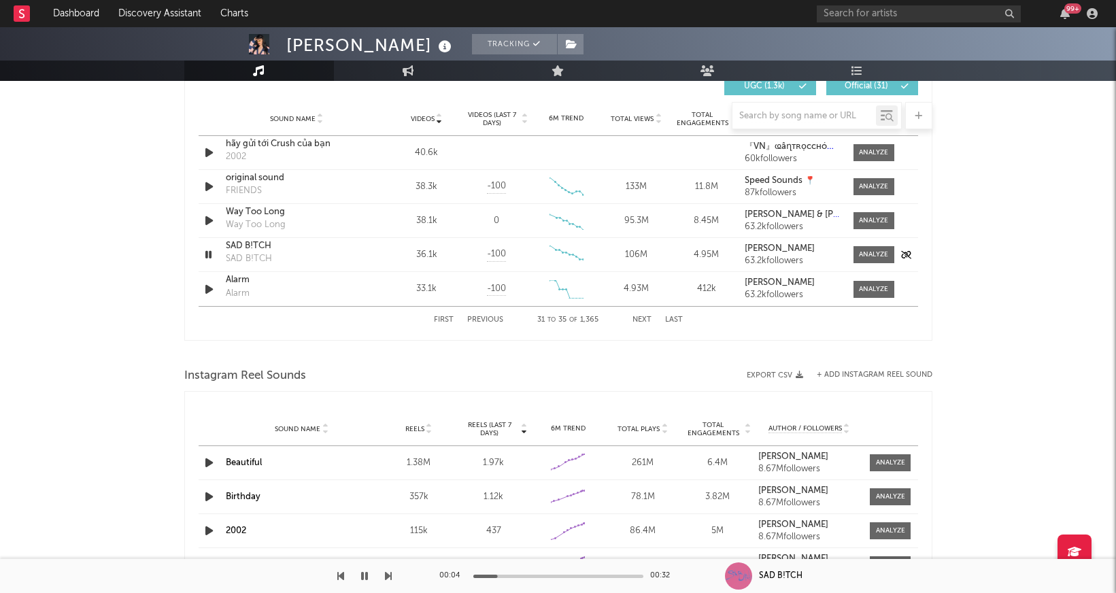
click at [210, 255] on icon "button" at bounding box center [208, 254] width 13 height 17
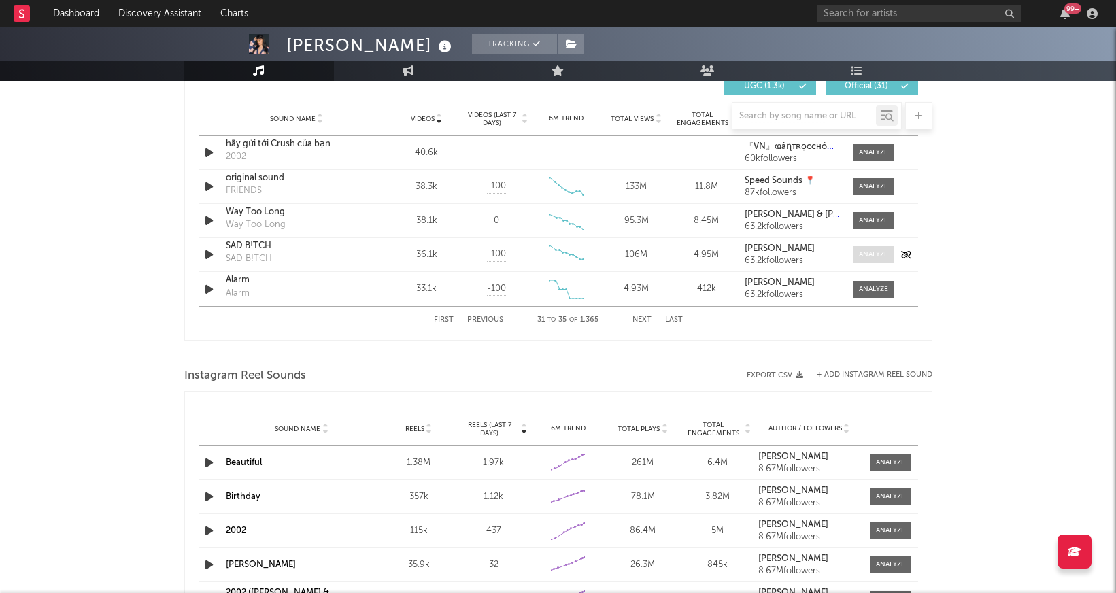
click at [874, 247] on span at bounding box center [874, 254] width 41 height 17
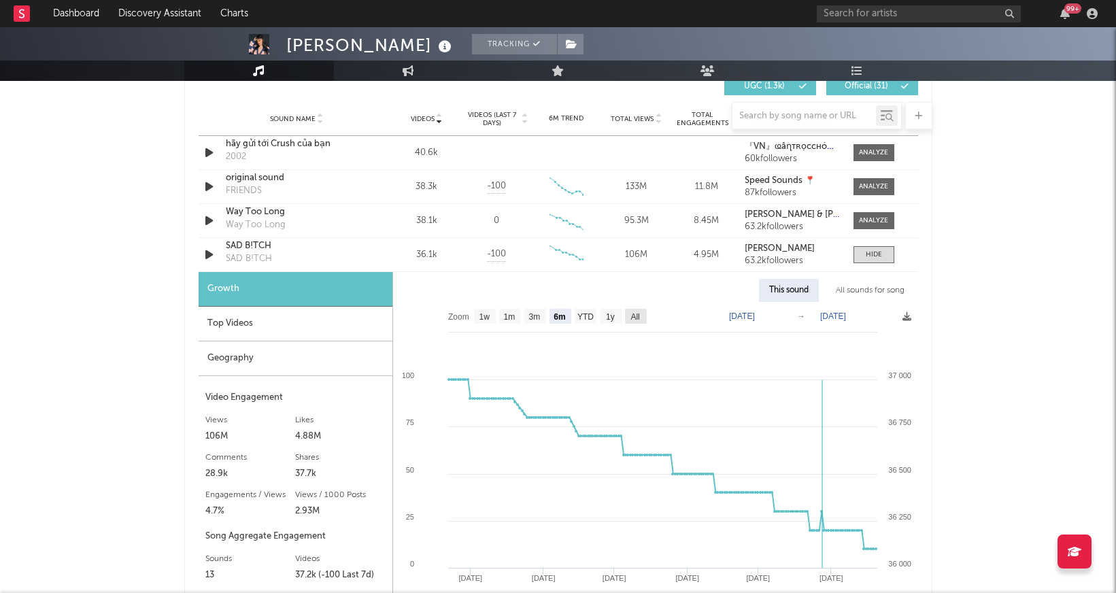
click at [635, 315] on text "All" at bounding box center [635, 317] width 9 height 10
select select "All"
type input "[DATE]"
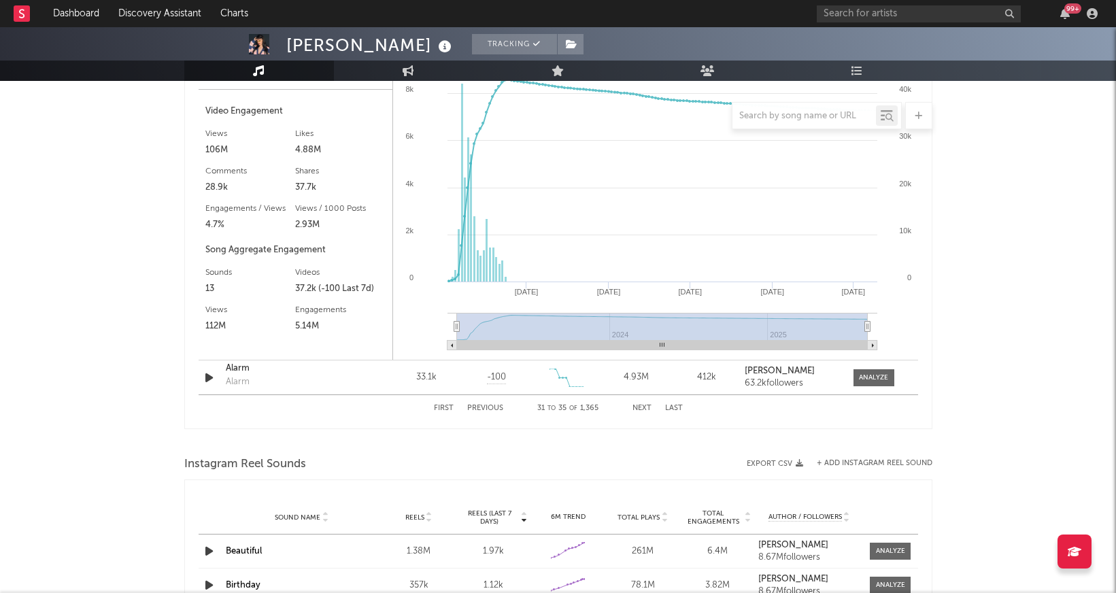
scroll to position [1281, 0]
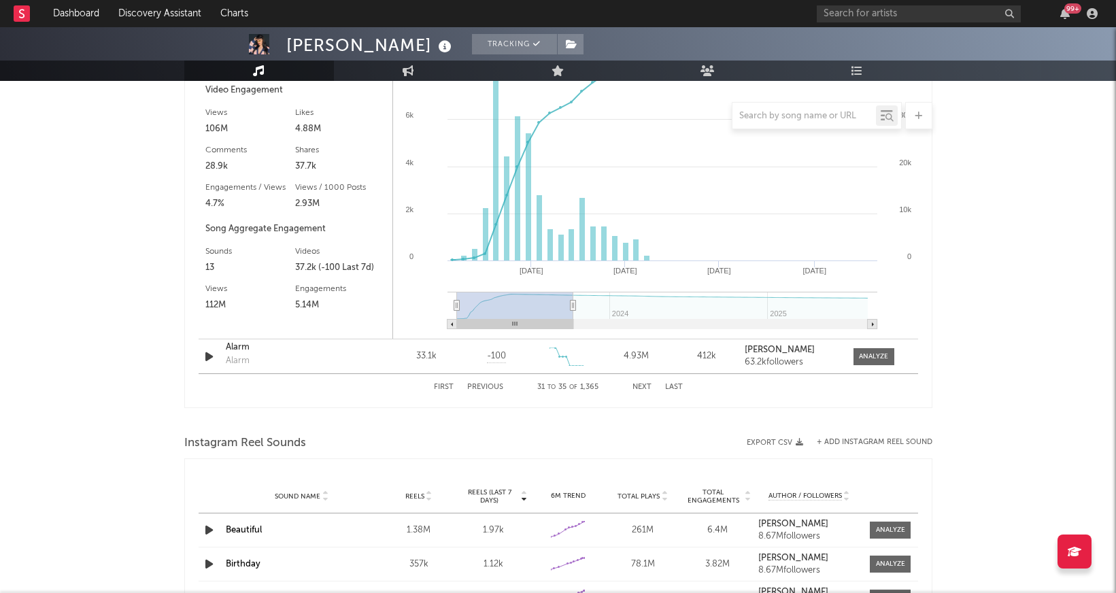
type input "[DATE]"
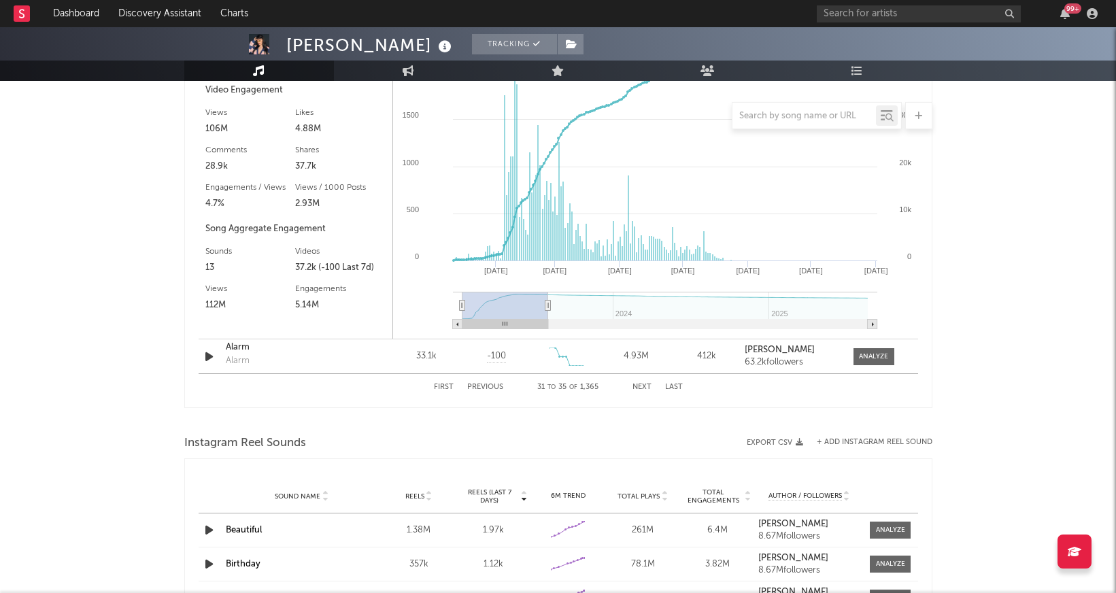
type input "[DATE]"
select select "6m"
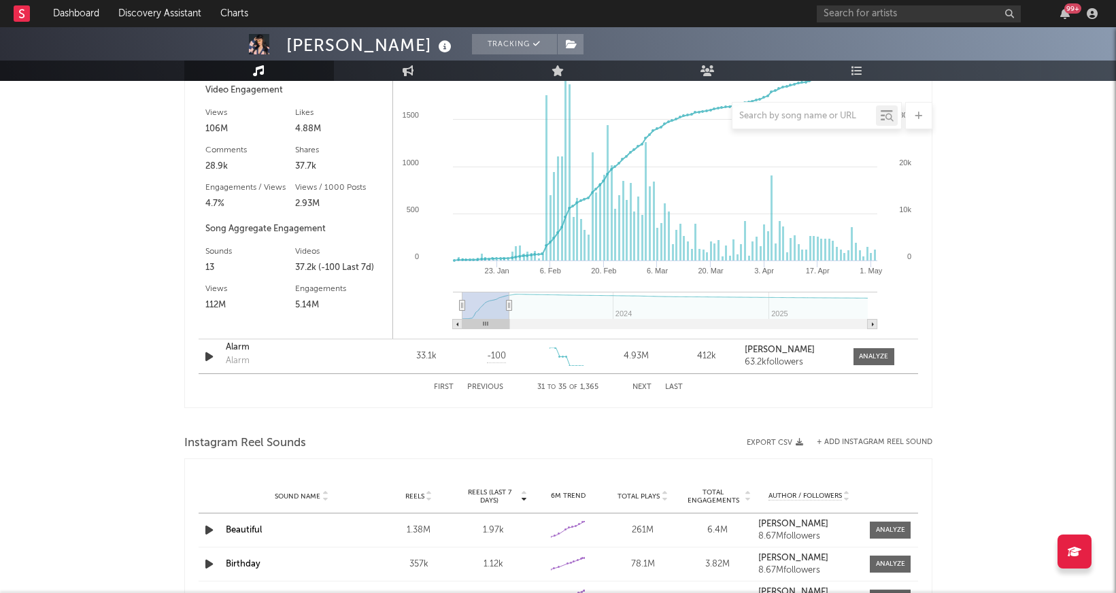
type input "[DATE]"
select select "3m"
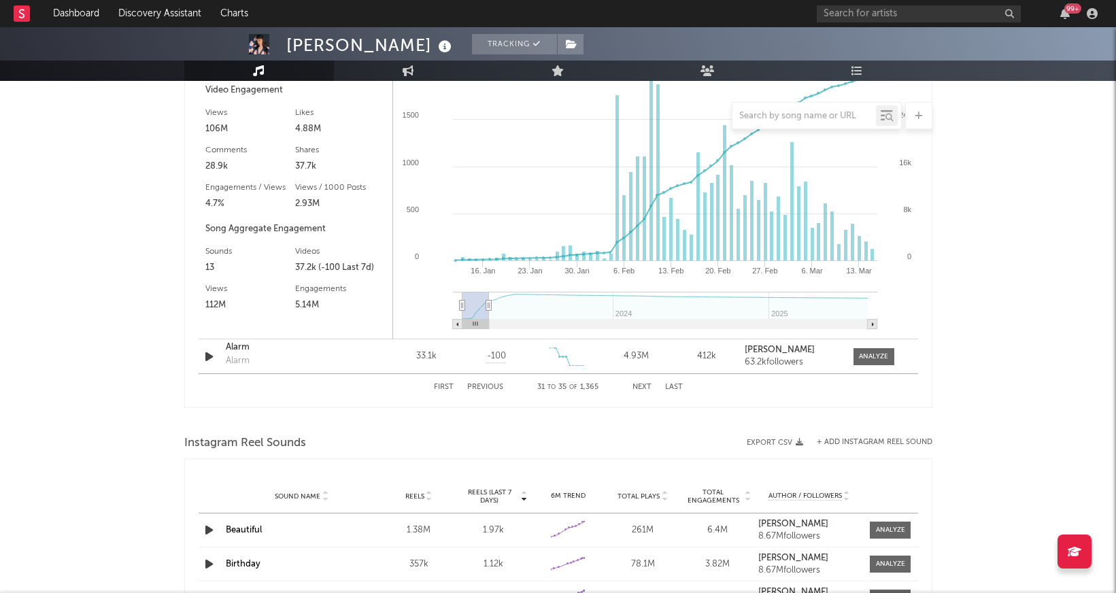
type input "[DATE]"
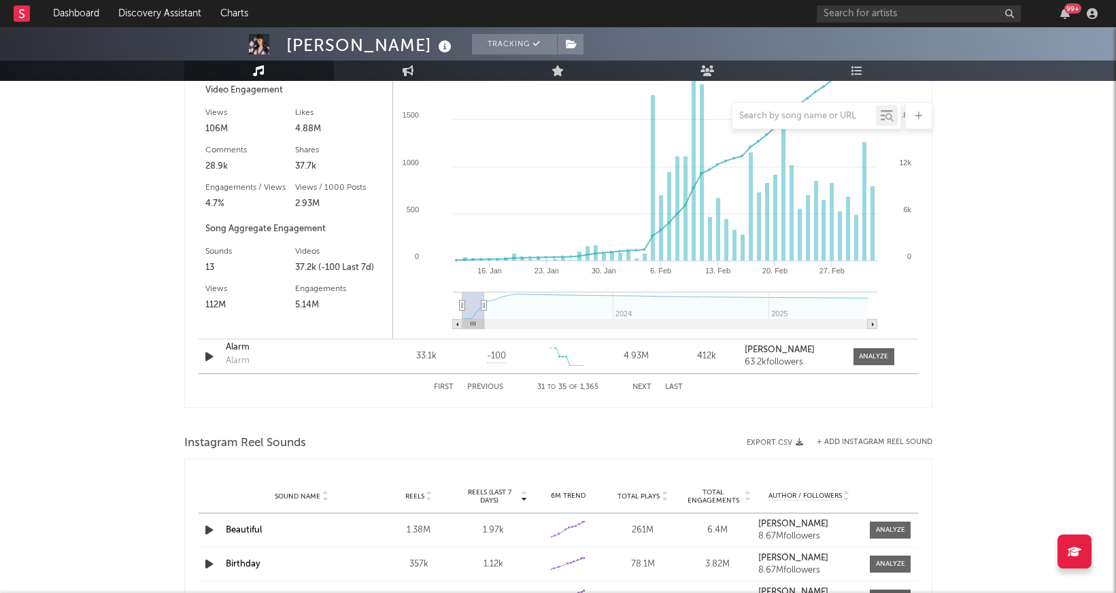
drag, startPoint x: 867, startPoint y: 304, endPoint x: 484, endPoint y: 334, distance: 384.1
click at [484, 334] on icon "Created with Highcharts 10.3.3 23. [DATE]. Feb [DATE]. Jan [DATE]. Feb [DATE] 2…" at bounding box center [655, 167] width 525 height 344
click at [644, 205] on rect at bounding box center [655, 167] width 525 height 344
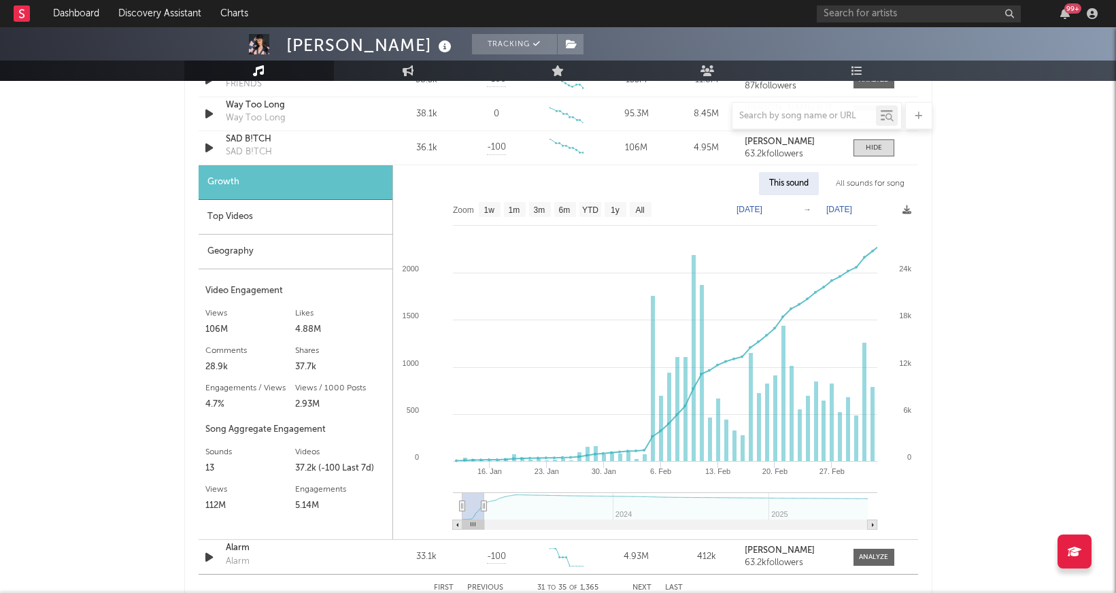
scroll to position [1086, 0]
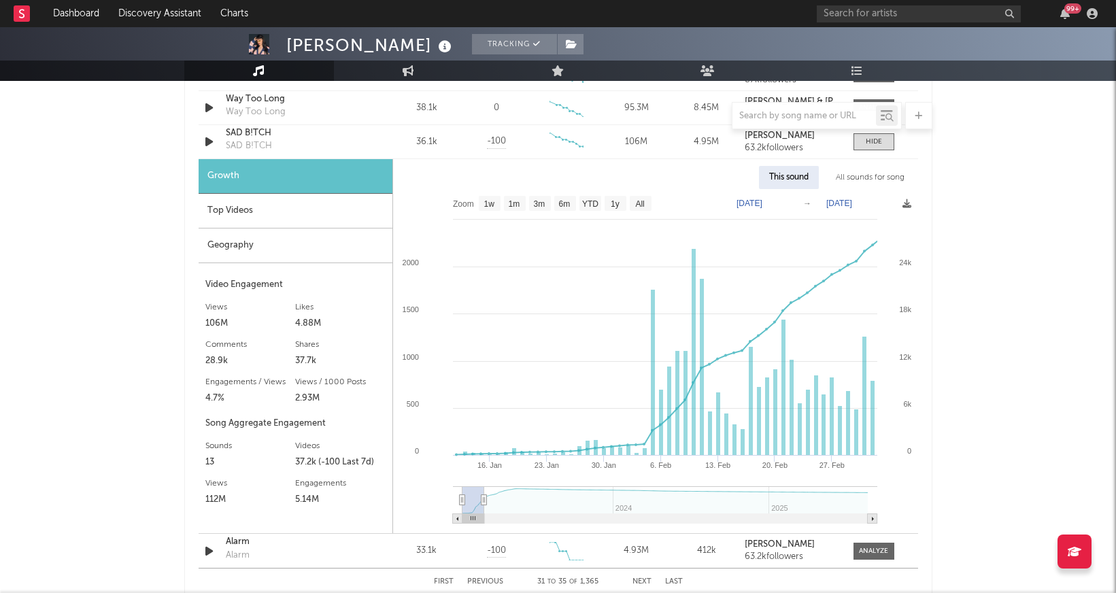
click at [418, 497] on rect at bounding box center [655, 361] width 525 height 344
click at [769, 135] on strong "[PERSON_NAME]" at bounding box center [780, 135] width 70 height 9
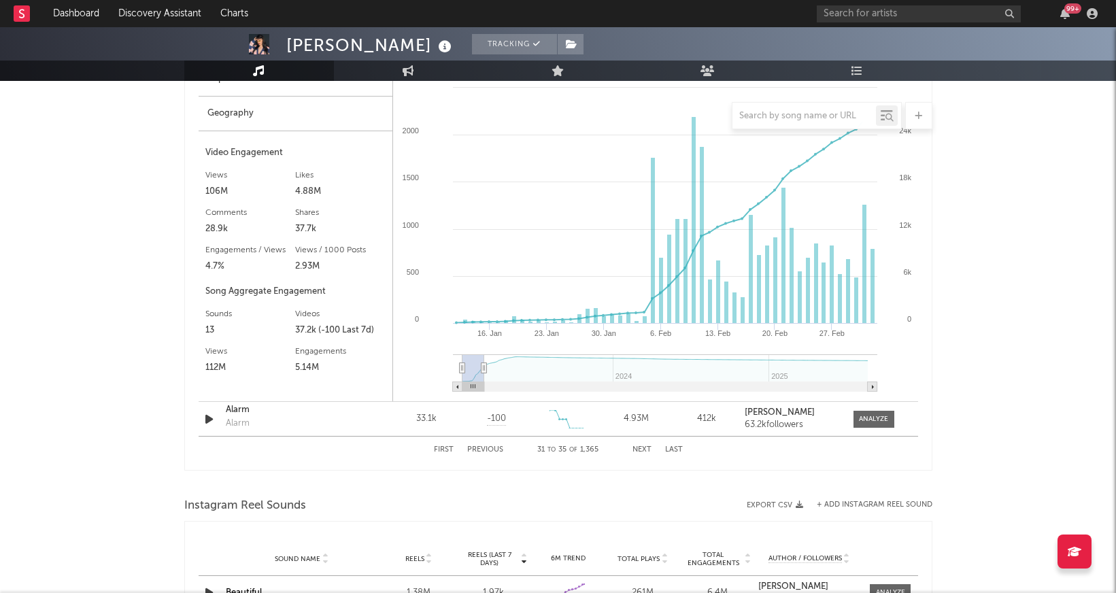
scroll to position [1287, 0]
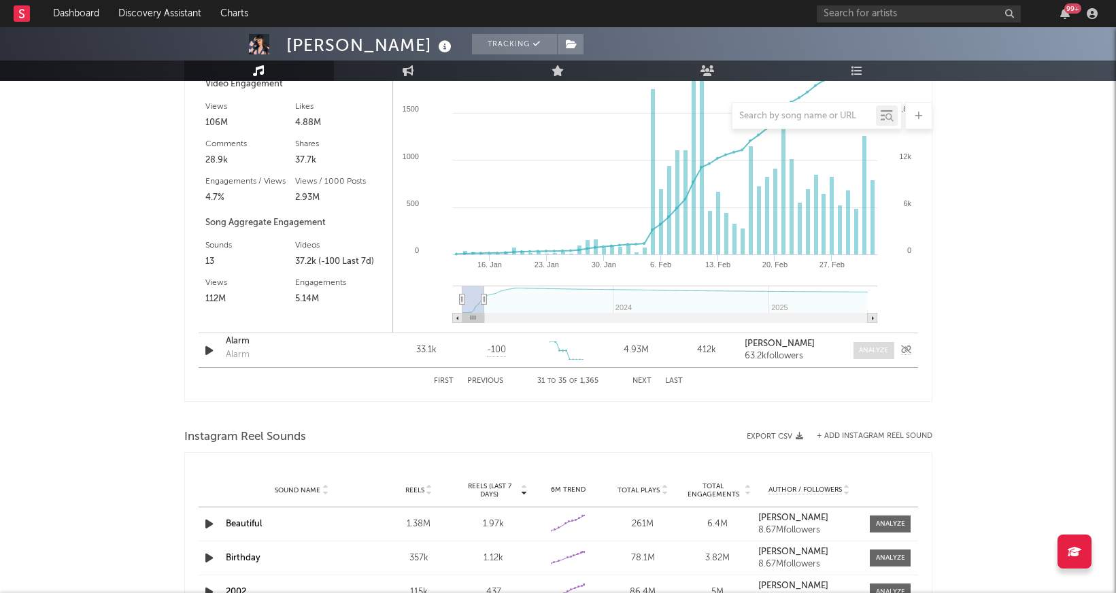
click at [862, 346] on div at bounding box center [873, 351] width 29 height 10
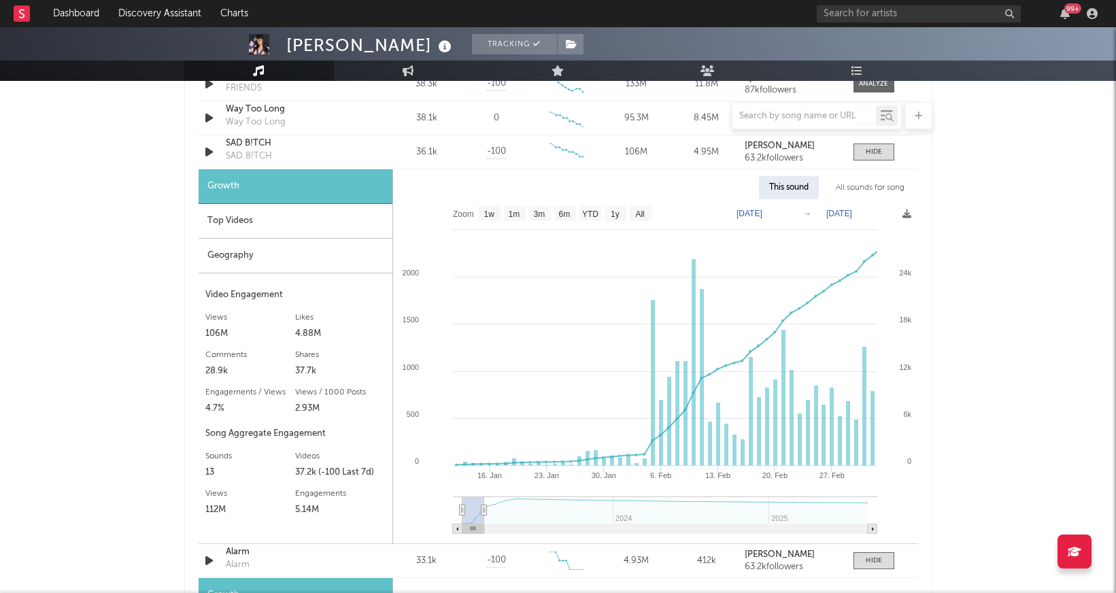
scroll to position [1069, 0]
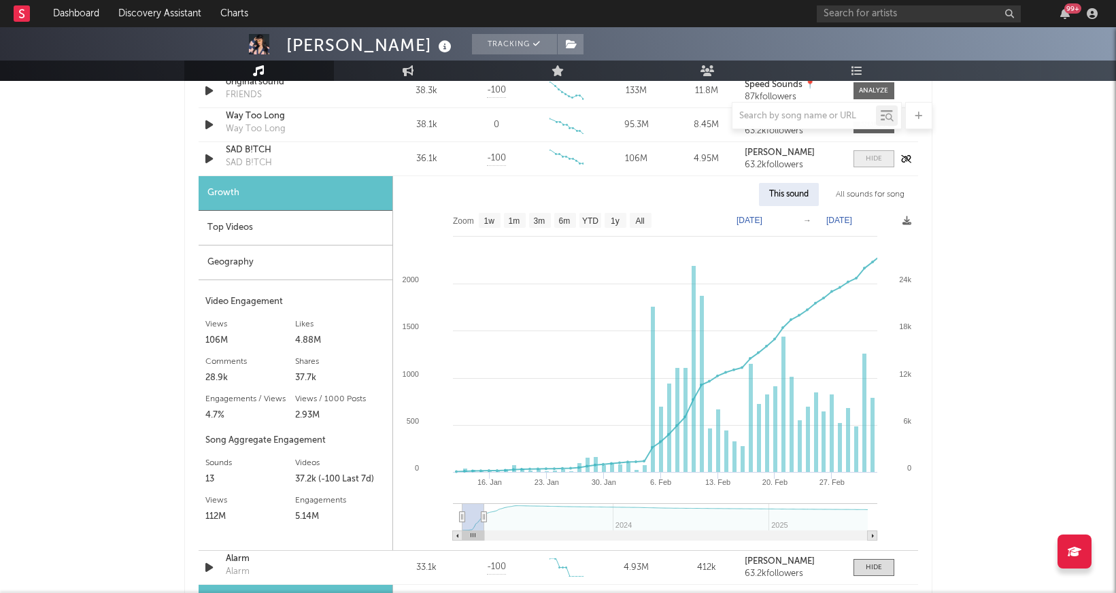
click at [869, 162] on div at bounding box center [874, 159] width 16 height 10
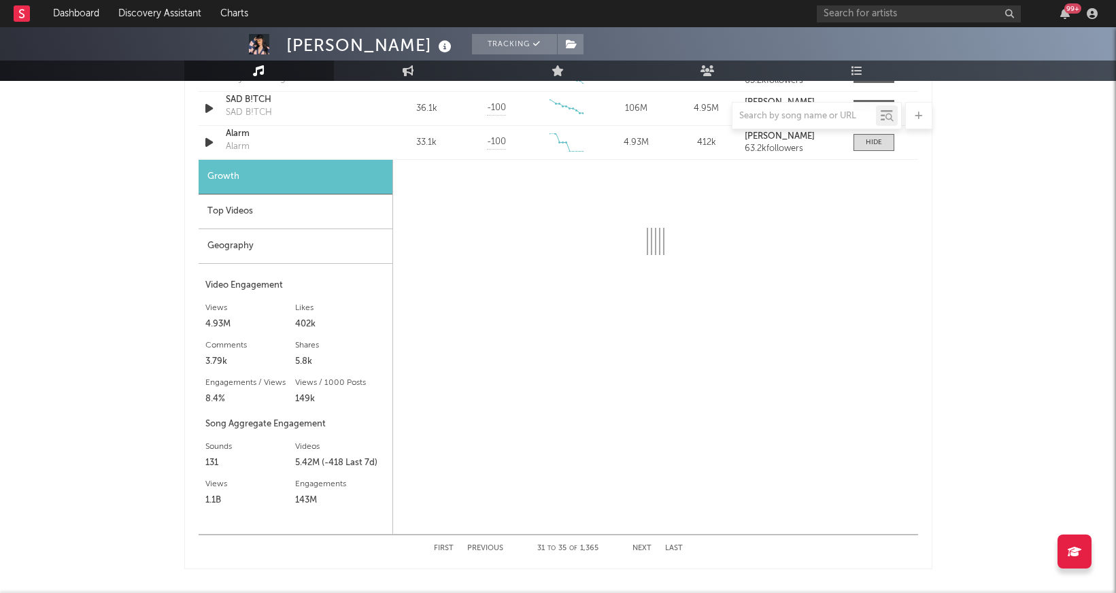
scroll to position [1122, 0]
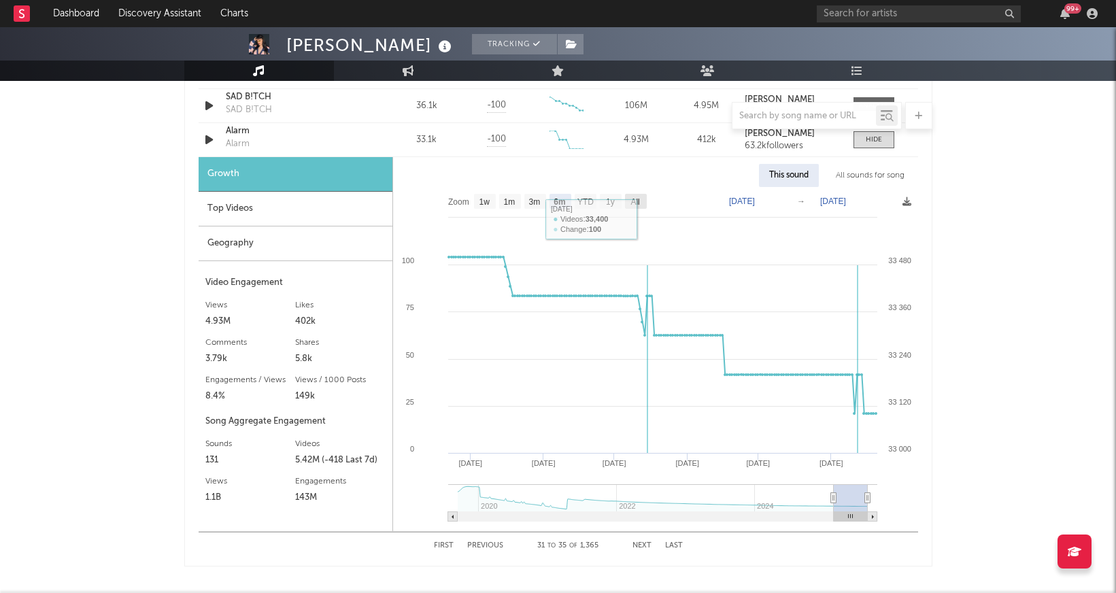
click at [642, 202] on rect at bounding box center [636, 201] width 22 height 15
select select "All"
type input "[DATE]"
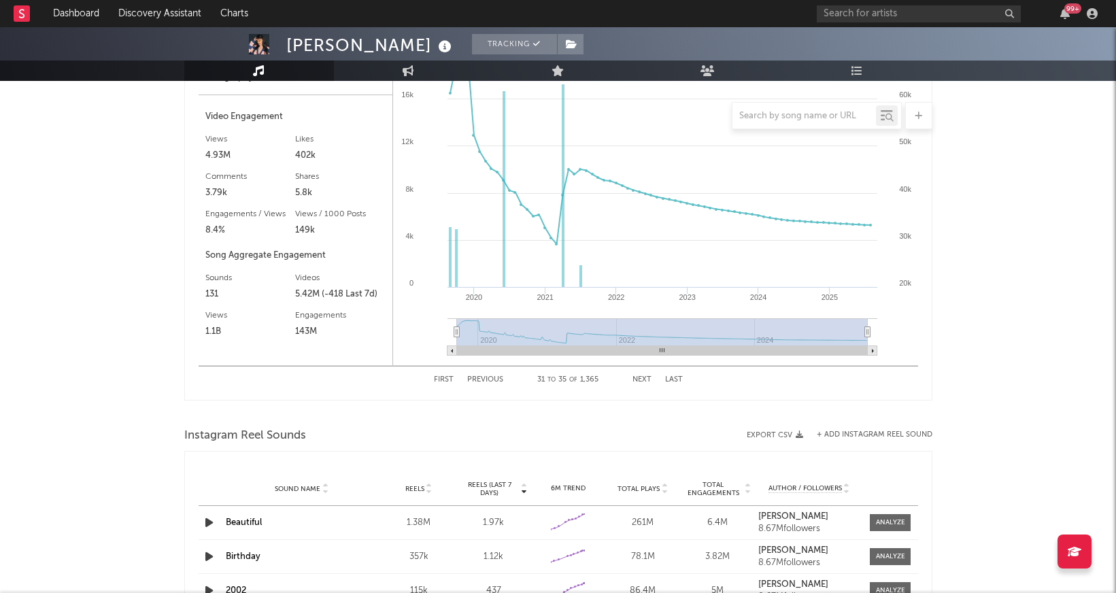
scroll to position [1301, 0]
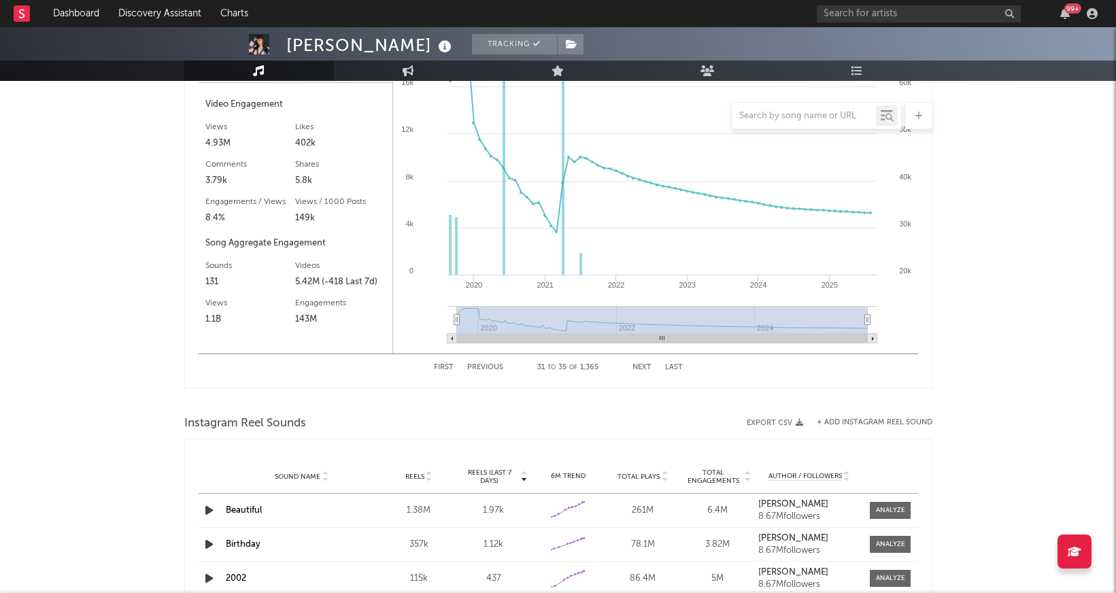
click at [646, 368] on button "Next" at bounding box center [642, 367] width 19 height 7
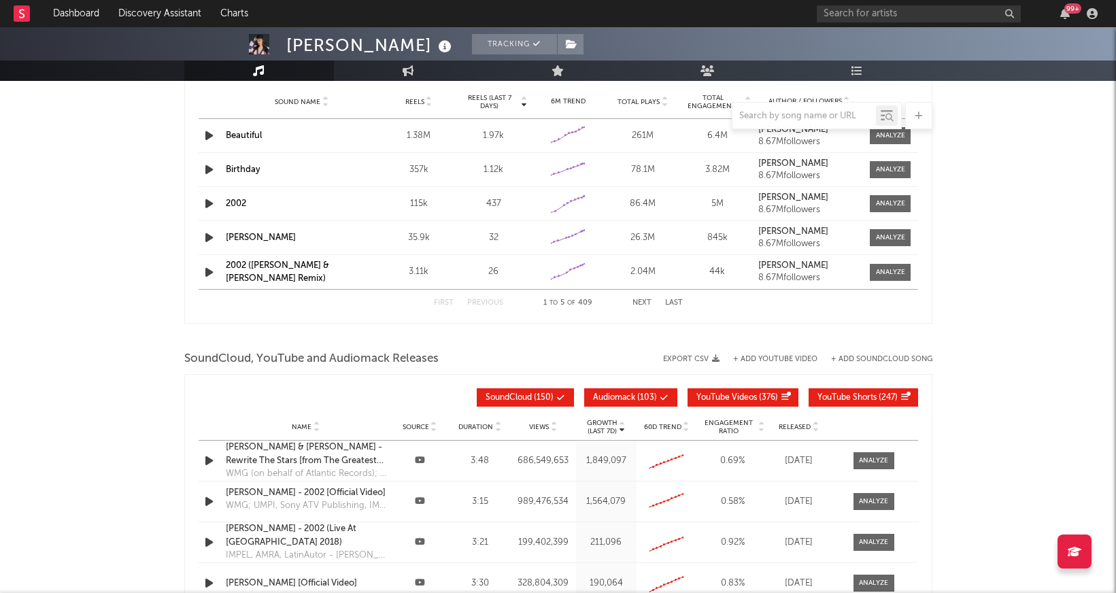
click at [213, 133] on icon "button" at bounding box center [209, 135] width 14 height 17
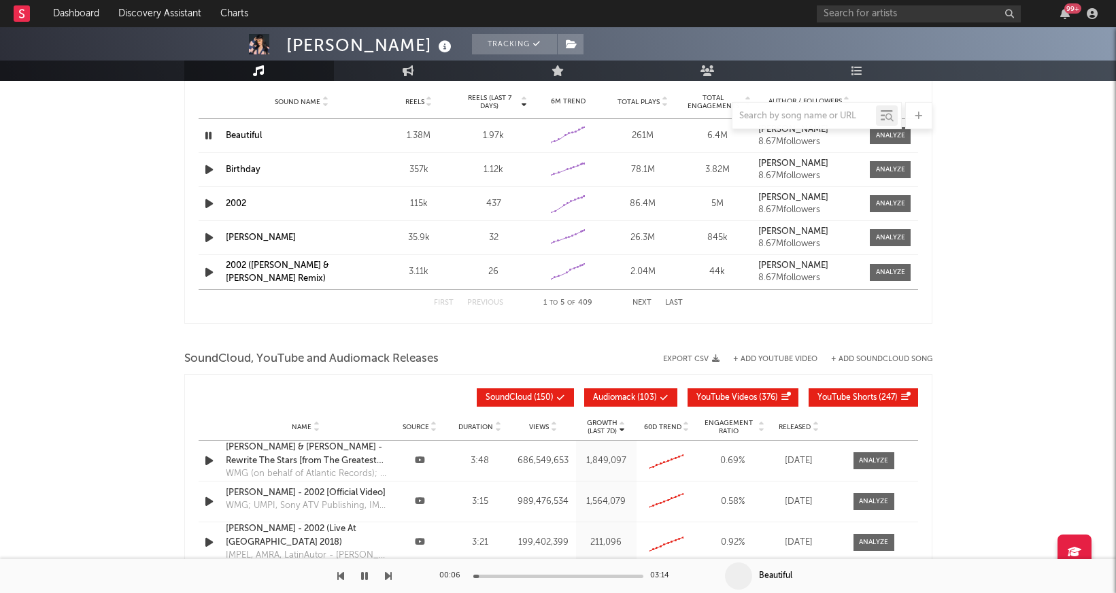
click at [207, 134] on icon "button" at bounding box center [208, 135] width 13 height 17
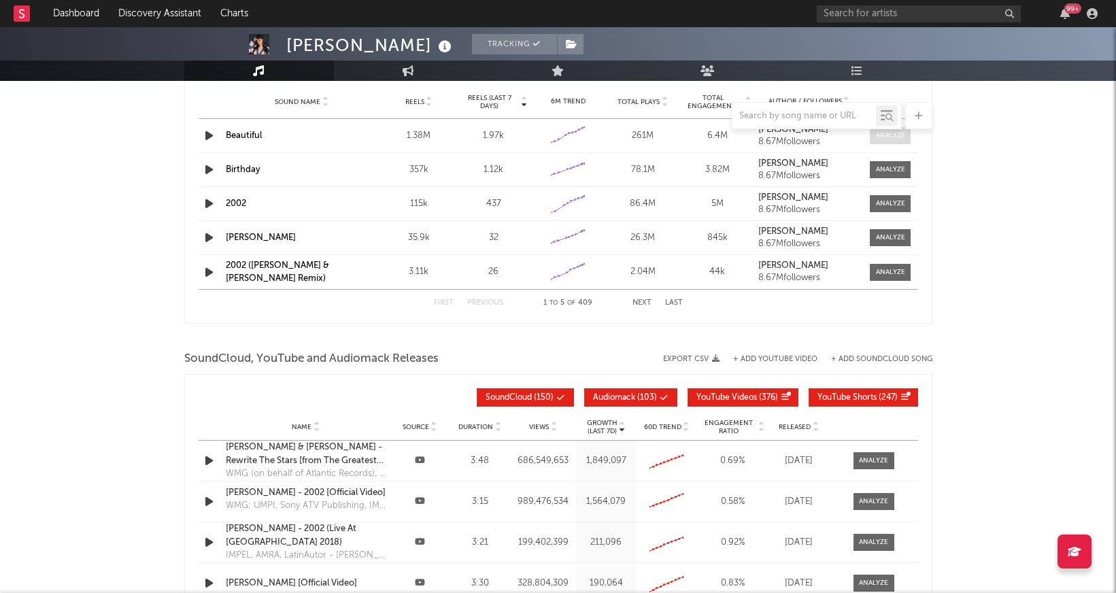
click at [888, 134] on div at bounding box center [890, 136] width 29 height 10
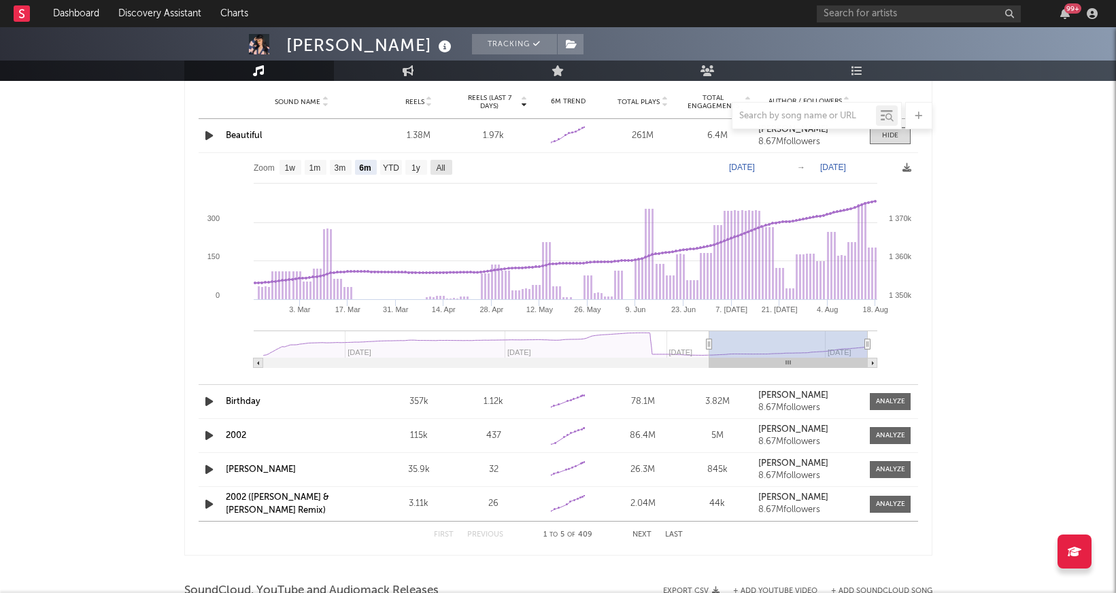
click at [446, 165] on g "All" at bounding box center [442, 167] width 22 height 15
select select "All"
type input "[DATE]"
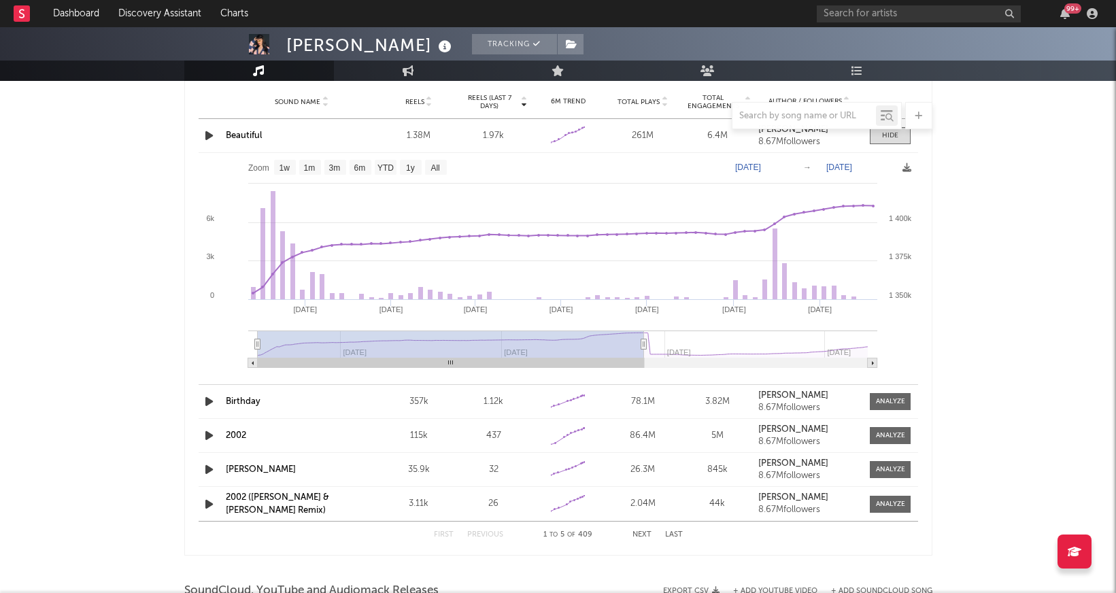
type input "[DATE]"
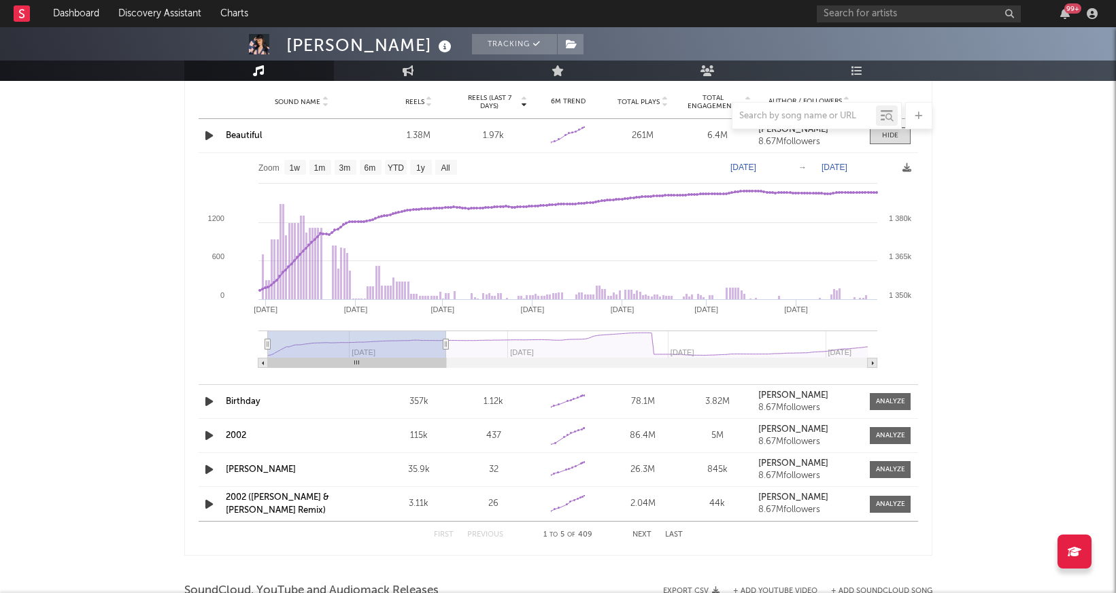
type input "[DATE]"
select select "6m"
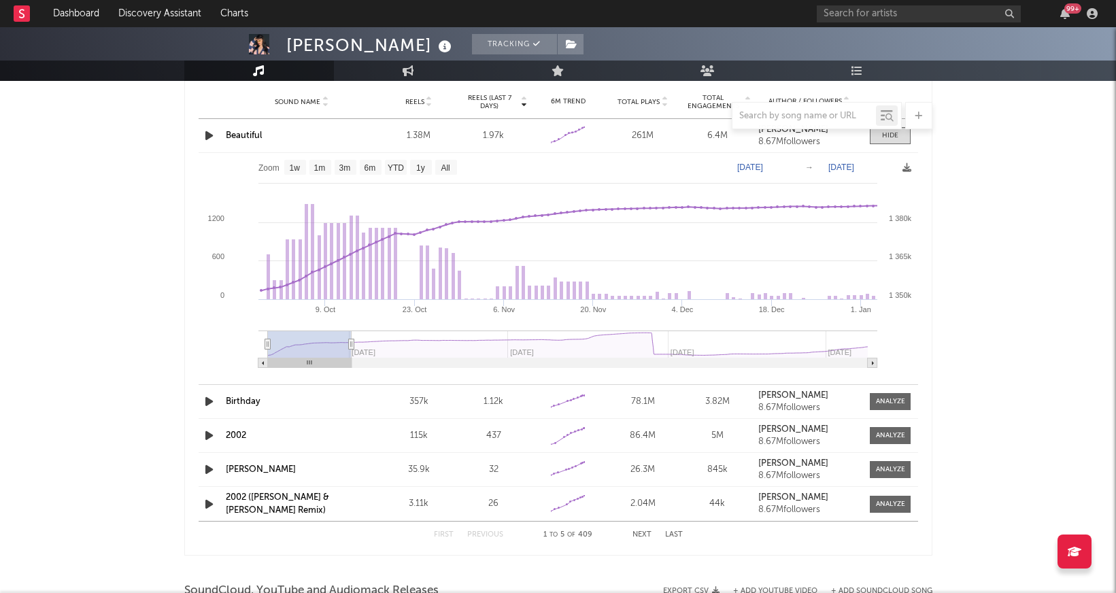
type input "[DATE]"
select select "3m"
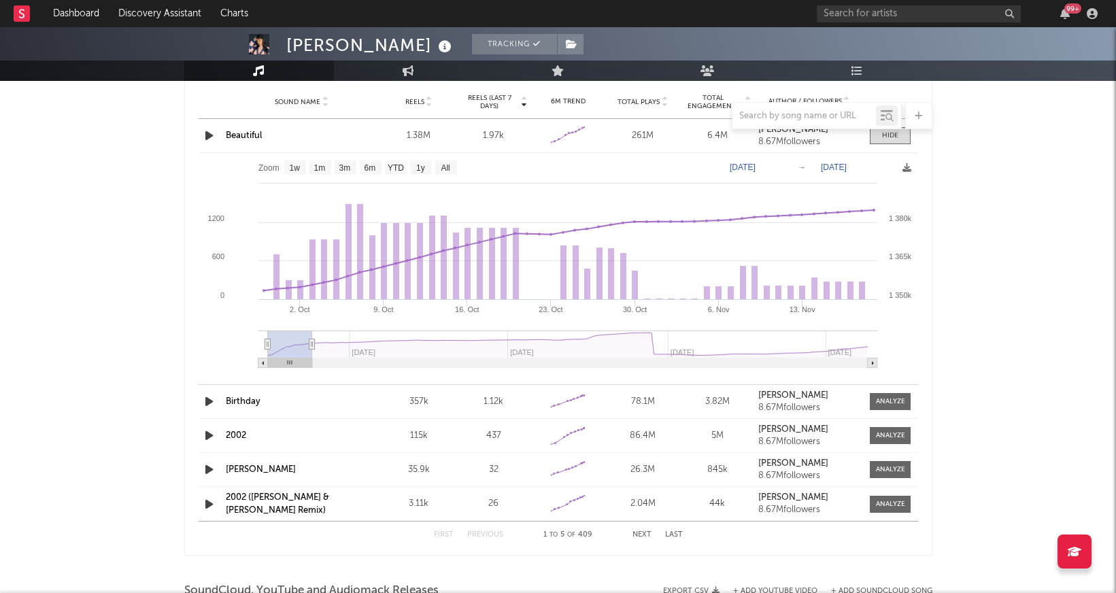
type input "[DATE]"
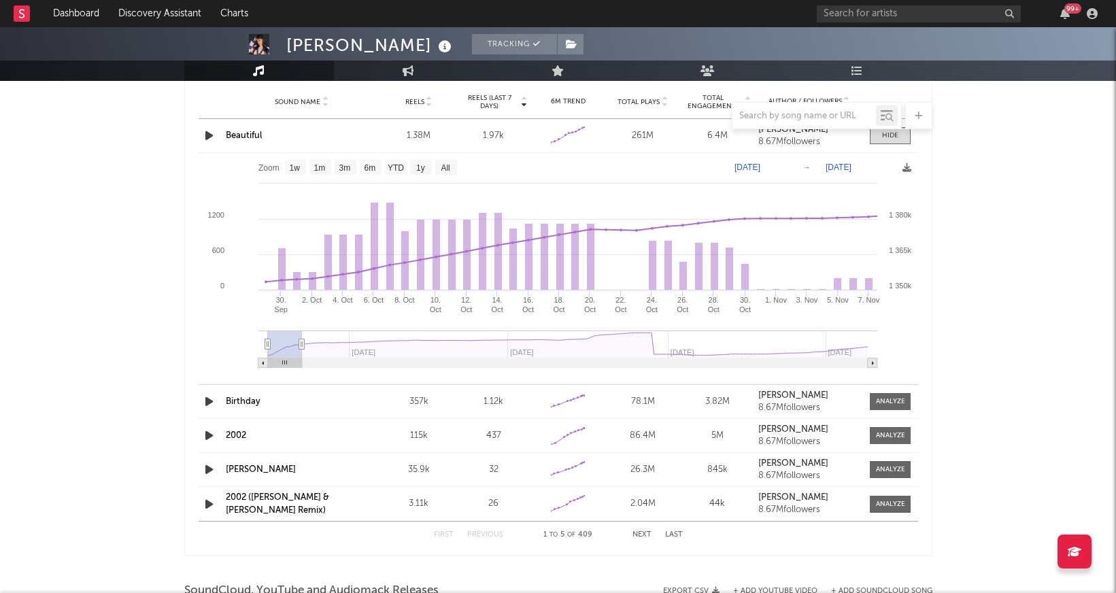
drag, startPoint x: 869, startPoint y: 342, endPoint x: 301, endPoint y: 352, distance: 568.1
click at [301, 352] on g at bounding box center [567, 349] width 619 height 37
drag, startPoint x: 284, startPoint y: 346, endPoint x: 263, endPoint y: 345, distance: 21.1
click at [263, 345] on icon "Created with Highcharts 10.3.3 [DATE]. ​ [DATE]. ​ [DATE]. ​ [DATE]. [DATE]. Oc…" at bounding box center [559, 265] width 720 height 224
click at [205, 400] on icon "button" at bounding box center [209, 401] width 14 height 17
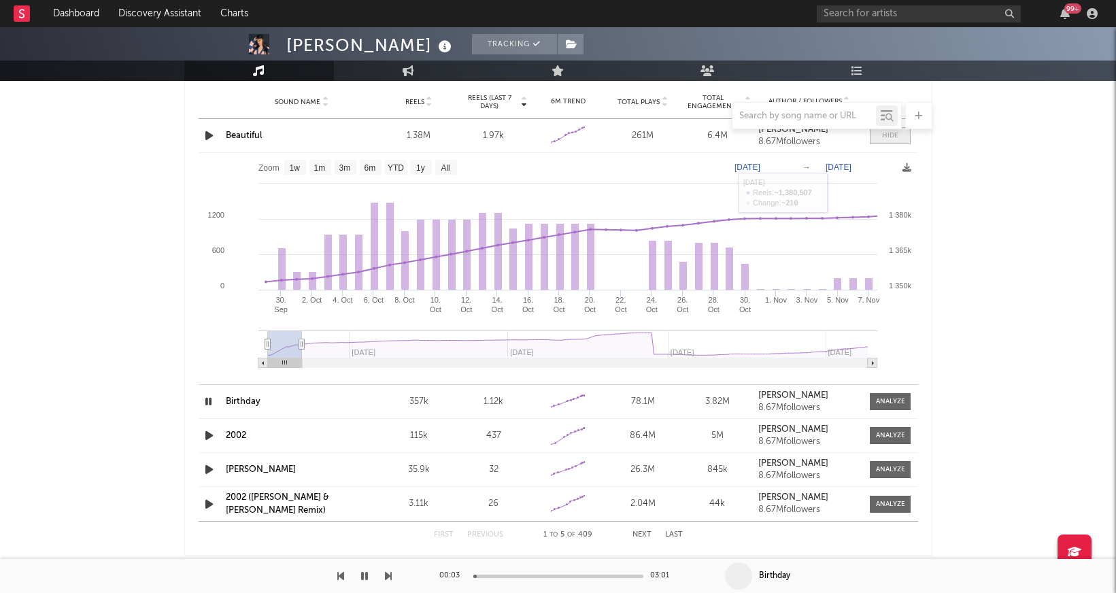
click at [882, 138] on span at bounding box center [890, 135] width 41 height 17
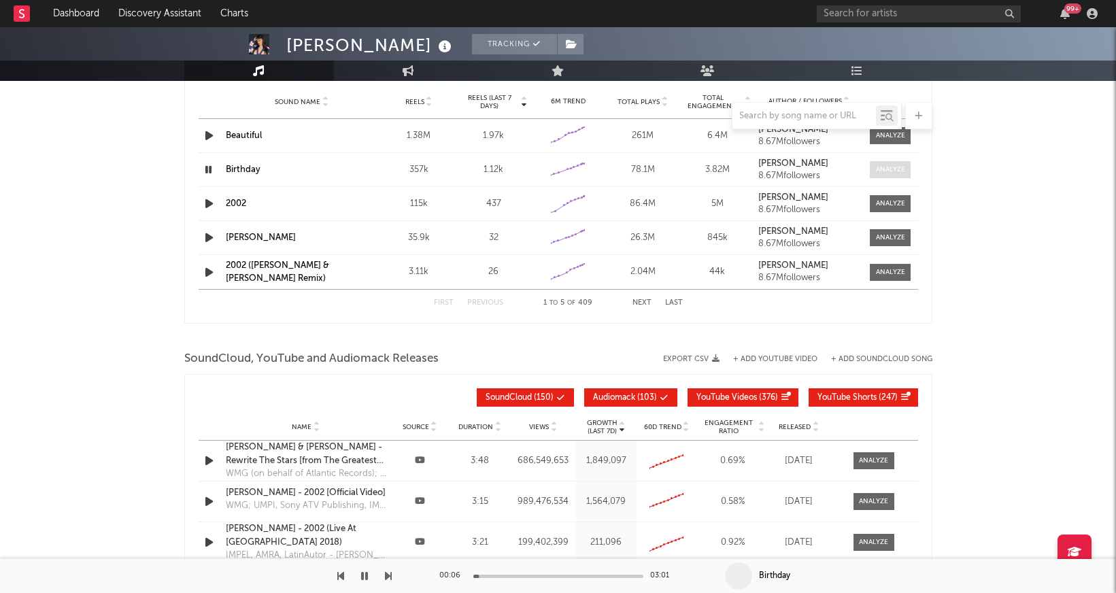
click at [890, 170] on div at bounding box center [890, 170] width 29 height 10
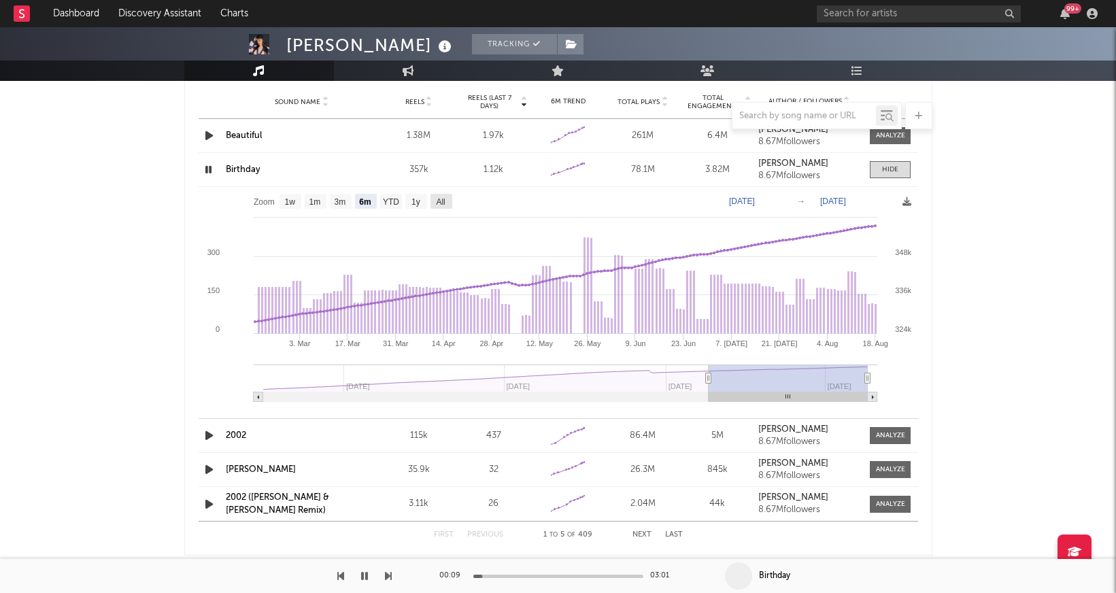
click at [444, 204] on text "All" at bounding box center [440, 202] width 9 height 10
select select "All"
type input "[DATE]"
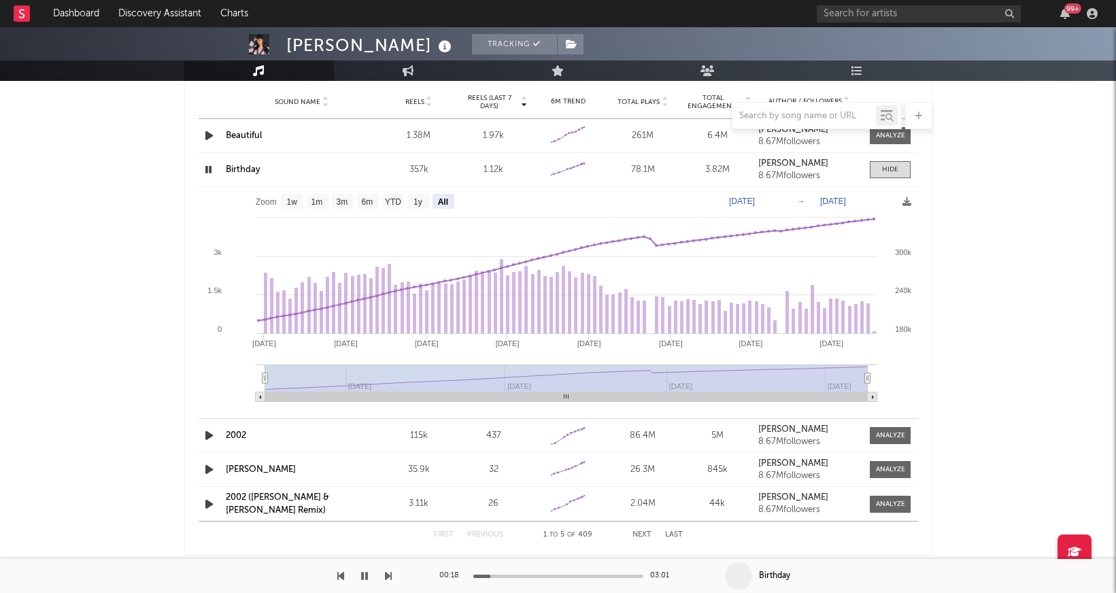
click at [205, 169] on icon "button" at bounding box center [208, 169] width 13 height 17
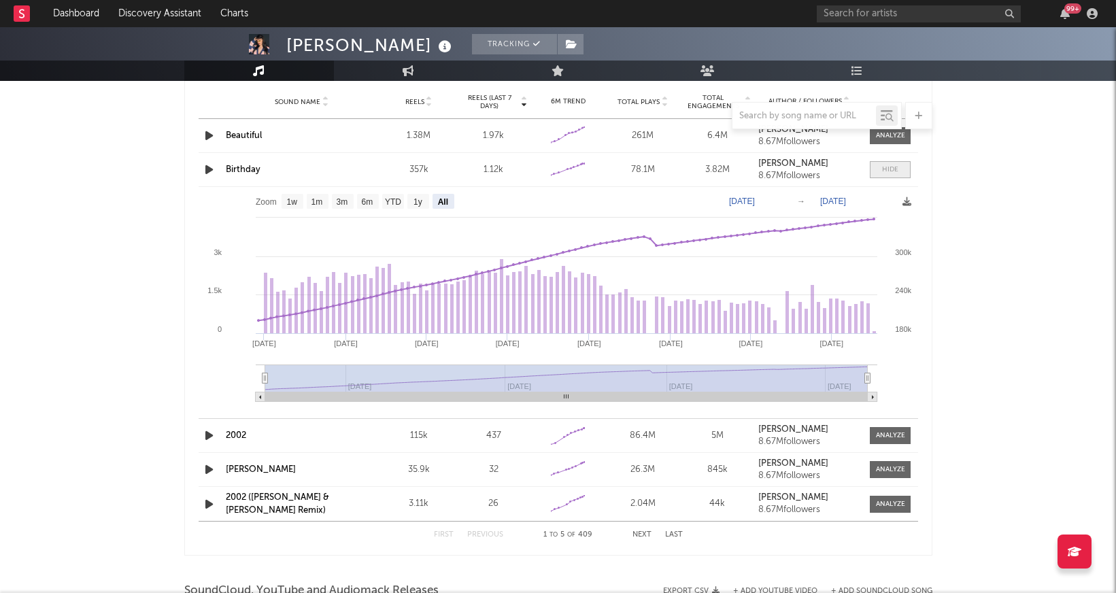
click at [893, 165] on div at bounding box center [890, 170] width 16 height 10
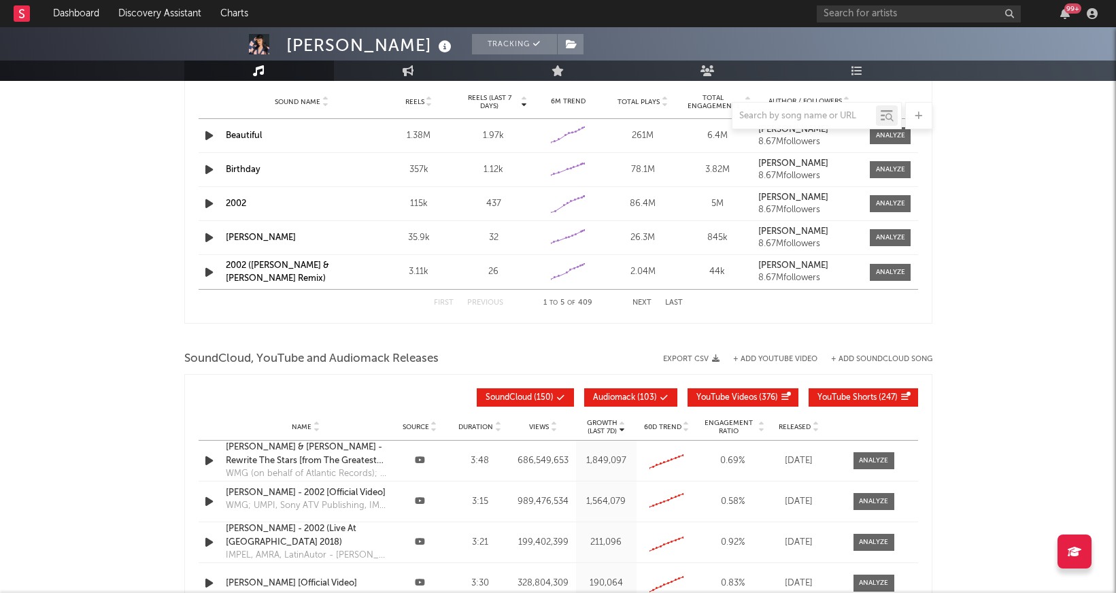
click at [646, 301] on button "Next" at bounding box center [642, 302] width 19 height 7
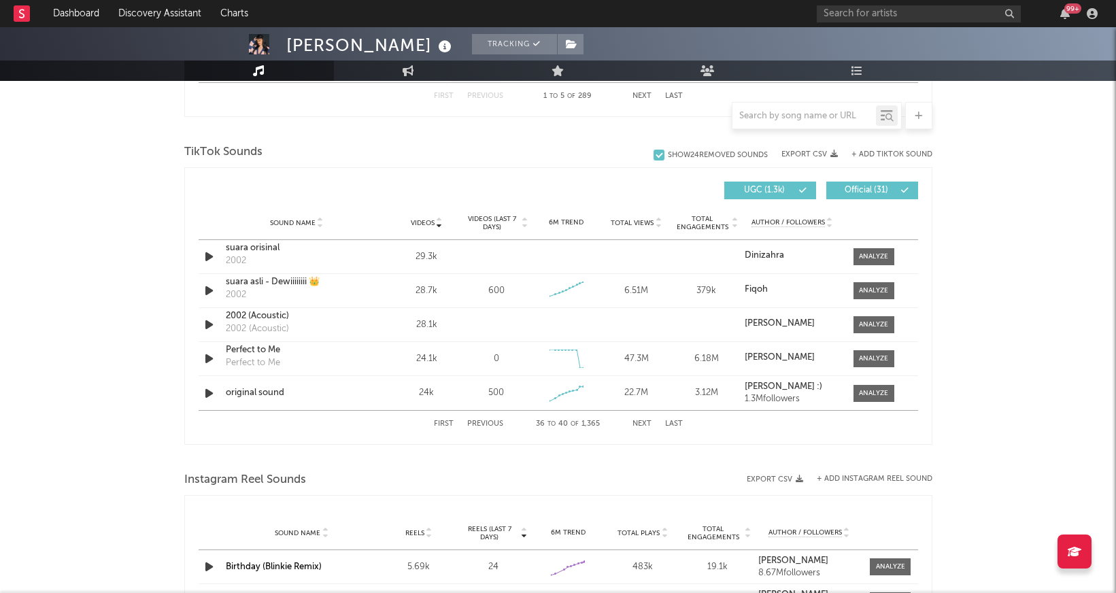
scroll to position [871, 0]
click at [438, 218] on icon at bounding box center [439, 218] width 7 height 5
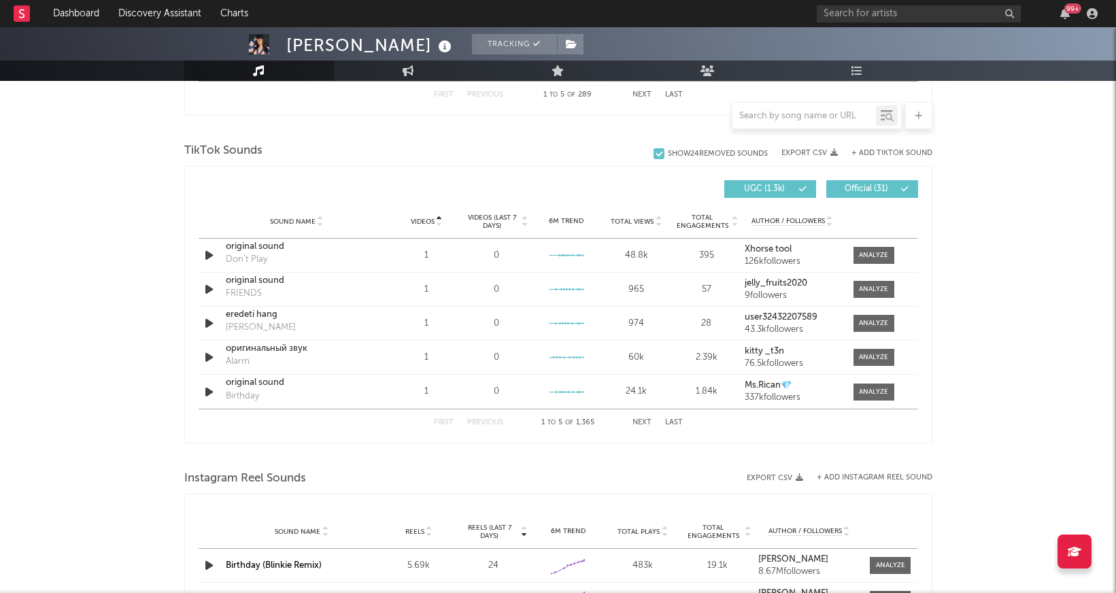
click at [438, 218] on icon at bounding box center [439, 218] width 7 height 5
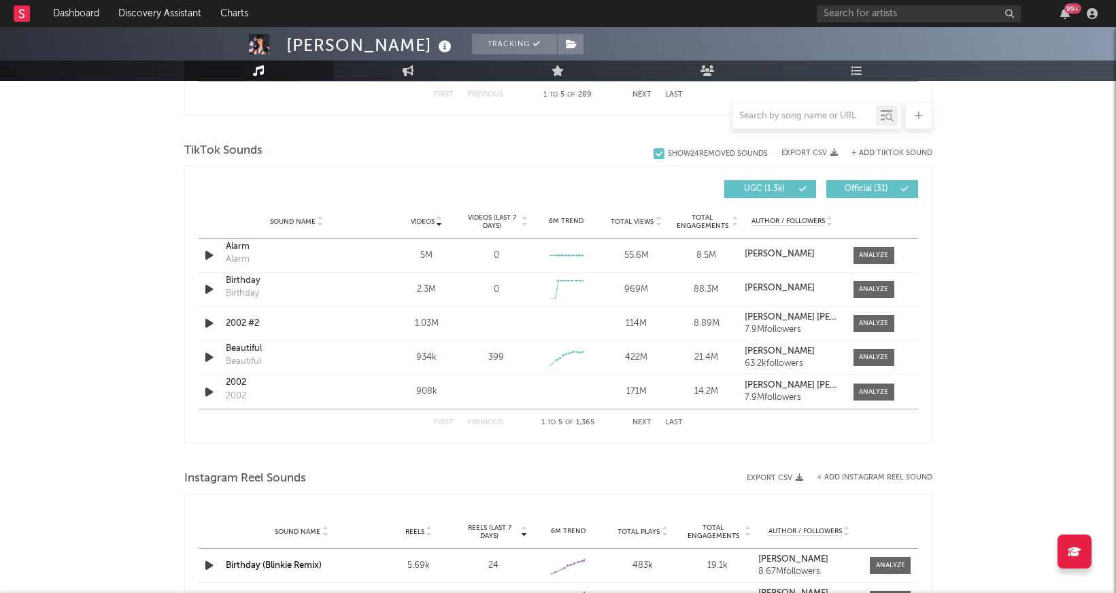
click at [642, 420] on button "Next" at bounding box center [642, 422] width 19 height 7
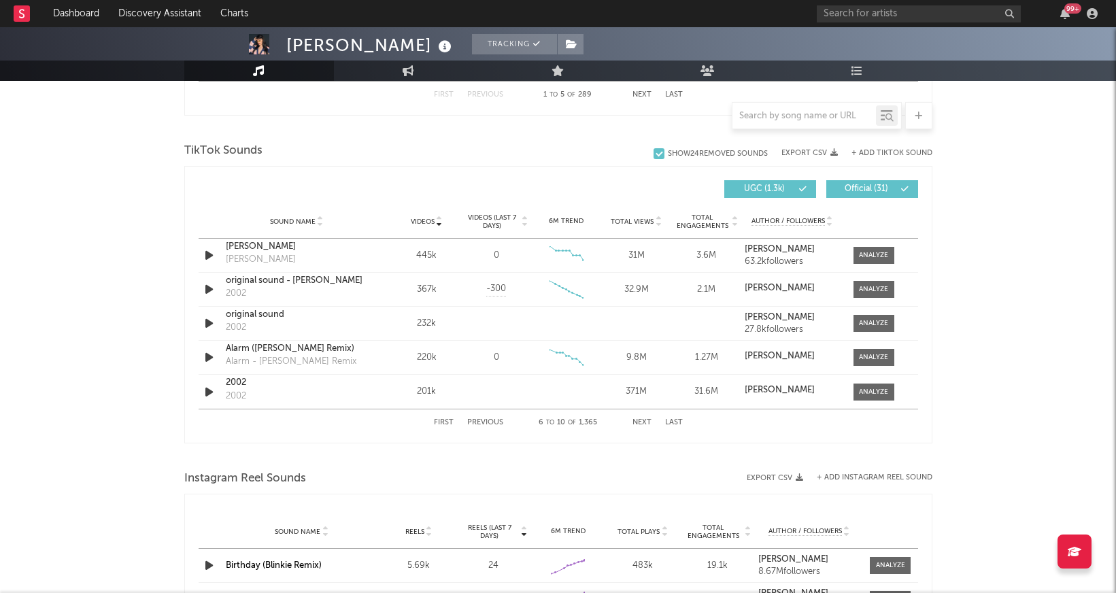
click at [642, 420] on button "Next" at bounding box center [642, 422] width 19 height 7
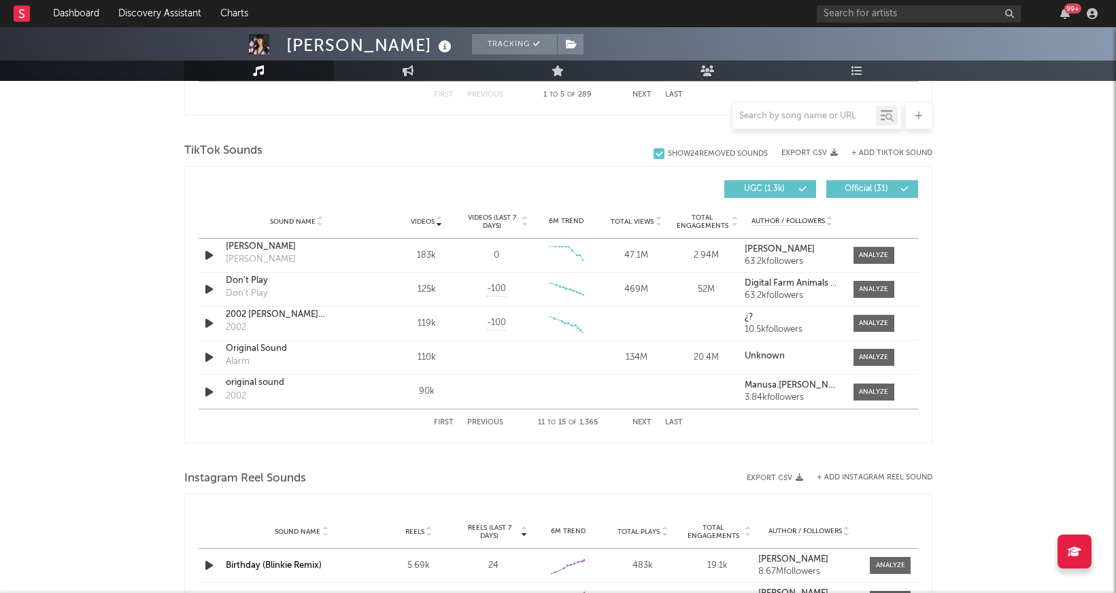
click at [642, 420] on button "Next" at bounding box center [642, 422] width 19 height 7
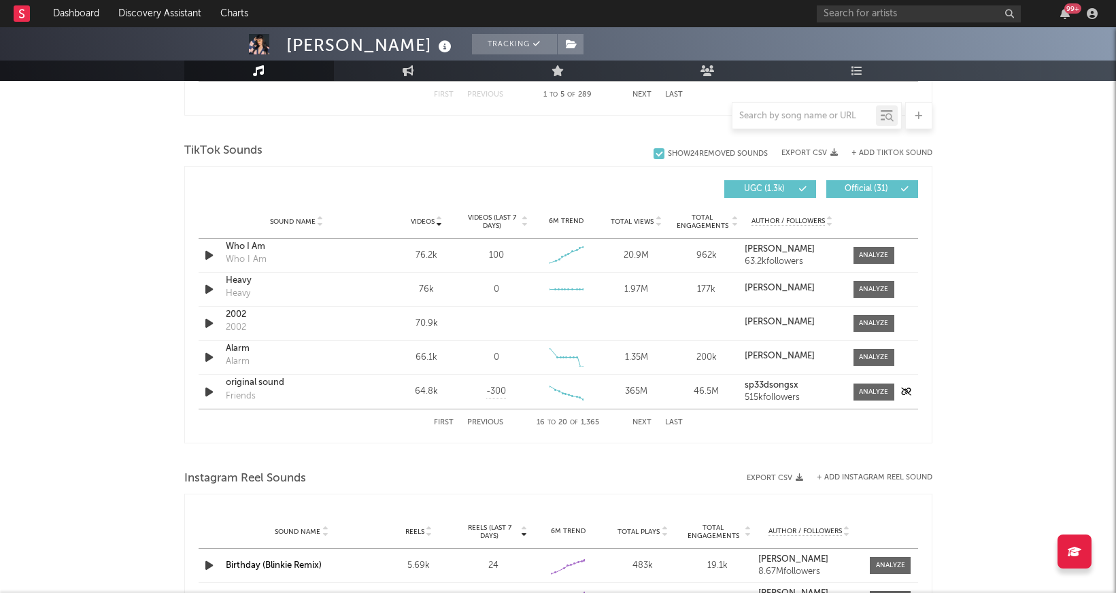
click at [215, 391] on icon "button" at bounding box center [209, 392] width 14 height 17
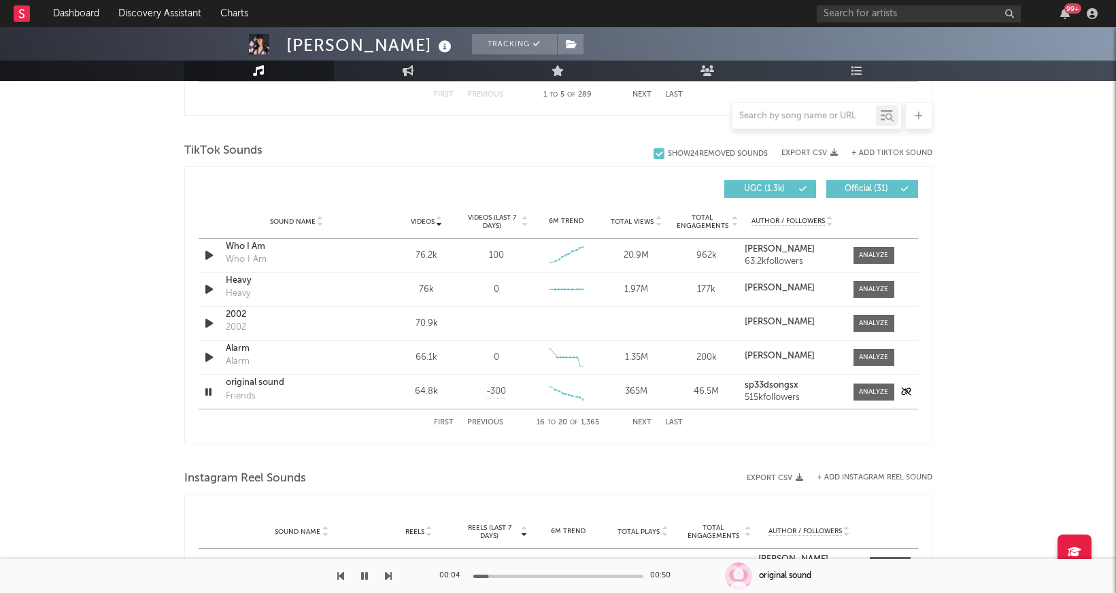
click at [204, 394] on icon "button" at bounding box center [208, 392] width 13 height 17
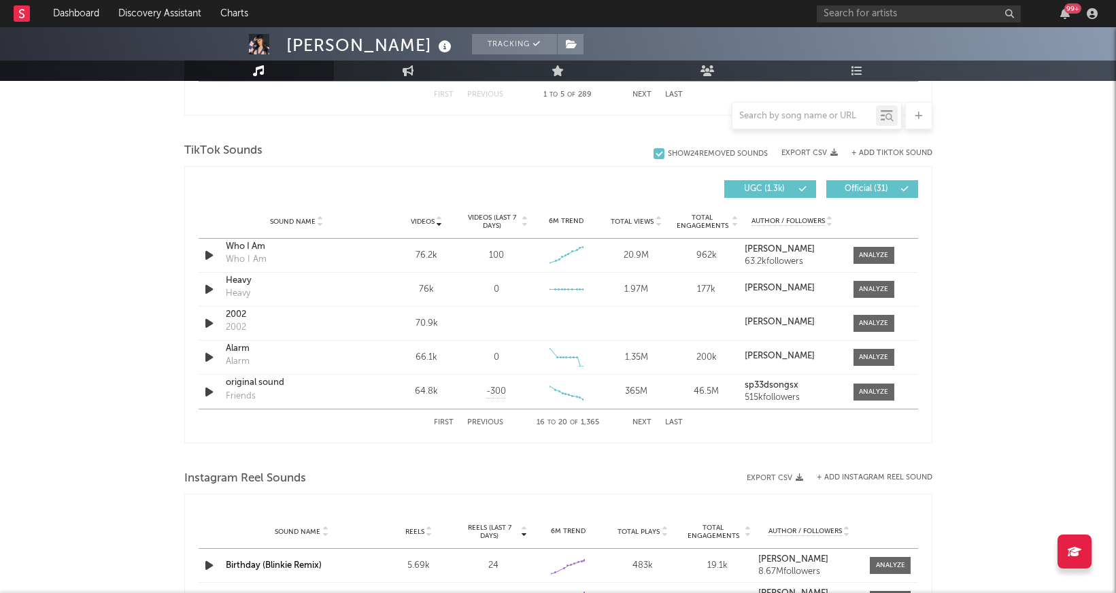
drag, startPoint x: 644, startPoint y: 422, endPoint x: 654, endPoint y: 423, distance: 9.5
click at [644, 422] on button "Next" at bounding box center [642, 422] width 19 height 7
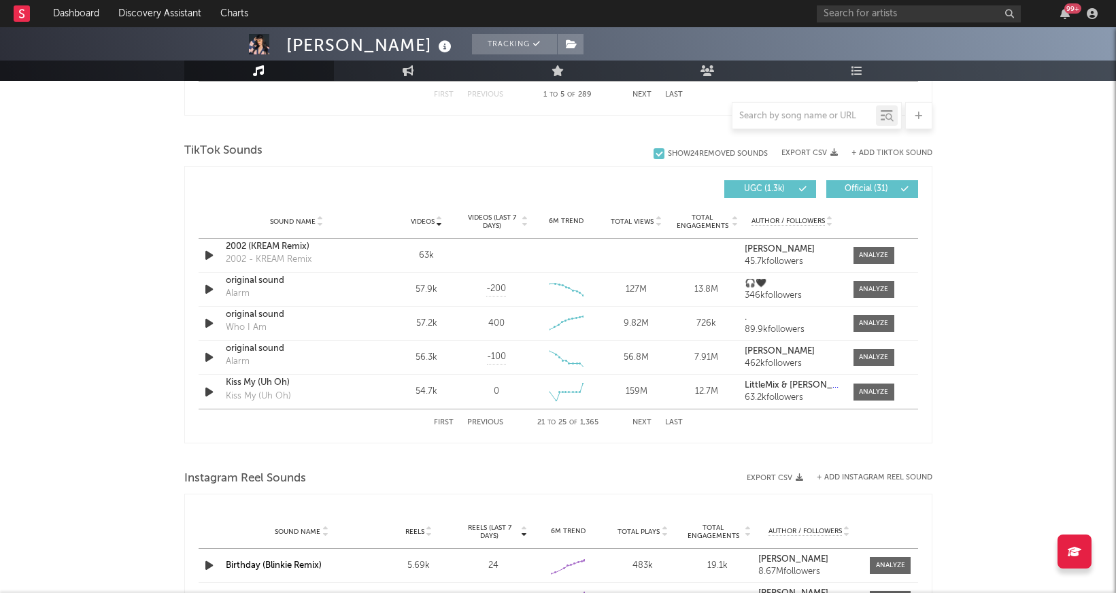
click at [645, 422] on button "Next" at bounding box center [642, 422] width 19 height 7
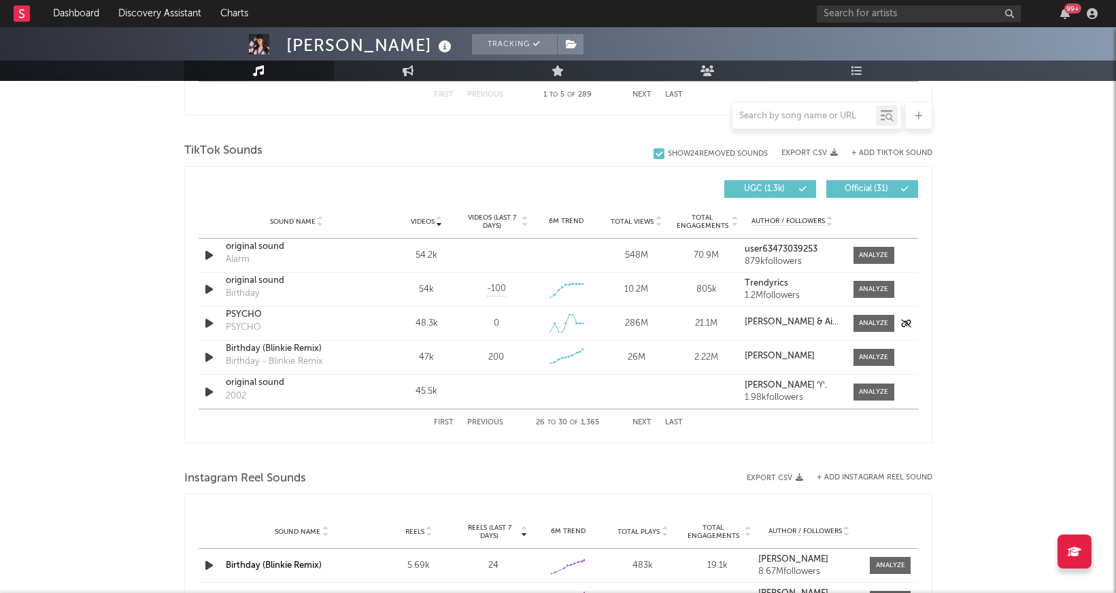
click at [208, 322] on icon "button" at bounding box center [209, 323] width 14 height 17
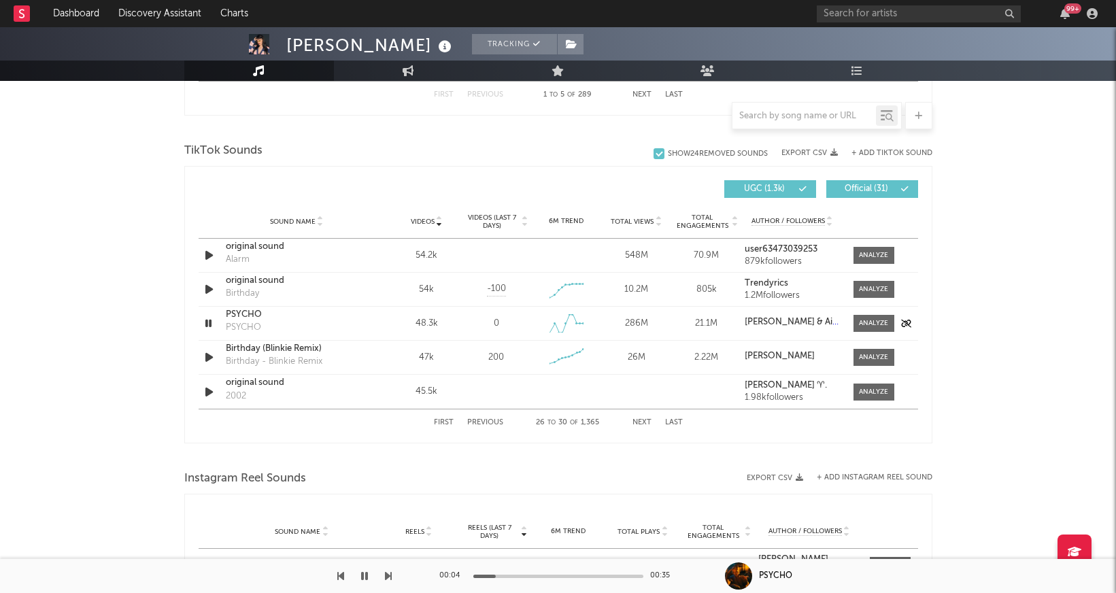
click at [208, 322] on icon "button" at bounding box center [208, 323] width 13 height 17
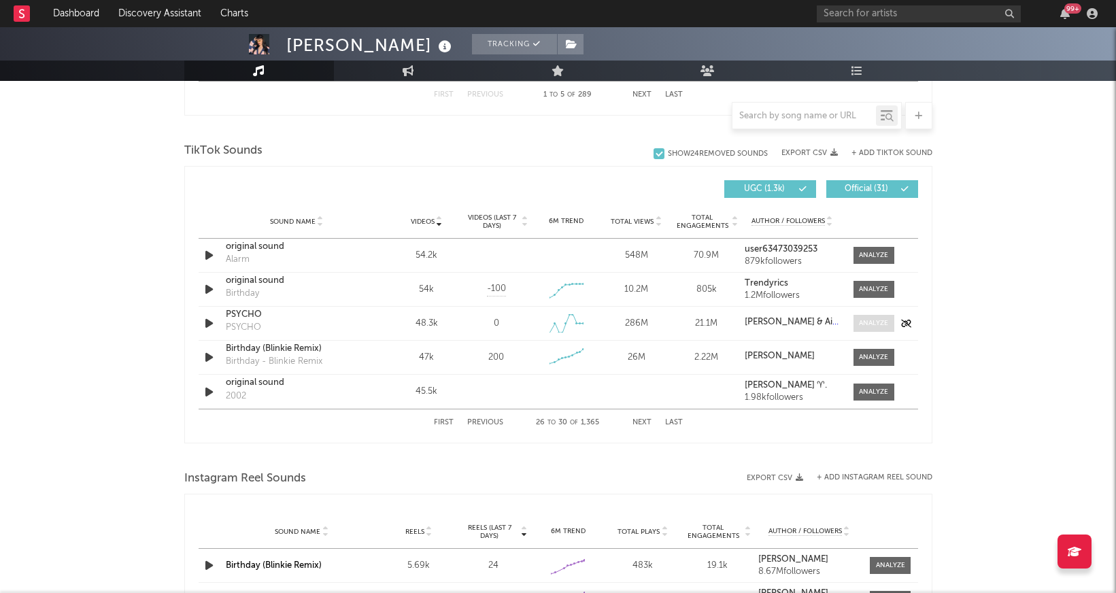
click at [879, 326] on div at bounding box center [873, 323] width 29 height 10
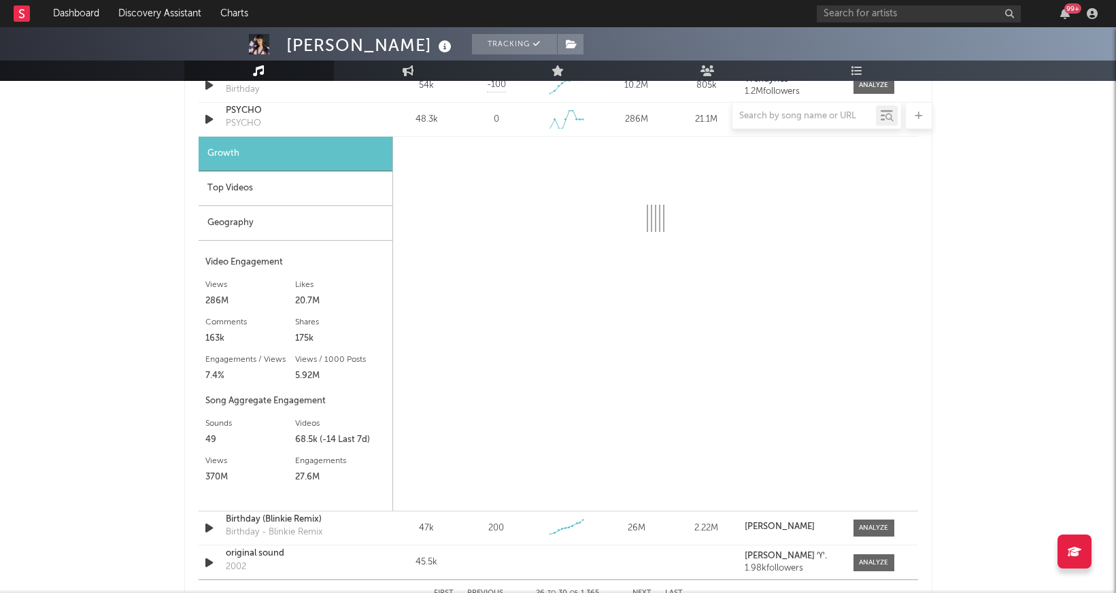
scroll to position [1067, 0]
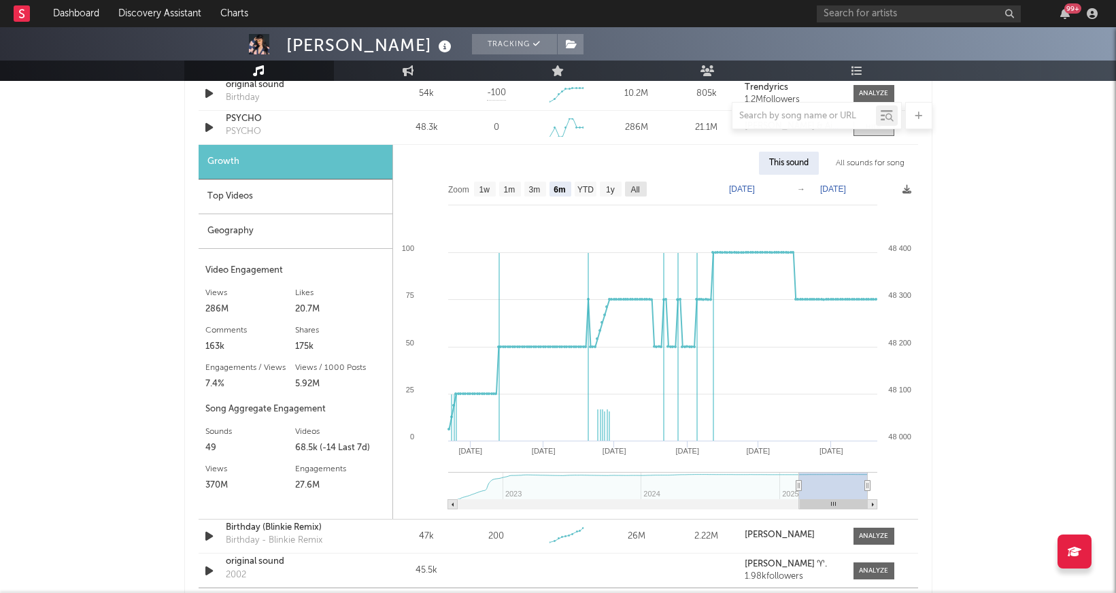
click at [635, 189] on text "All" at bounding box center [635, 190] width 9 height 10
select select "All"
type input "[DATE]"
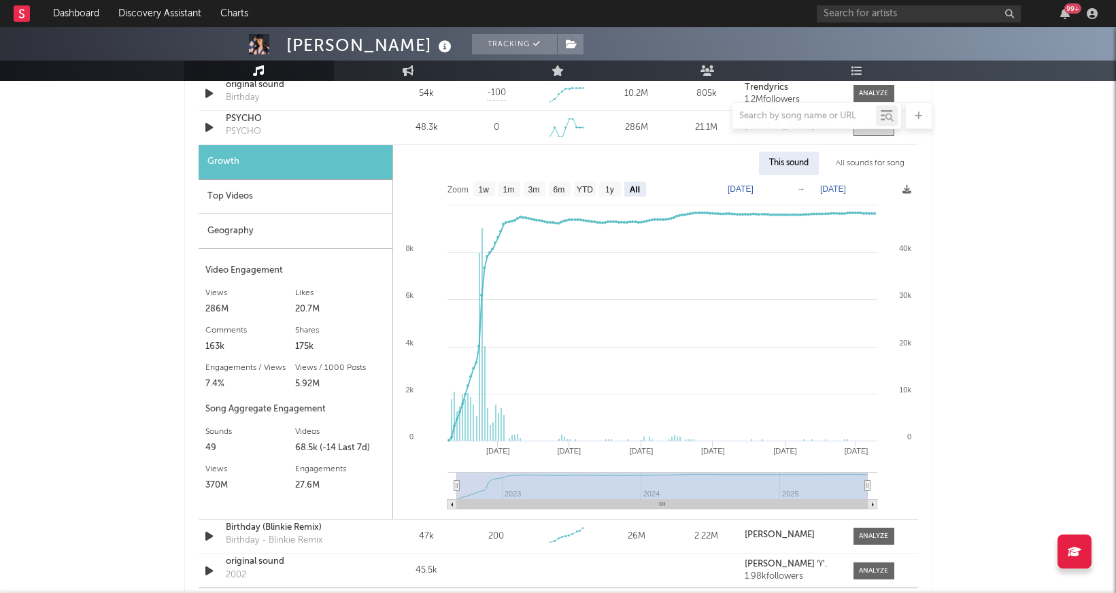
type input "[DATE]"
select select "All"
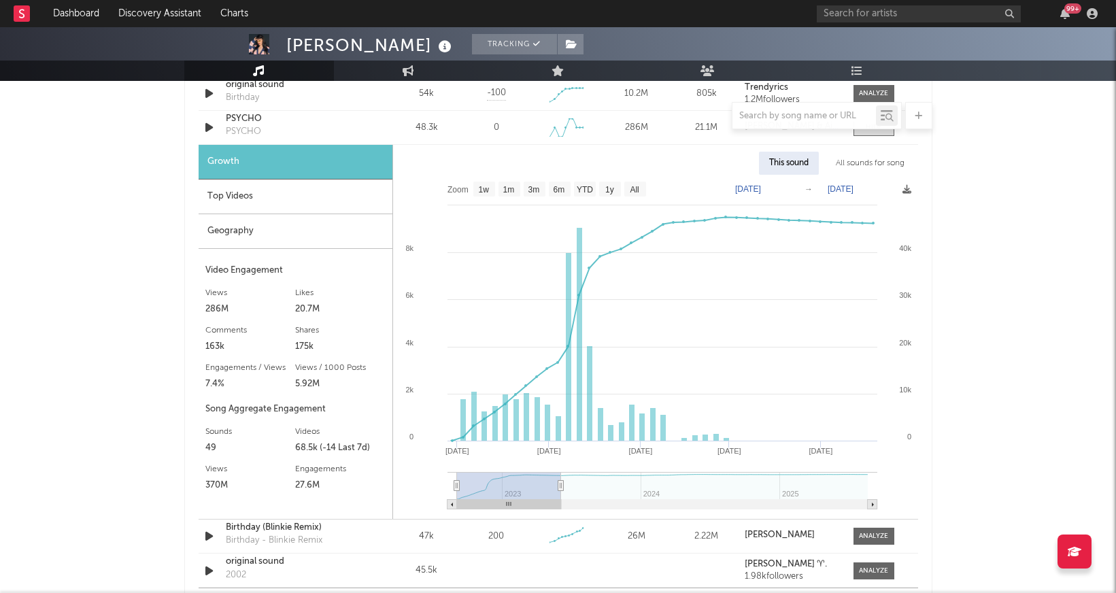
type input "[DATE]"
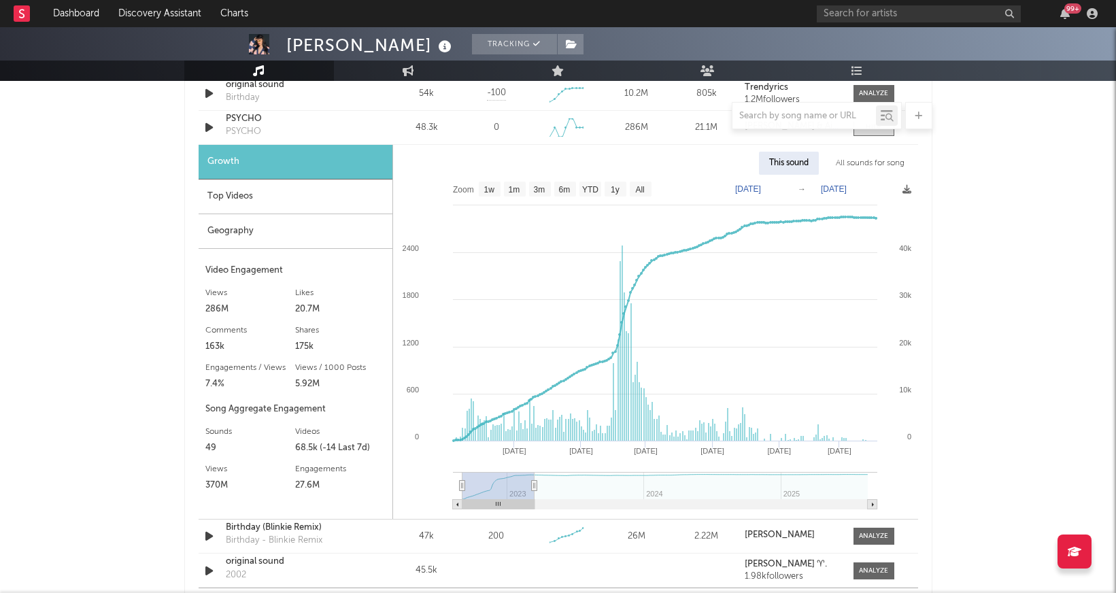
type input "[DATE]"
select select "6m"
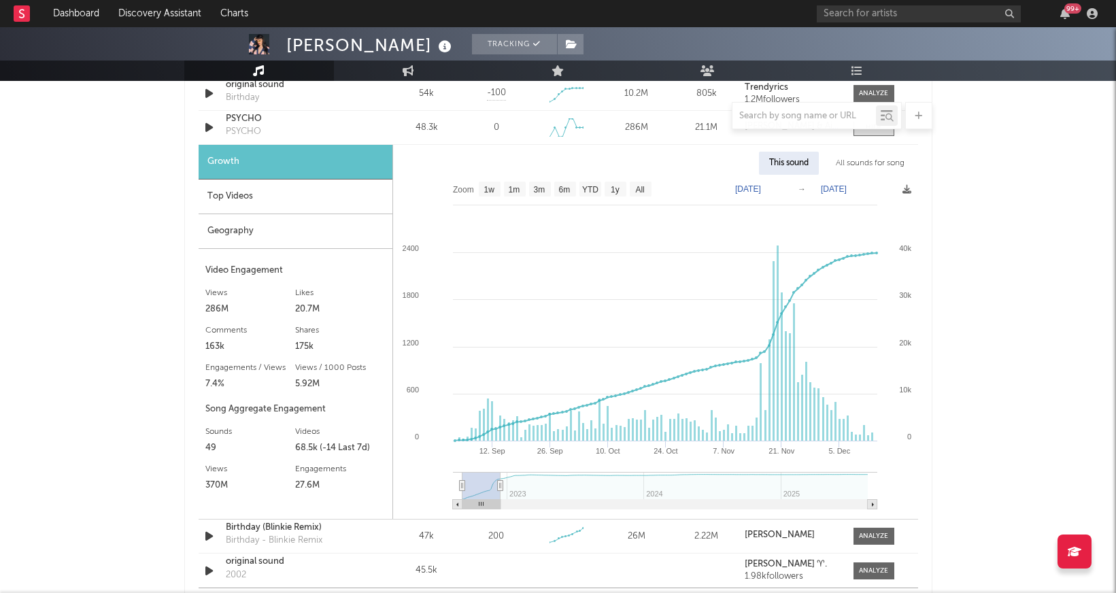
type input "[DATE]"
select select "3m"
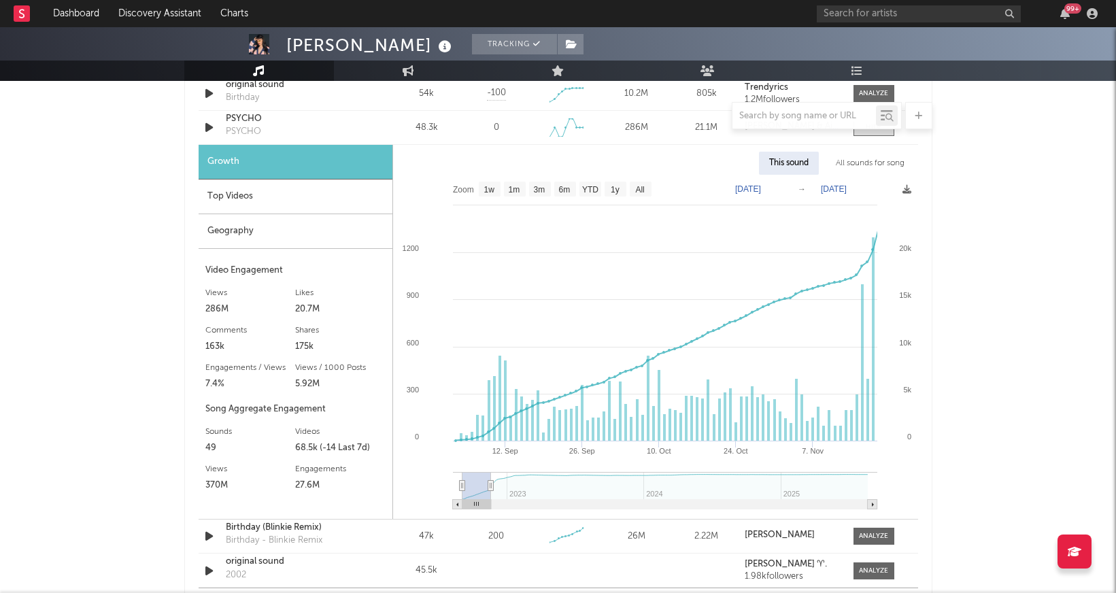
type input "[DATE]"
select select "3m"
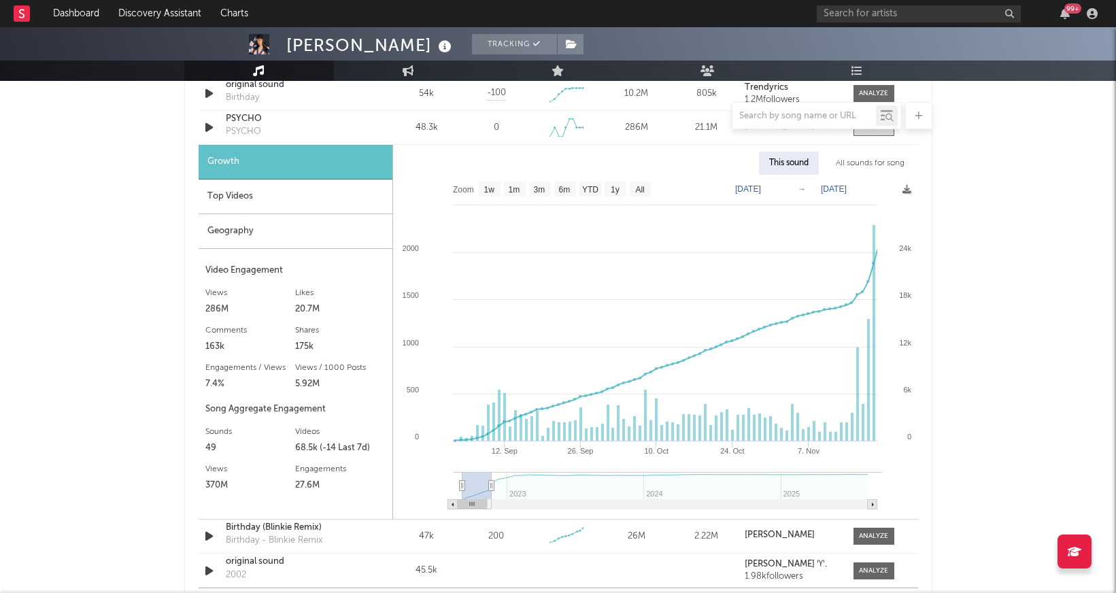
type input "[DATE]"
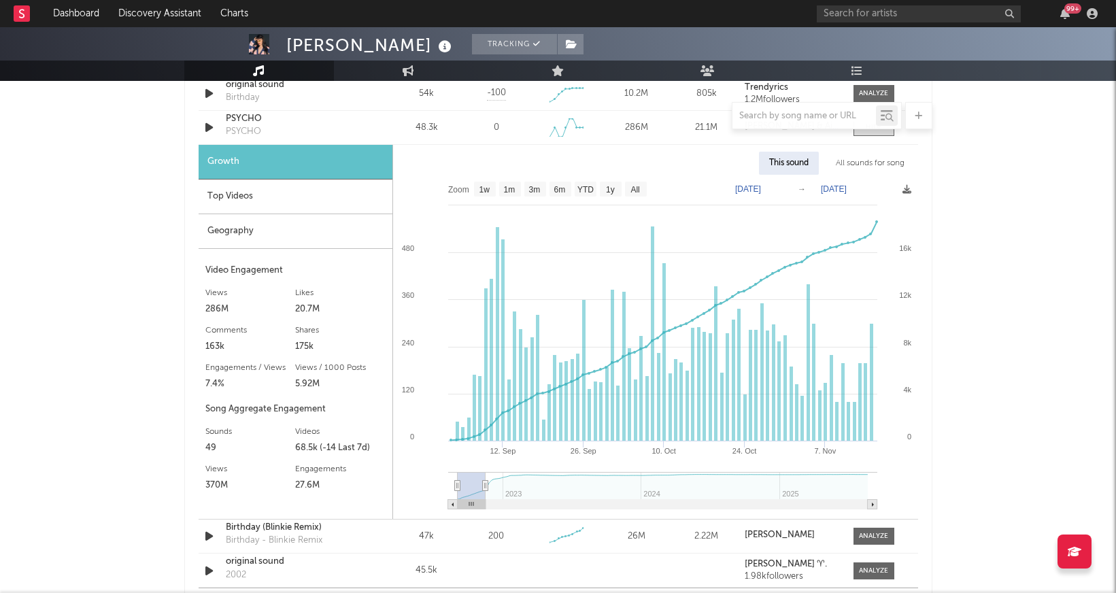
drag, startPoint x: 867, startPoint y: 484, endPoint x: 485, endPoint y: 514, distance: 382.7
click at [485, 514] on icon "Created with Highcharts 10.3.3 [DATE]. Sep [DATE]. Oct [DATE] 2024 2025 0 20k 4…" at bounding box center [655, 347] width 525 height 344
